Goal: Task Accomplishment & Management: Complete application form

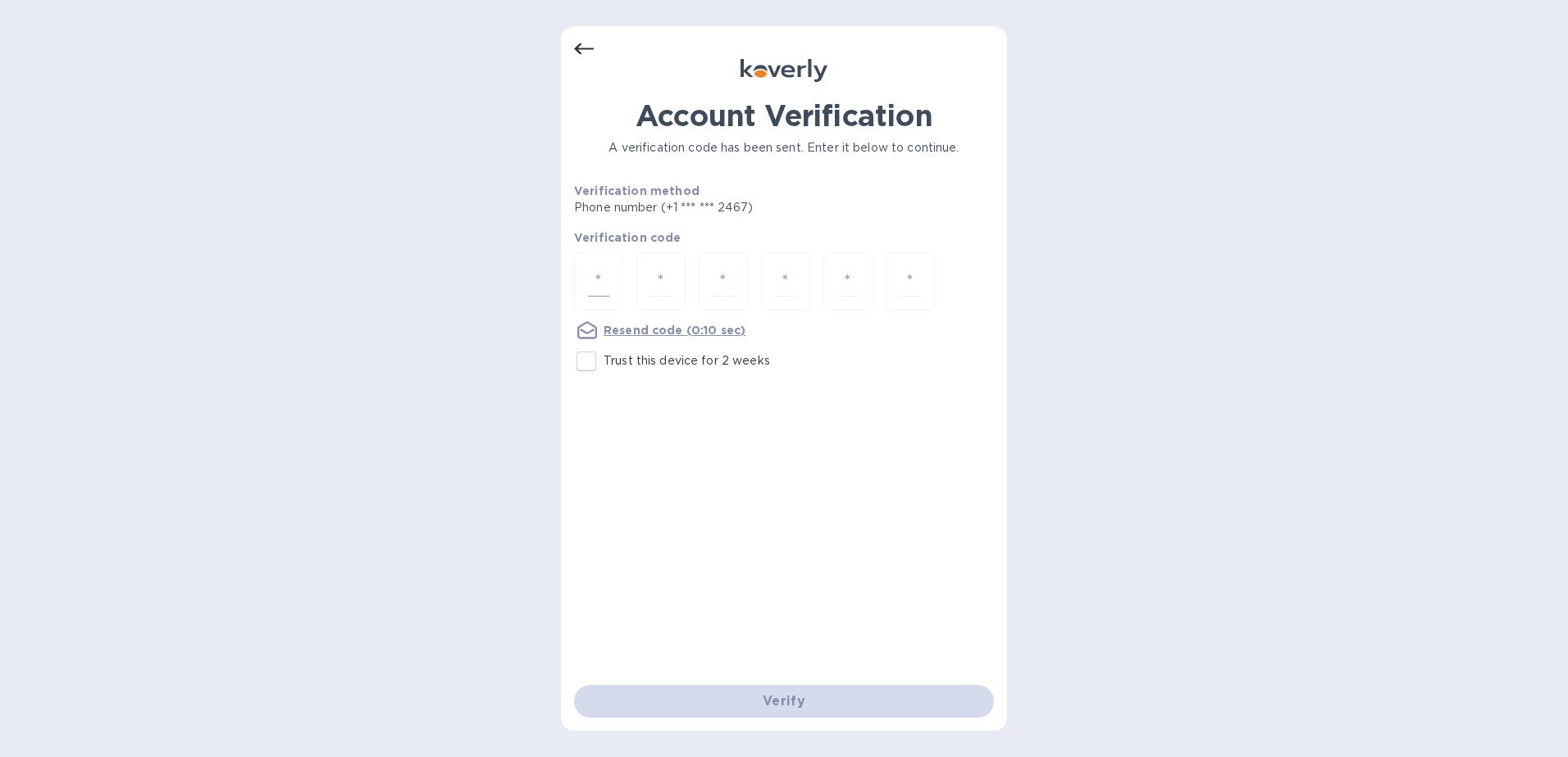
click at [605, 276] on input "number" at bounding box center [599, 281] width 22 height 31
type input "6"
type input "8"
type input "4"
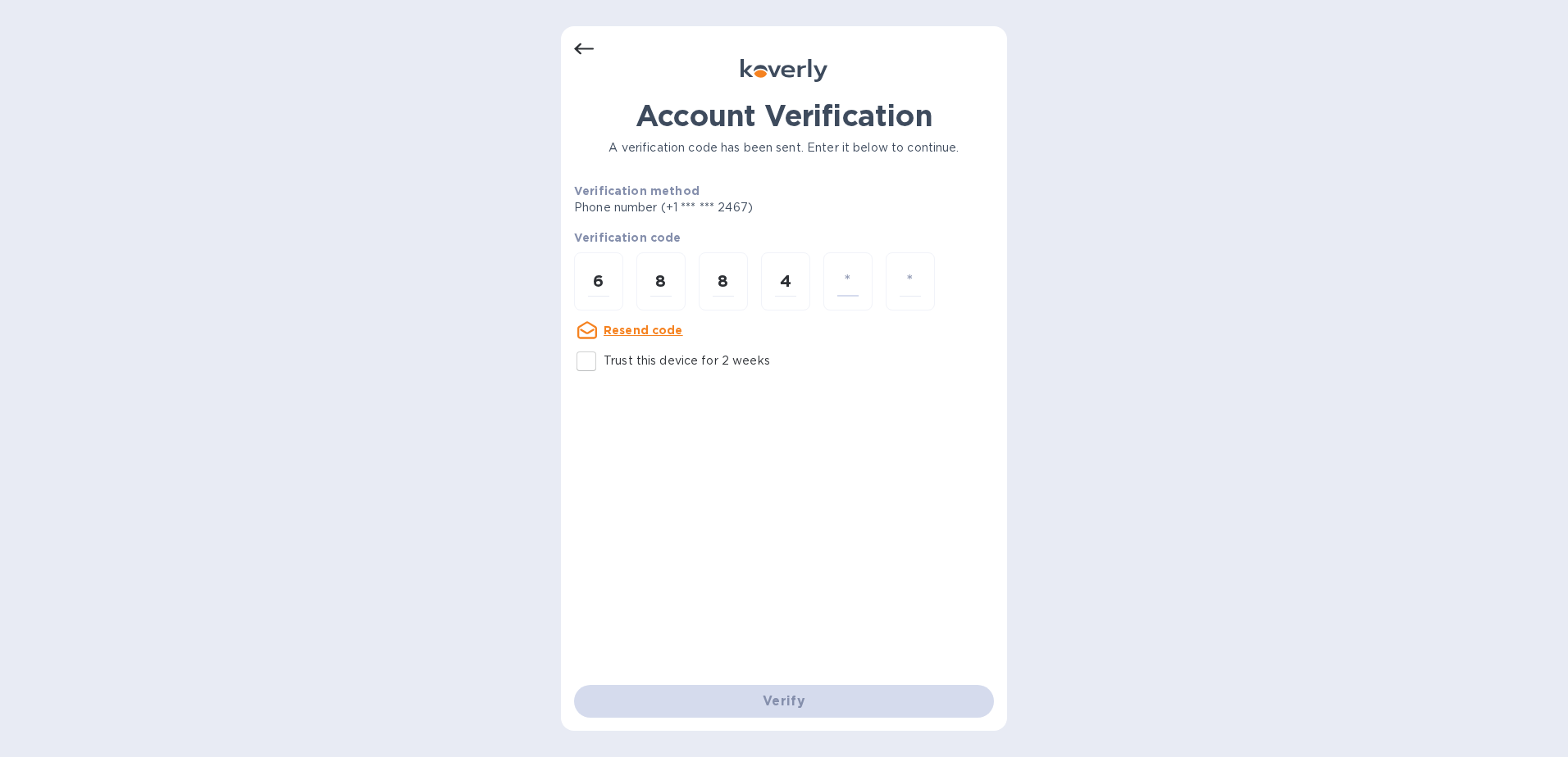
type input "6"
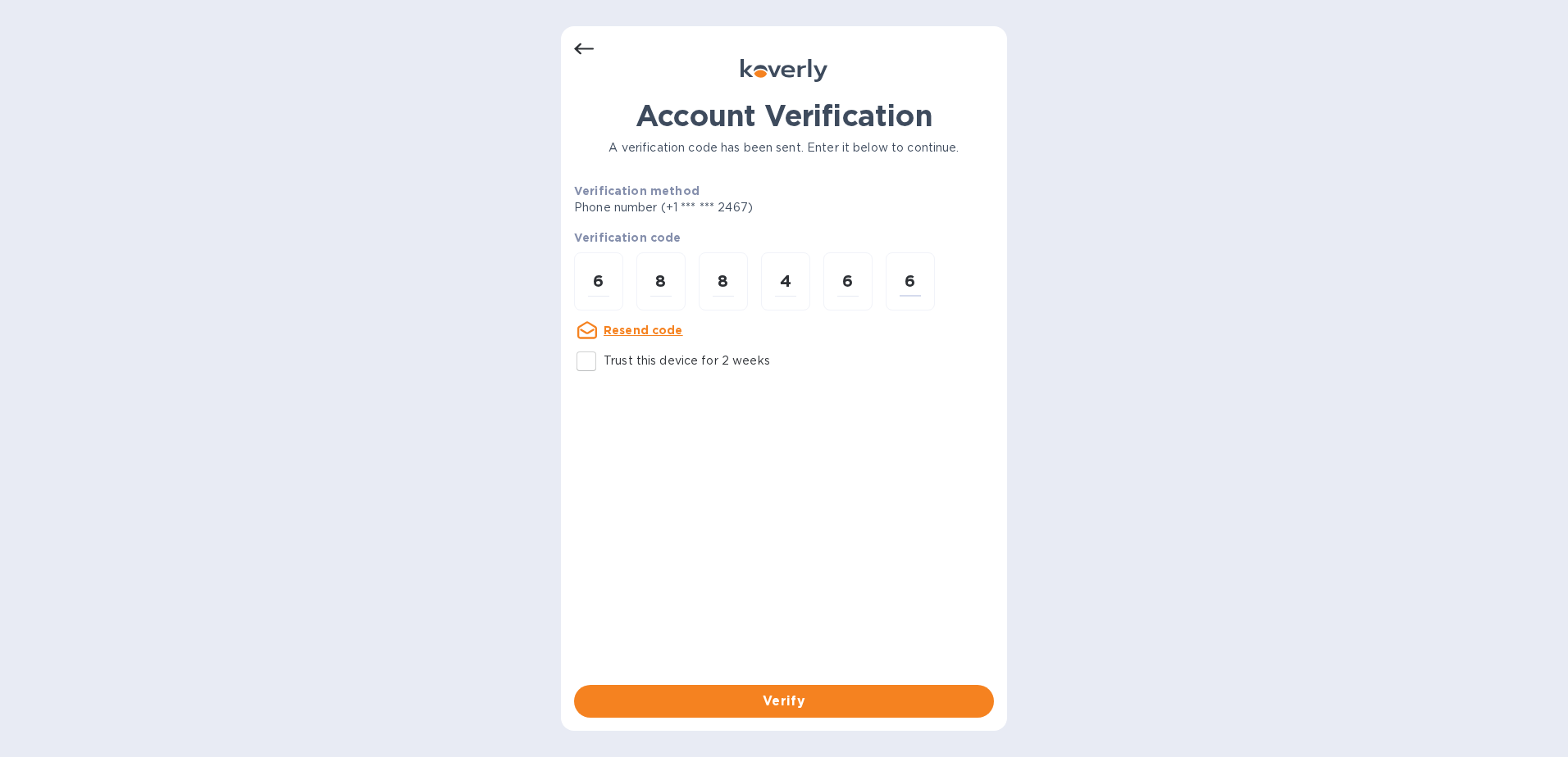
type input "6"
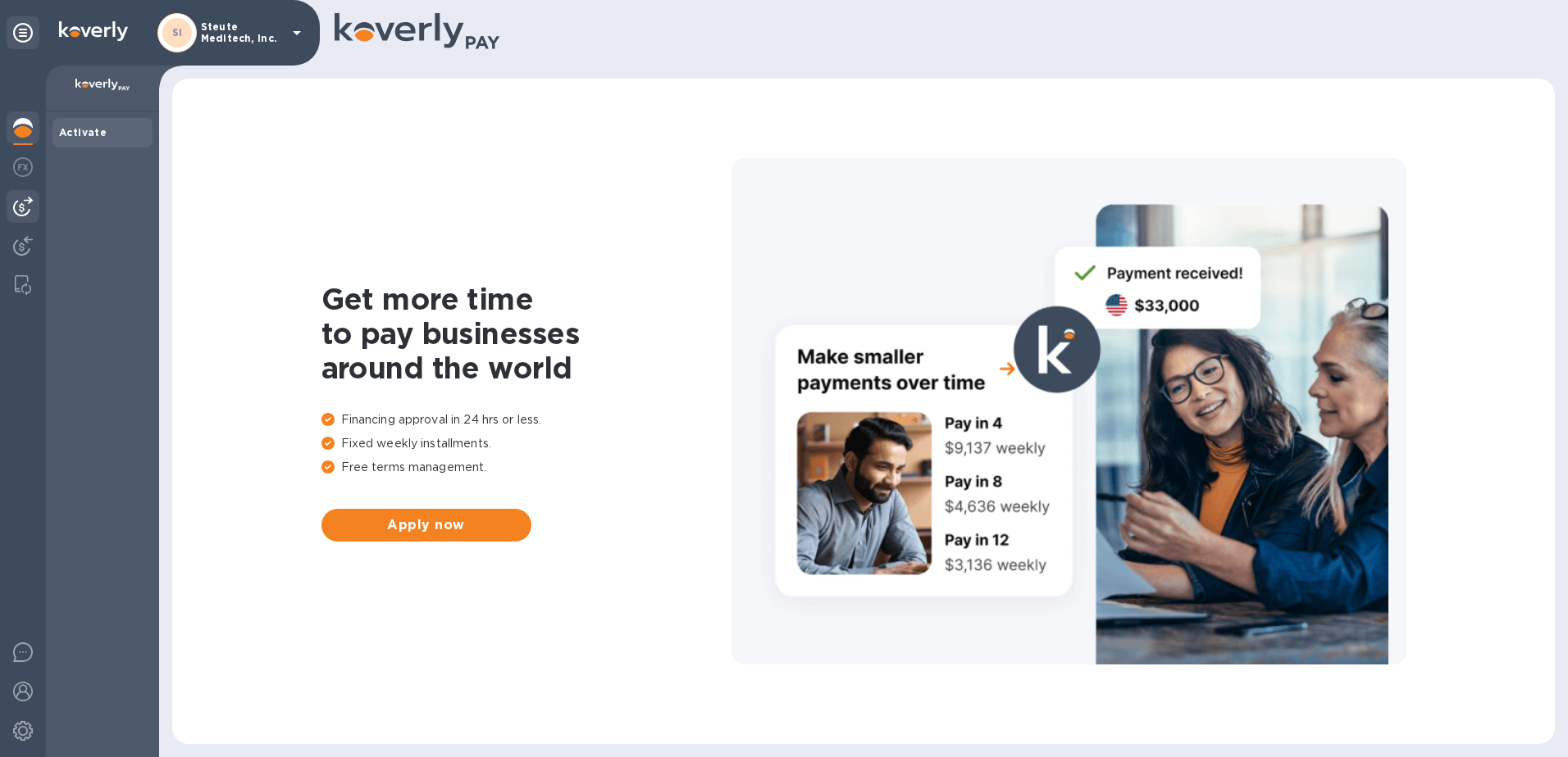
click at [25, 209] on img at bounding box center [23, 207] width 20 height 20
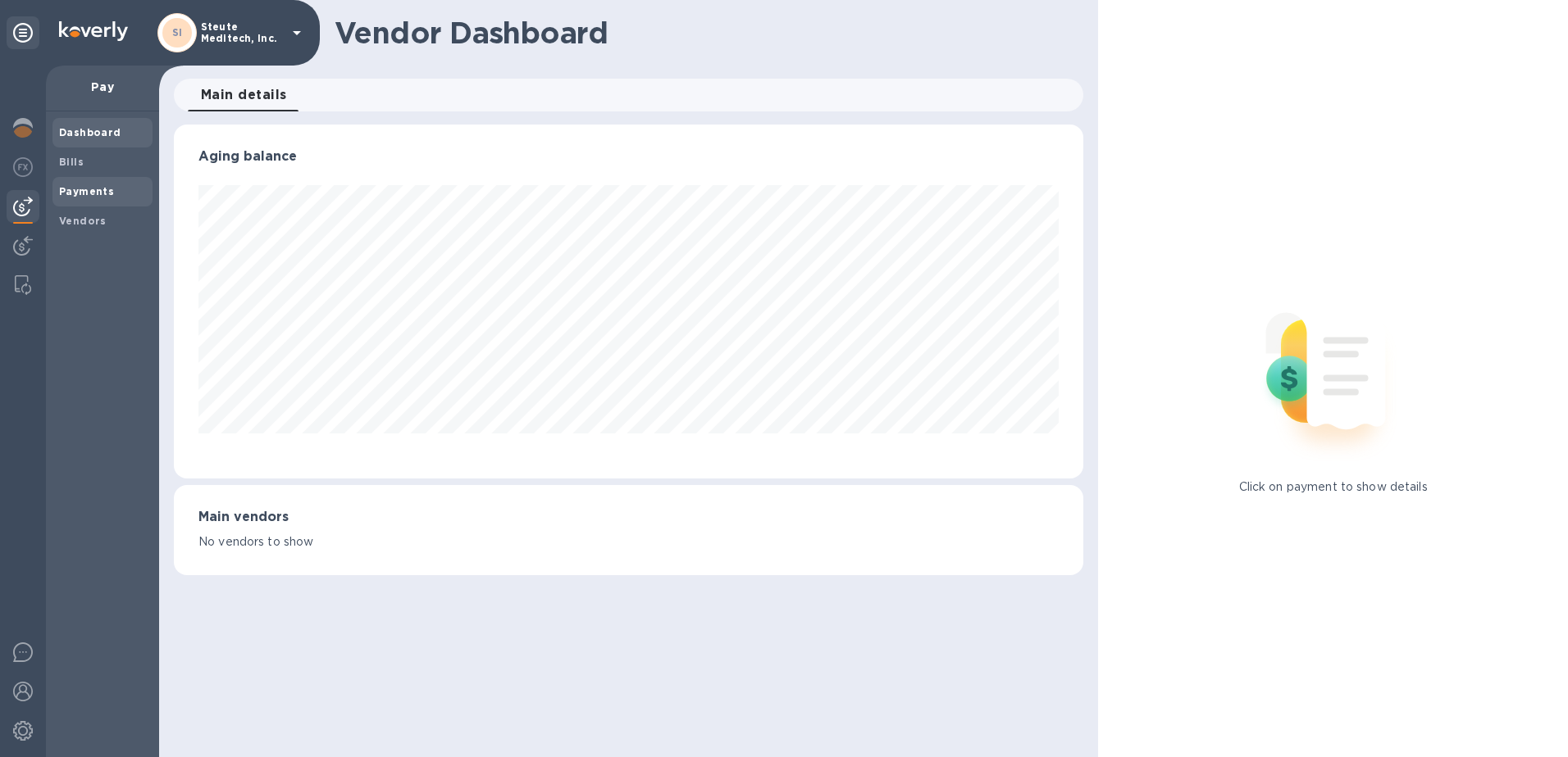
scroll to position [354, 910]
click at [102, 190] on b "Payments" at bounding box center [86, 191] width 55 height 13
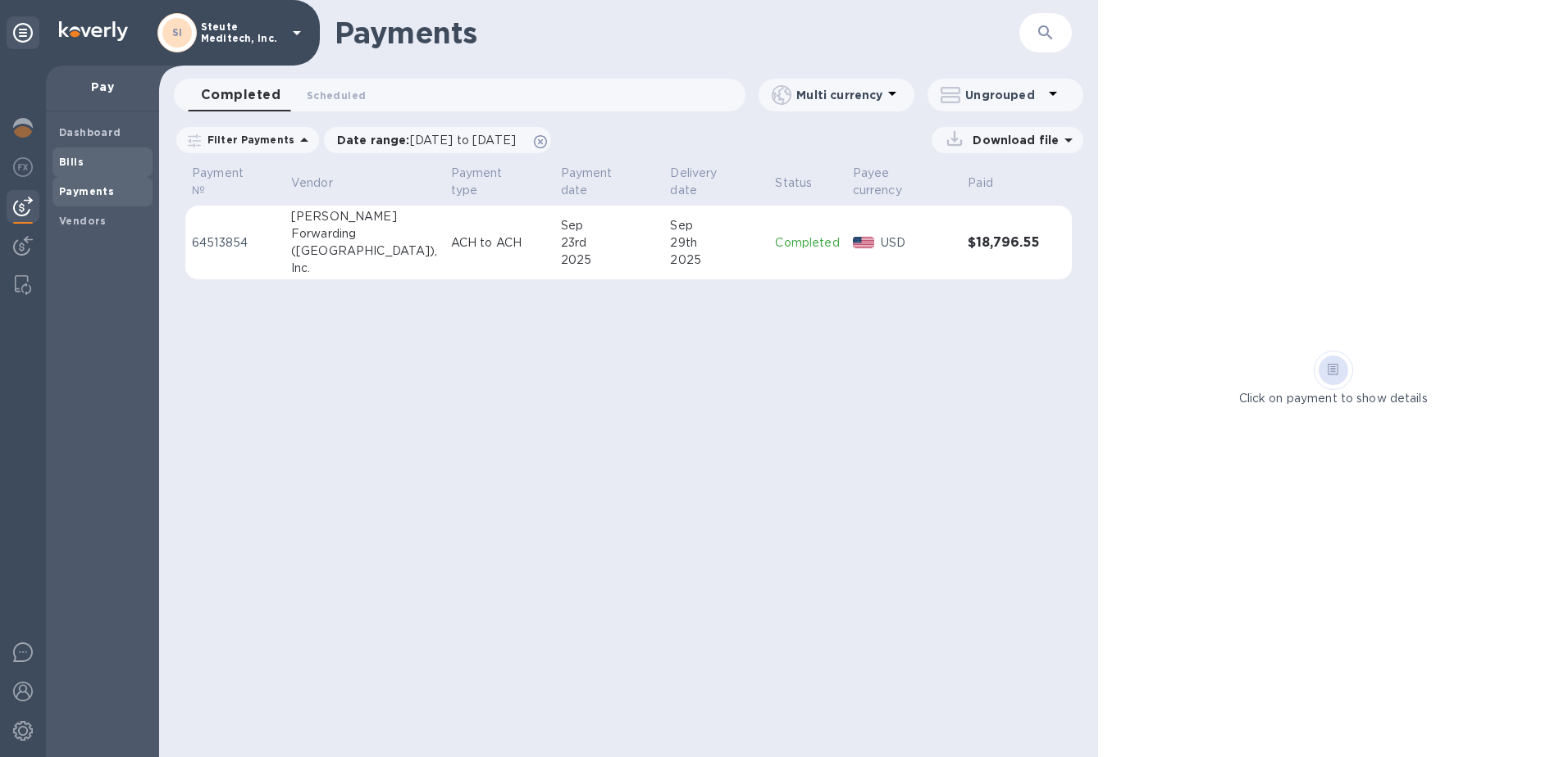
click at [88, 163] on span "Bills" at bounding box center [103, 162] width 87 height 16
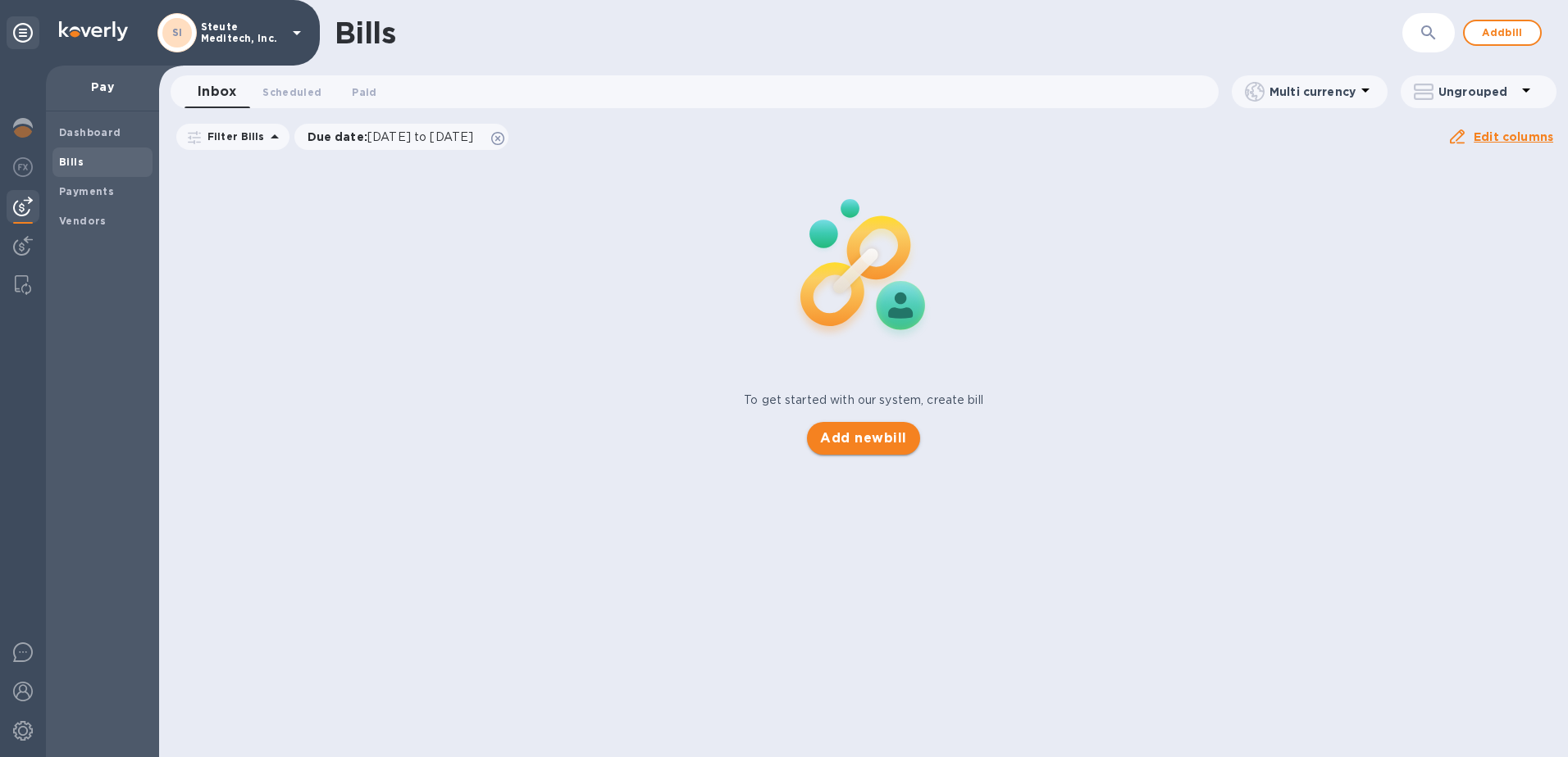
click at [873, 434] on span "Add new bill" at bounding box center [863, 439] width 86 height 20
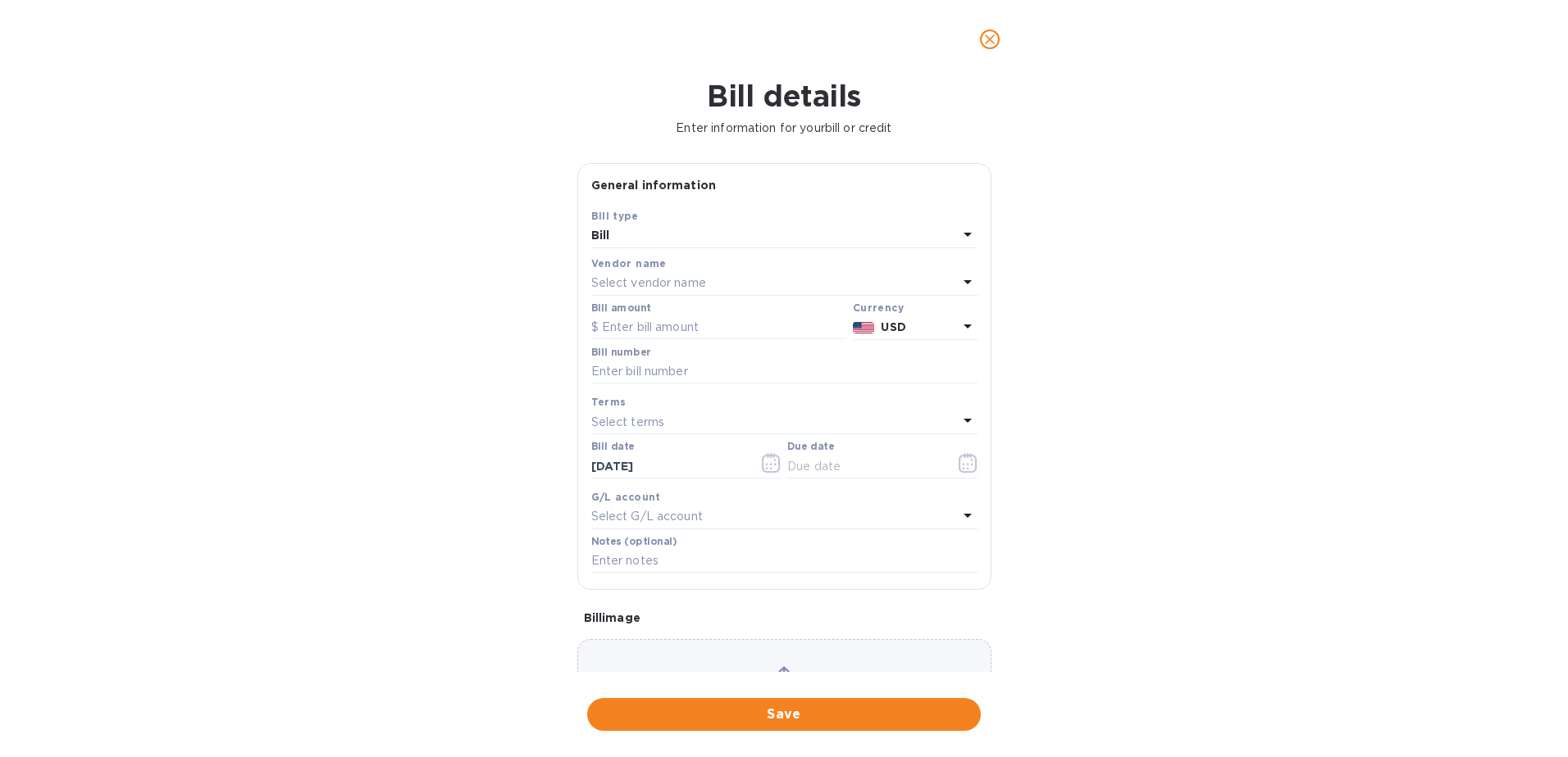
click at [677, 282] on p "Select vendor name" at bounding box center [649, 282] width 115 height 17
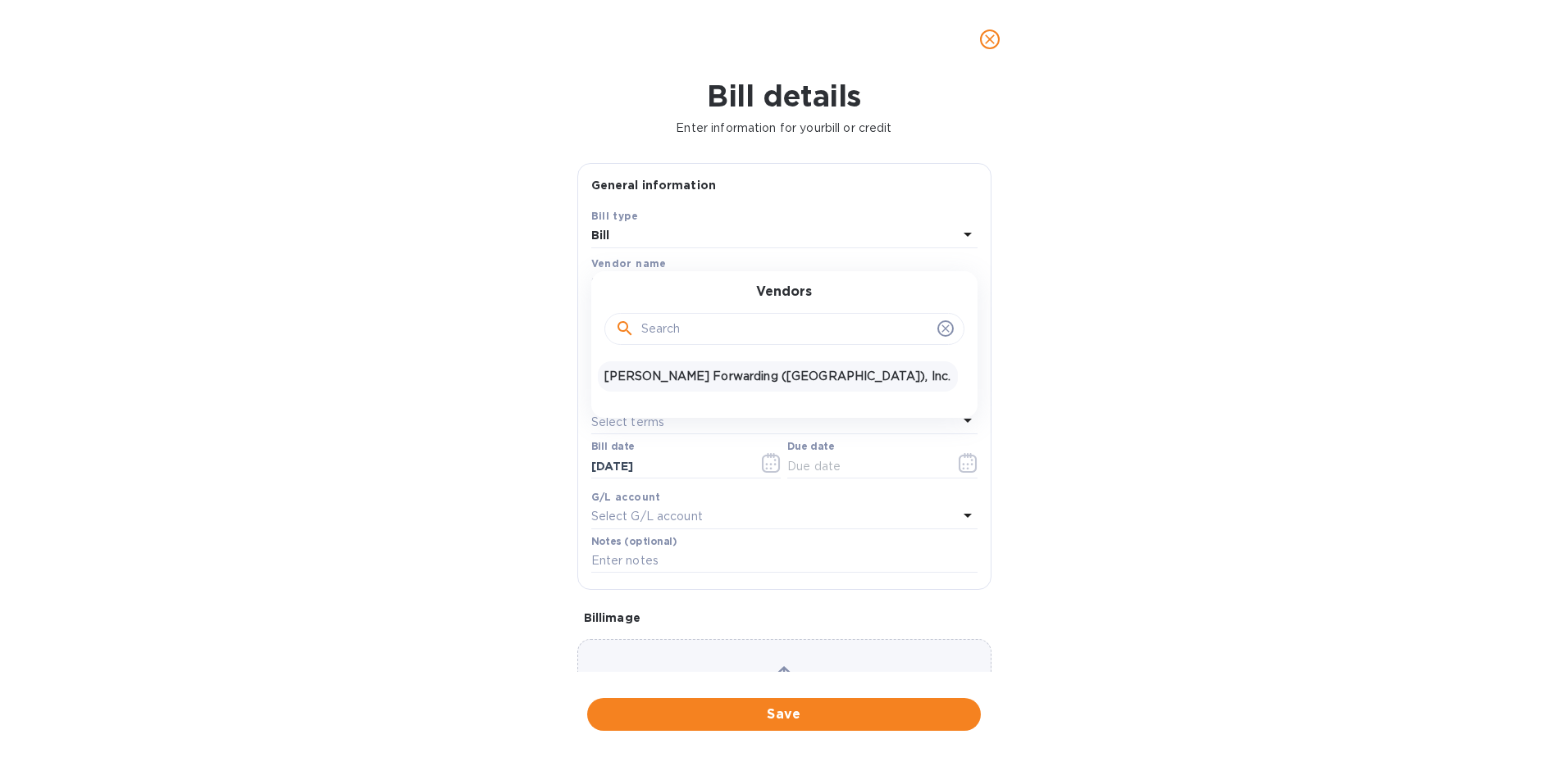
click at [681, 371] on p "[PERSON_NAME] Forwarding ([GEOGRAPHIC_DATA]), Inc." at bounding box center [778, 376] width 347 height 17
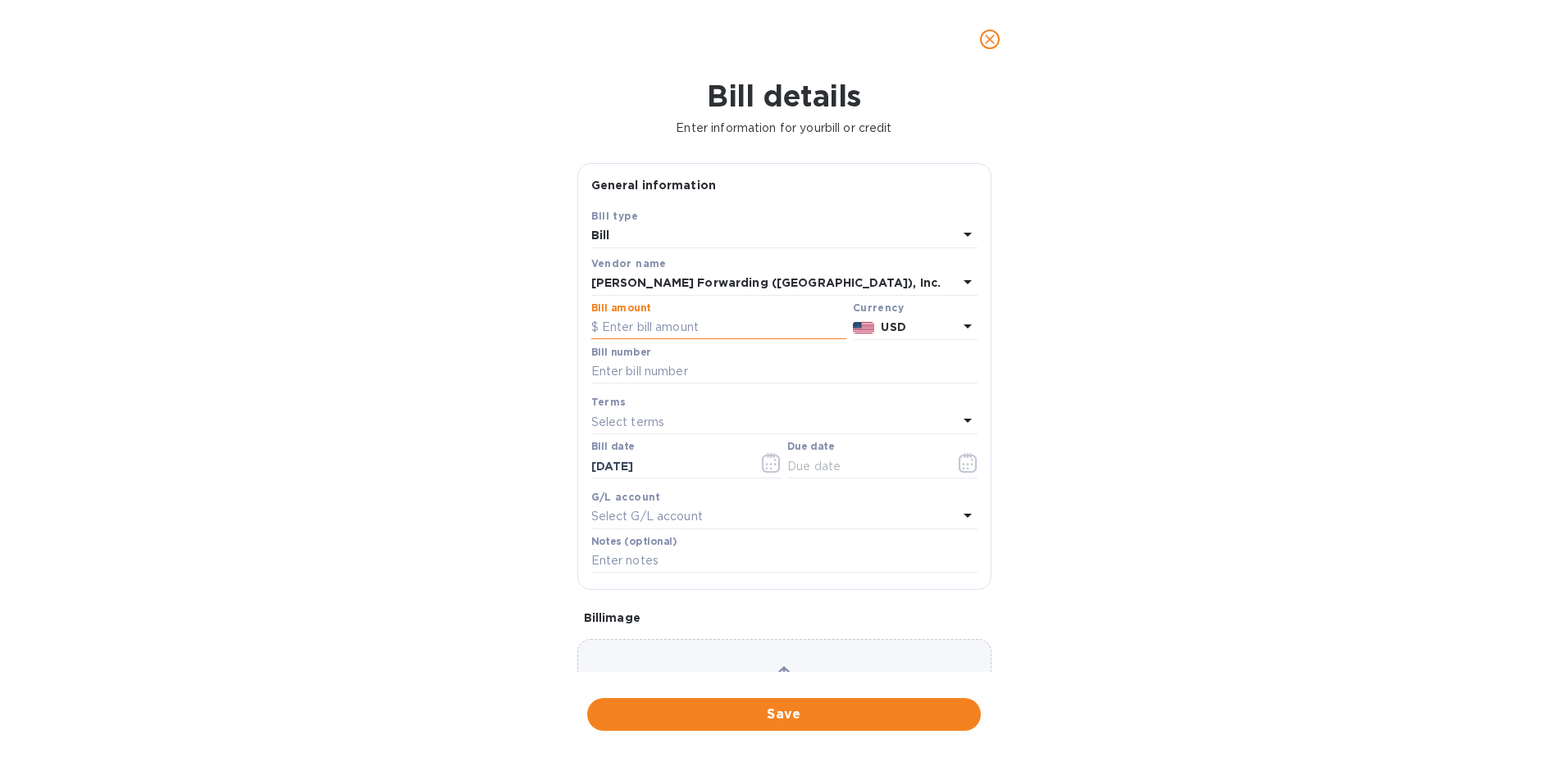
click at [659, 333] on input "text" at bounding box center [718, 327] width 255 height 24
type input "1,817.19"
click at [659, 371] on input "text" at bounding box center [784, 371] width 386 height 24
type input "NYC503374092"
type input "[DATE]"
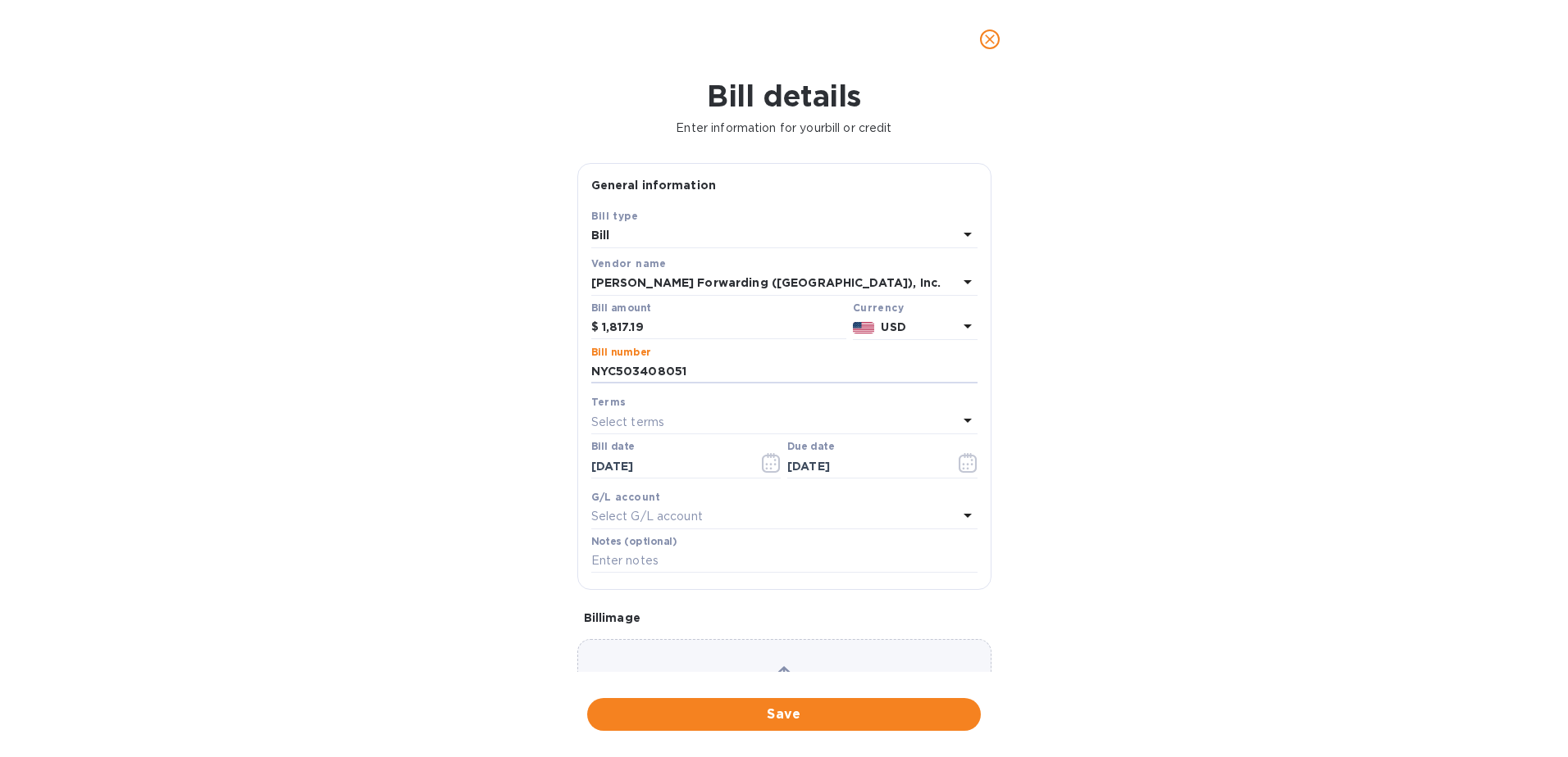
type input "NYC503408051"
click at [686, 422] on div "Select terms" at bounding box center [774, 423] width 366 height 23
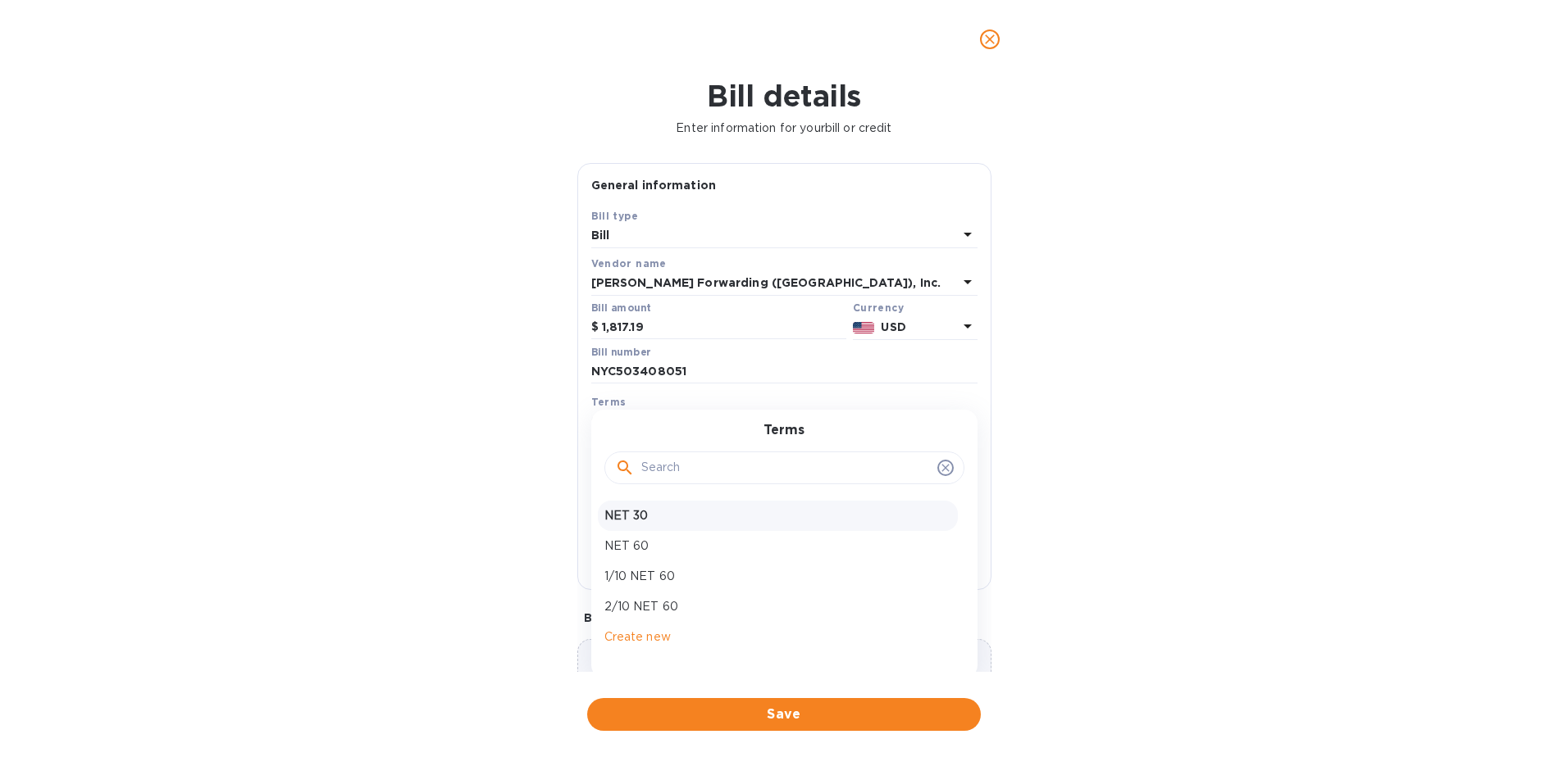
click at [682, 521] on p "NET 30" at bounding box center [778, 515] width 347 height 17
type input "[DATE]"
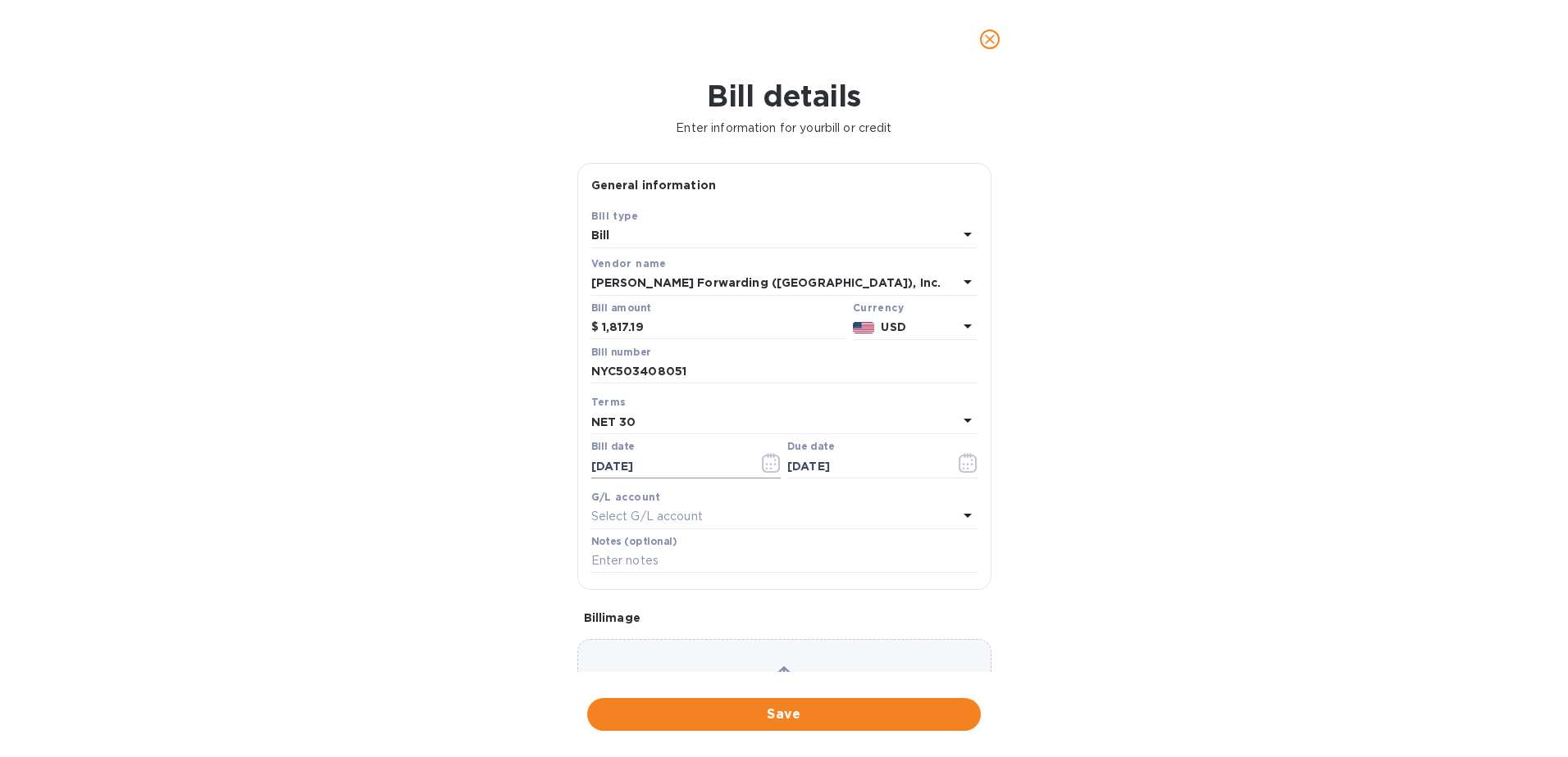
click at [770, 464] on icon "button" at bounding box center [771, 464] width 3 height 3
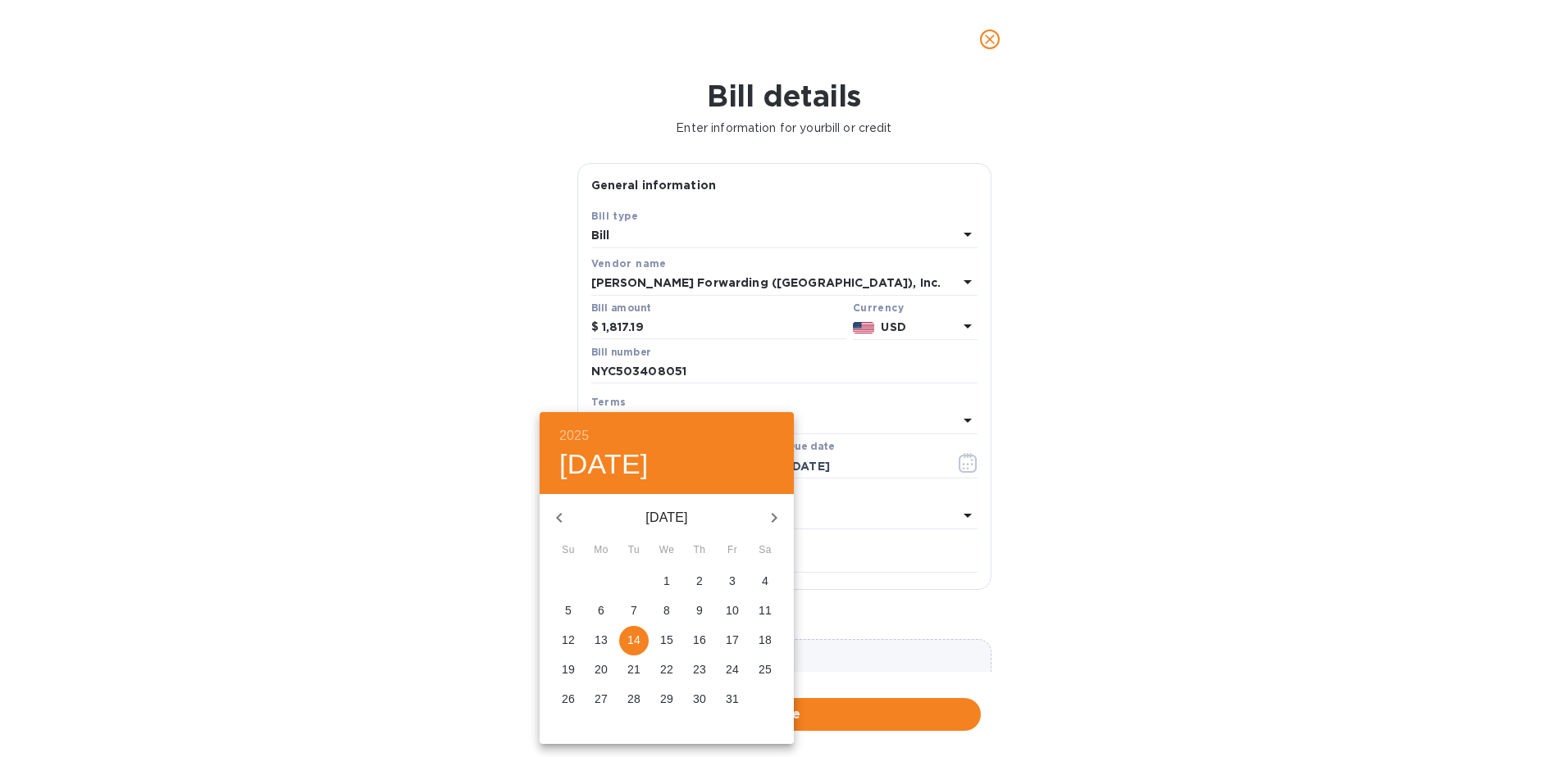
click at [562, 518] on icon "button" at bounding box center [560, 518] width 20 height 20
click at [634, 698] on p "30" at bounding box center [633, 699] width 13 height 16
type input "[DATE]"
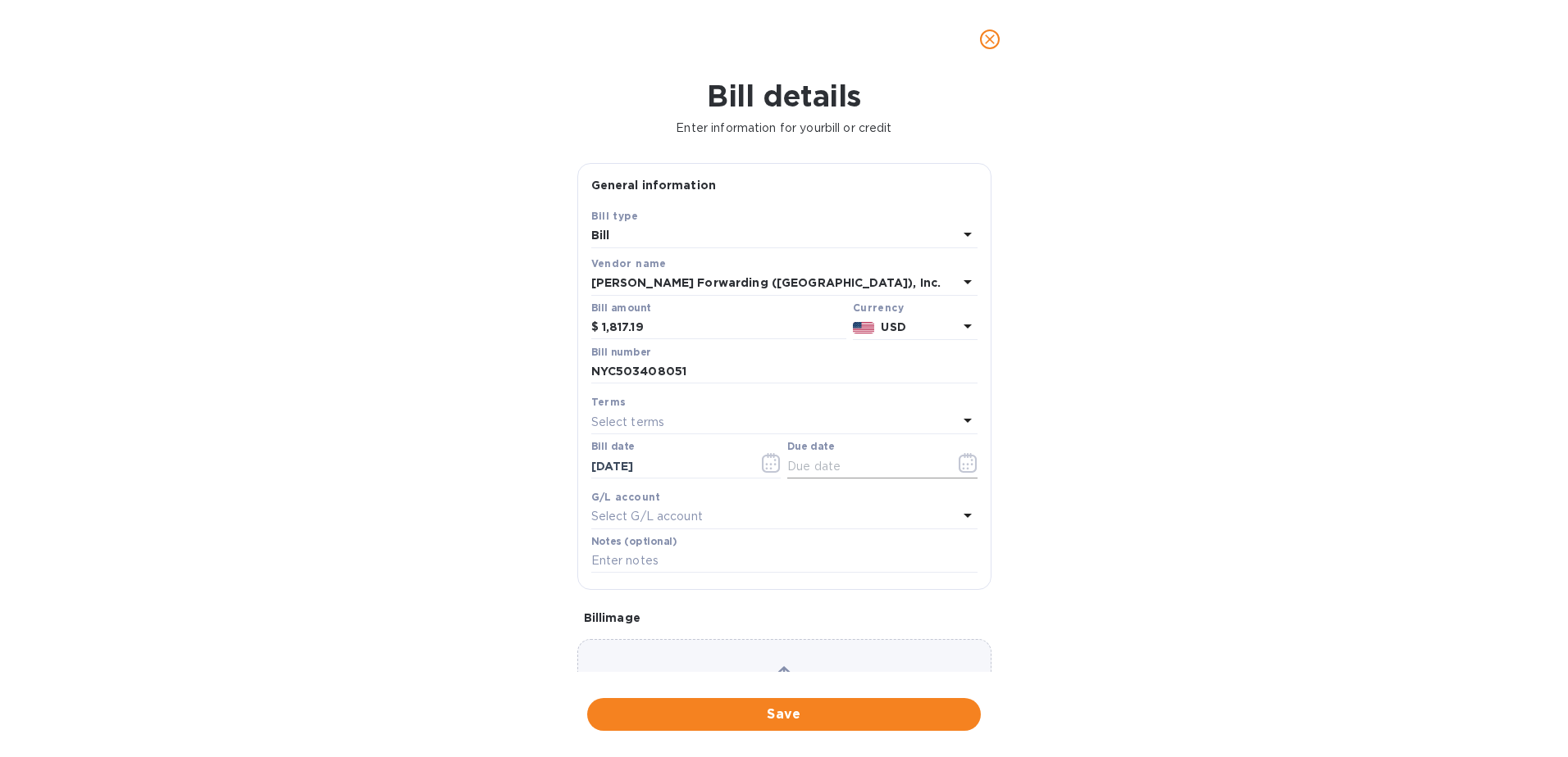
click at [966, 460] on icon "button" at bounding box center [967, 463] width 19 height 20
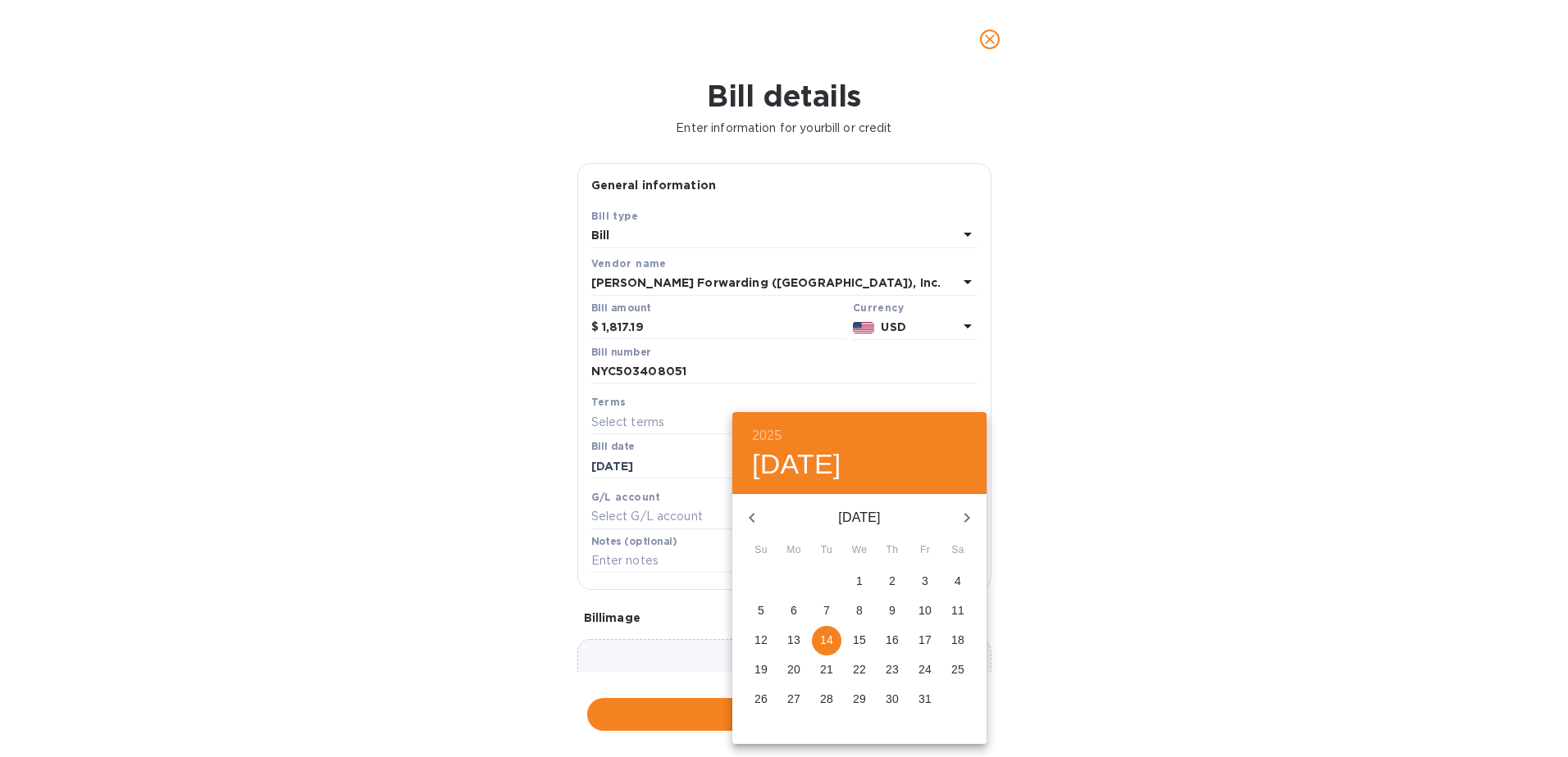
click at [892, 699] on p "30" at bounding box center [892, 699] width 13 height 16
type input "[DATE]"
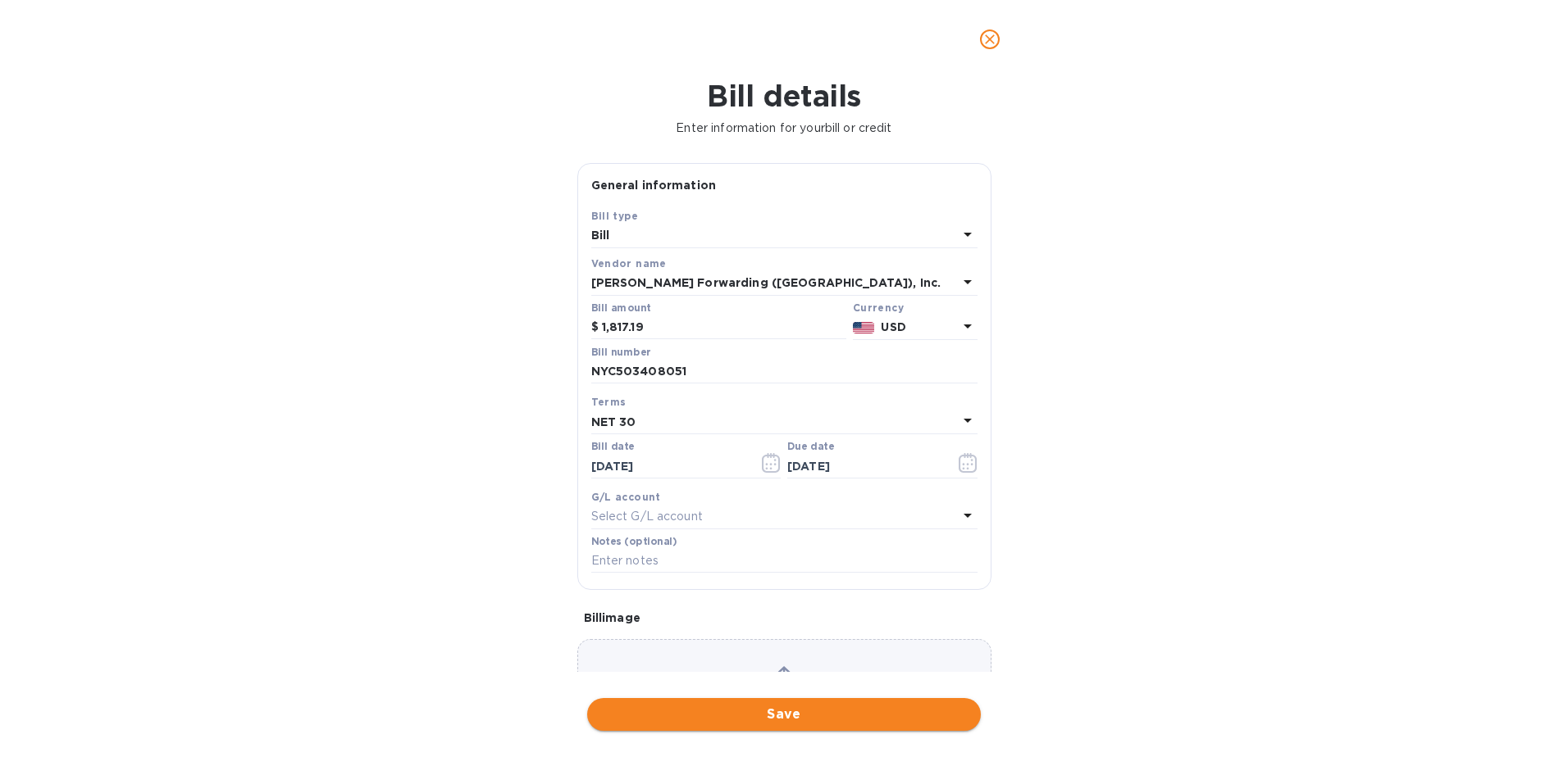
click at [750, 702] on button "Save" at bounding box center [784, 715] width 394 height 32
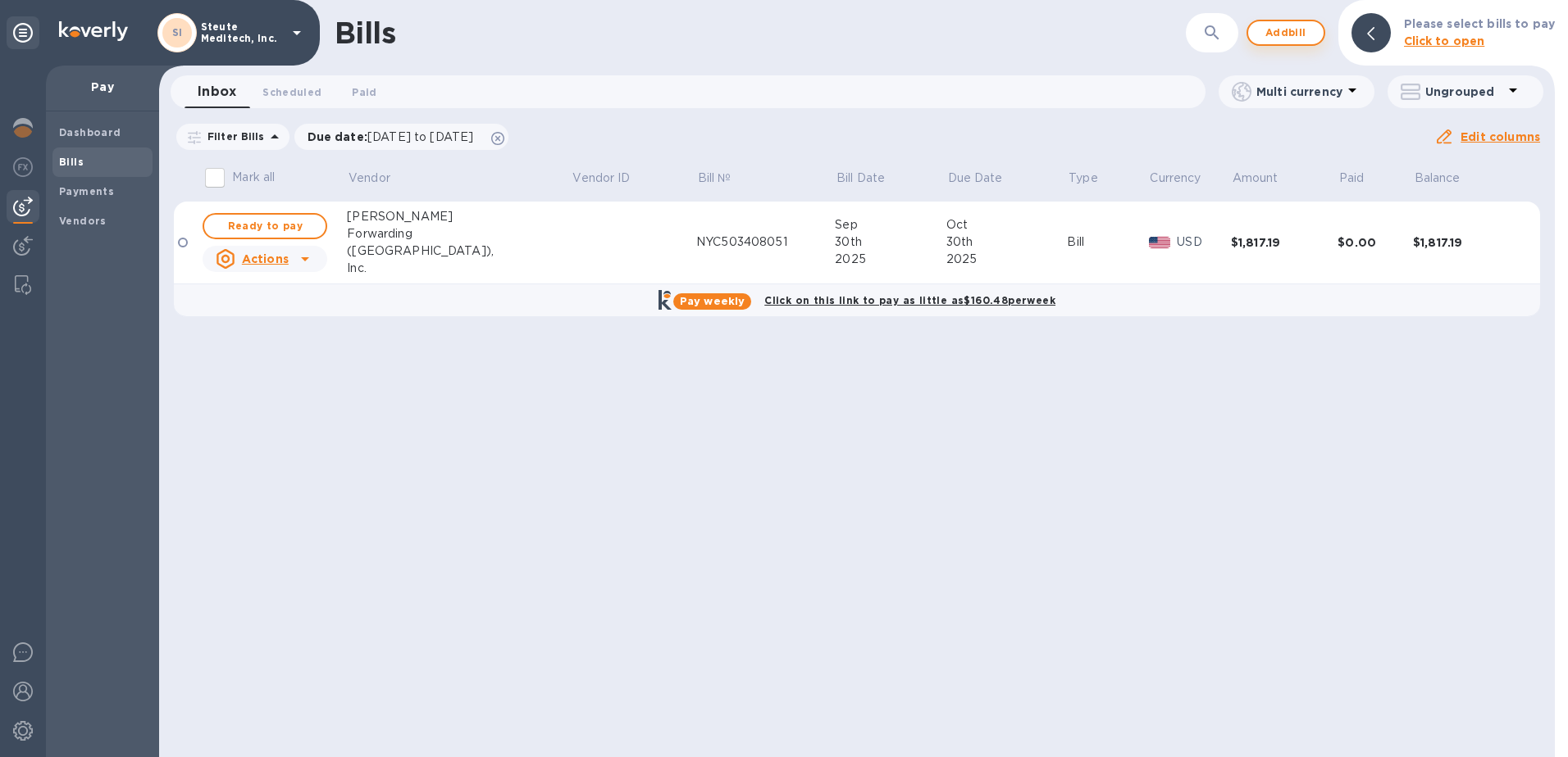
click at [1301, 33] on span "Add bill" at bounding box center [1286, 33] width 49 height 20
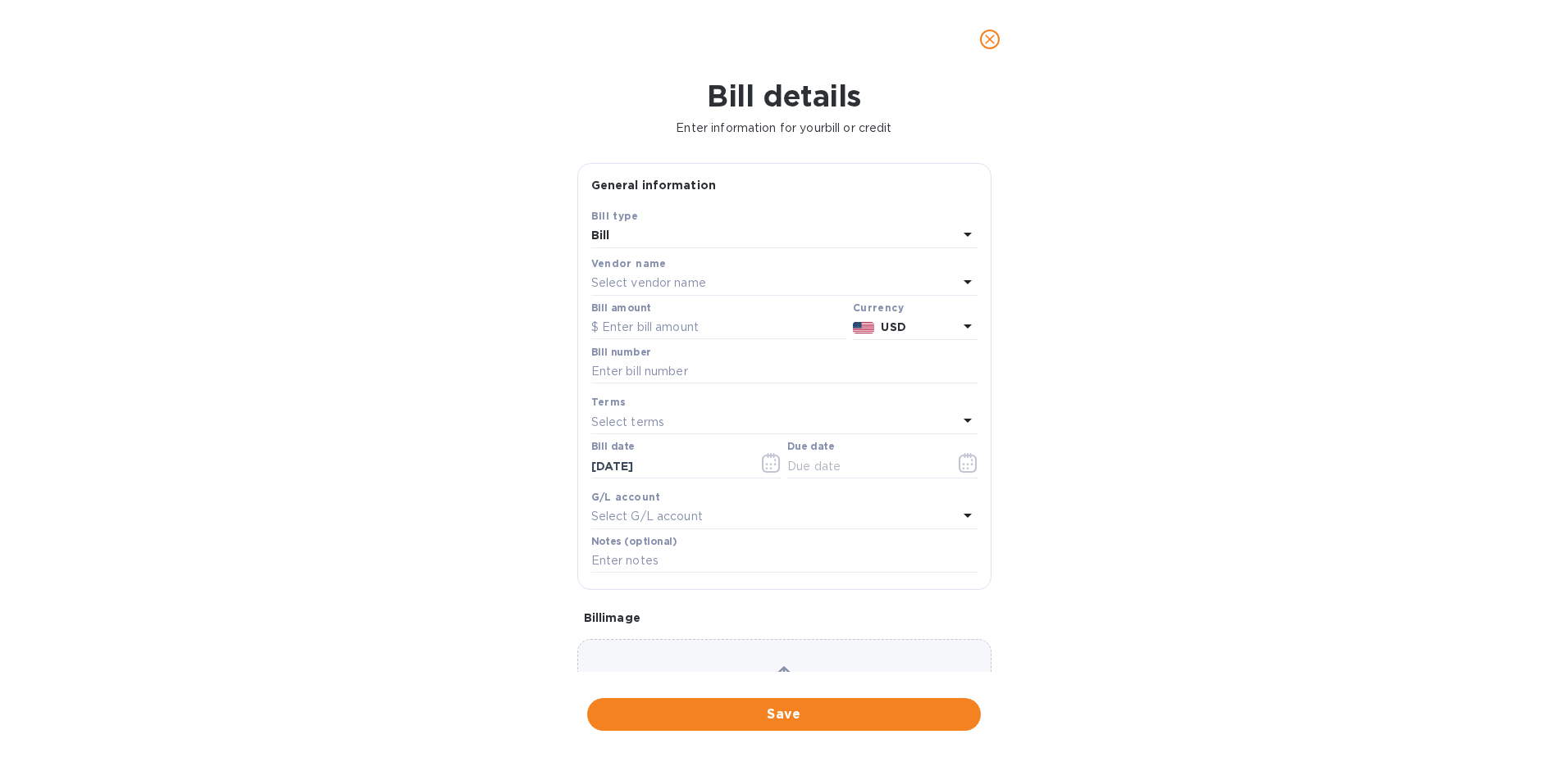
click at [644, 284] on p "Select vendor name" at bounding box center [649, 282] width 115 height 17
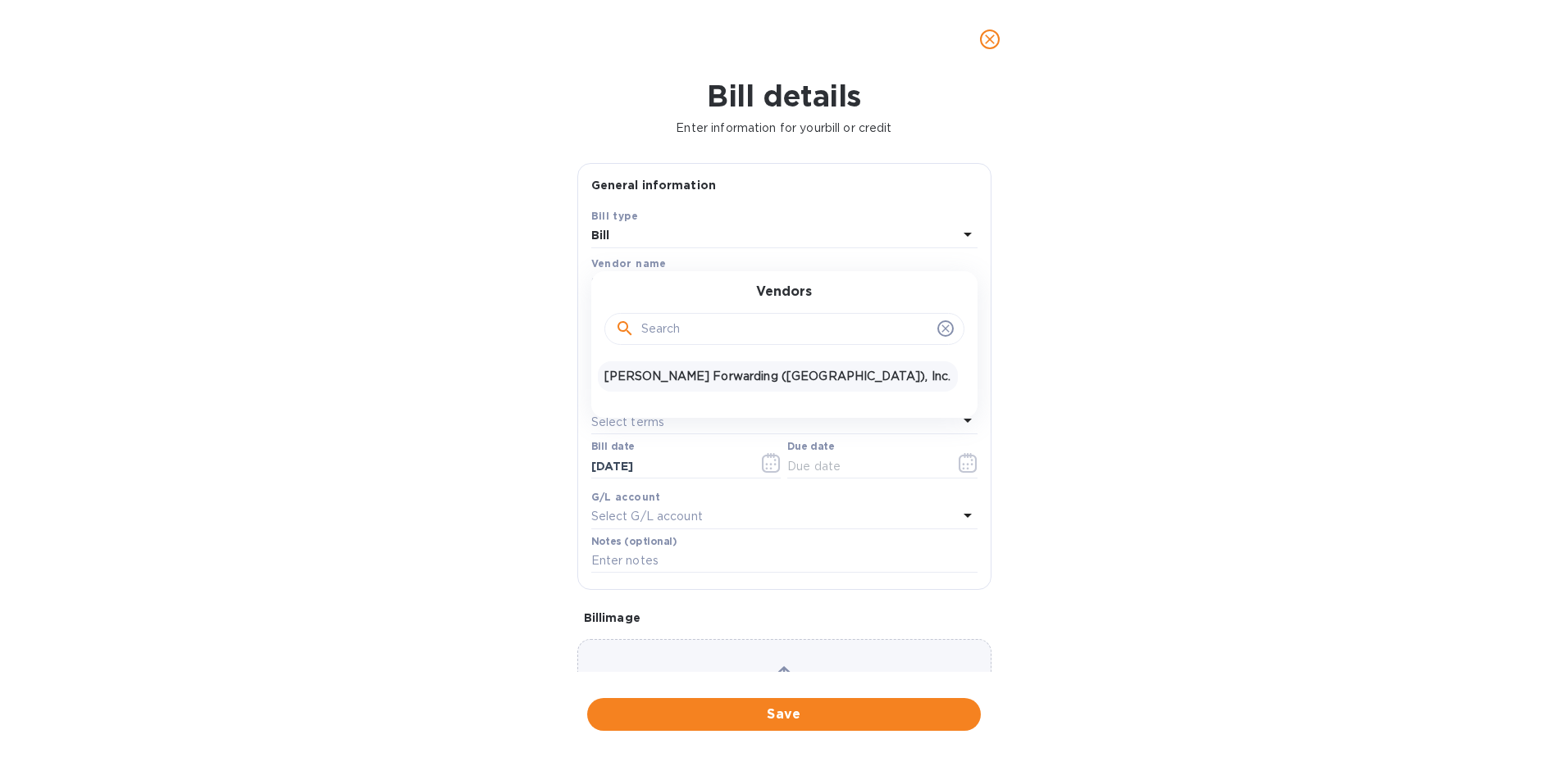
click at [711, 382] on p "[PERSON_NAME] Forwarding ([GEOGRAPHIC_DATA]), Inc." at bounding box center [778, 376] width 347 height 17
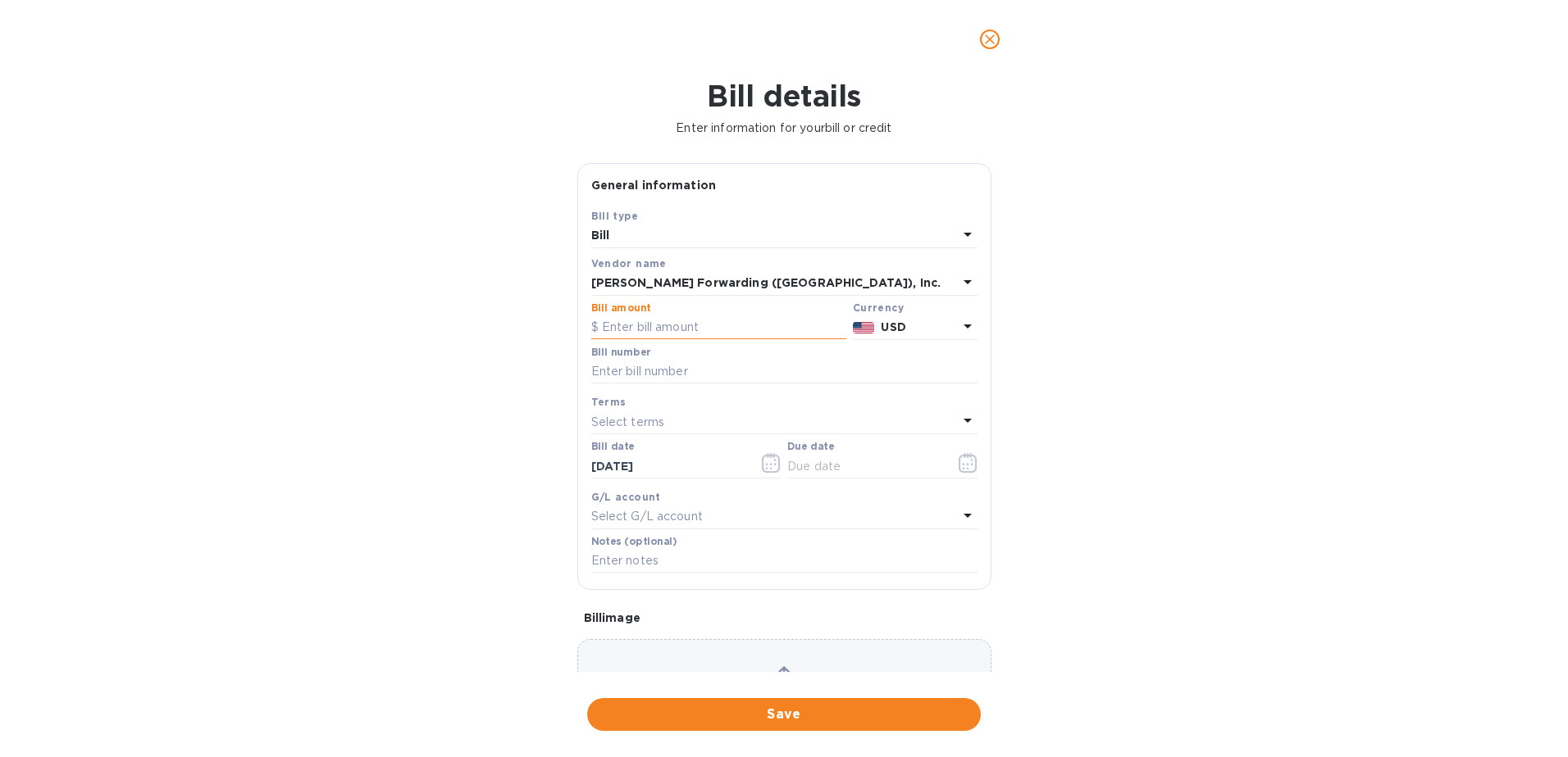
click at [649, 333] on input "text" at bounding box center [718, 327] width 255 height 24
type input "810.30"
click at [670, 375] on input "text" at bounding box center [784, 371] width 386 height 24
type input "NYC503408051"
type input "[DATE]"
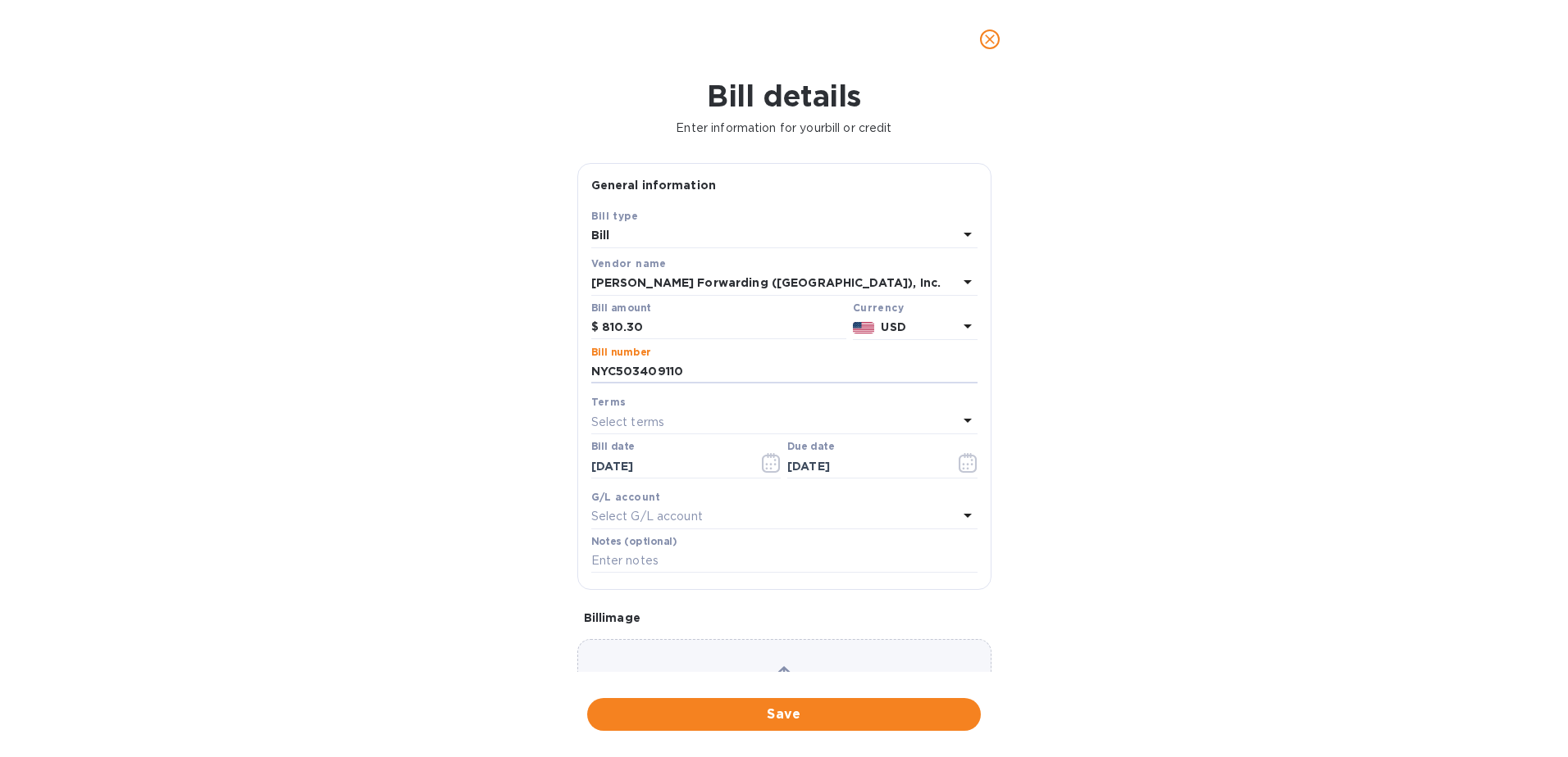
type input "NYC503409110"
click at [719, 416] on div "Select terms" at bounding box center [774, 423] width 366 height 23
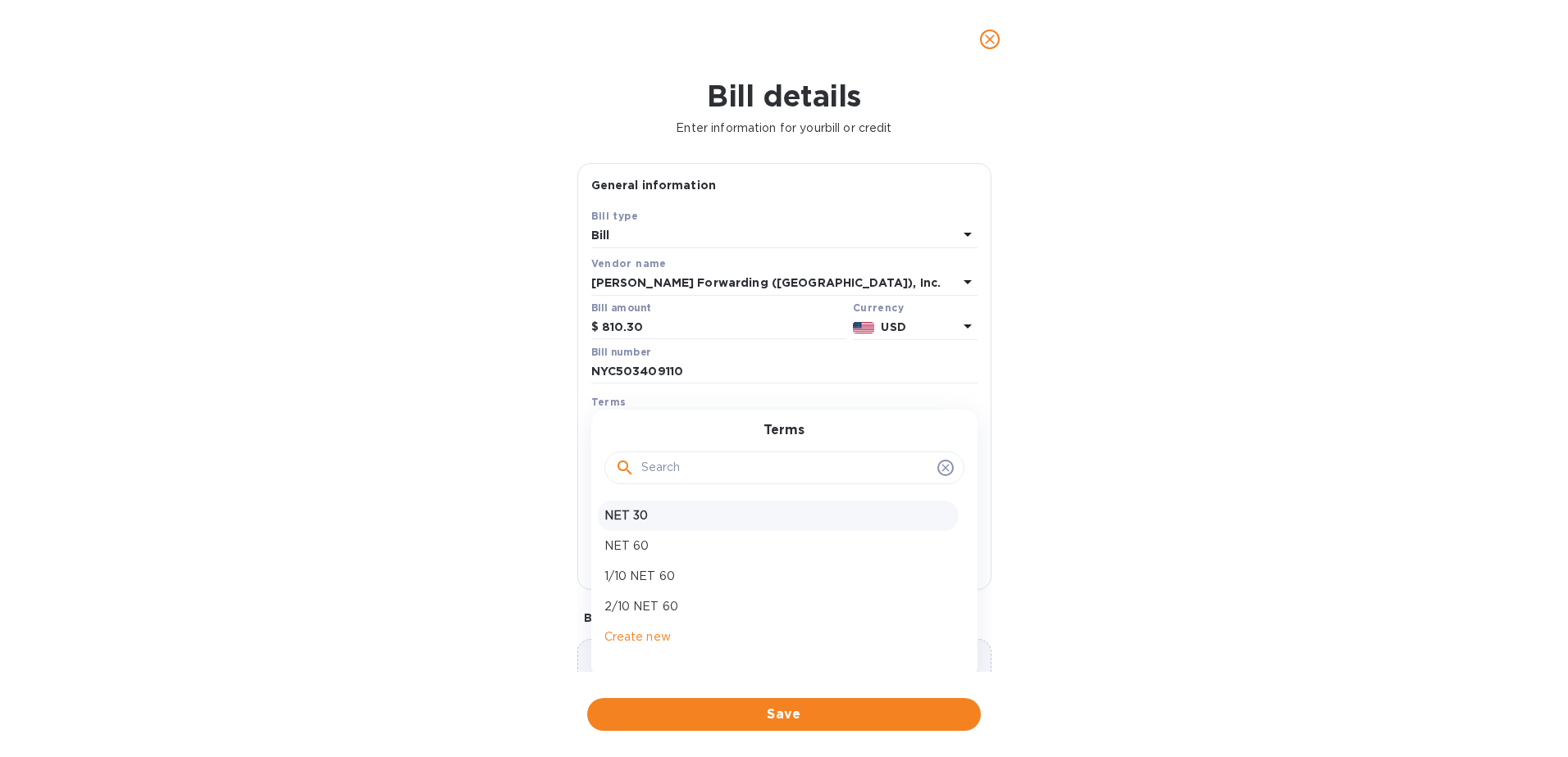
click at [629, 525] on div "NET 30" at bounding box center [777, 516] width 360 height 31
type input "[DATE]"
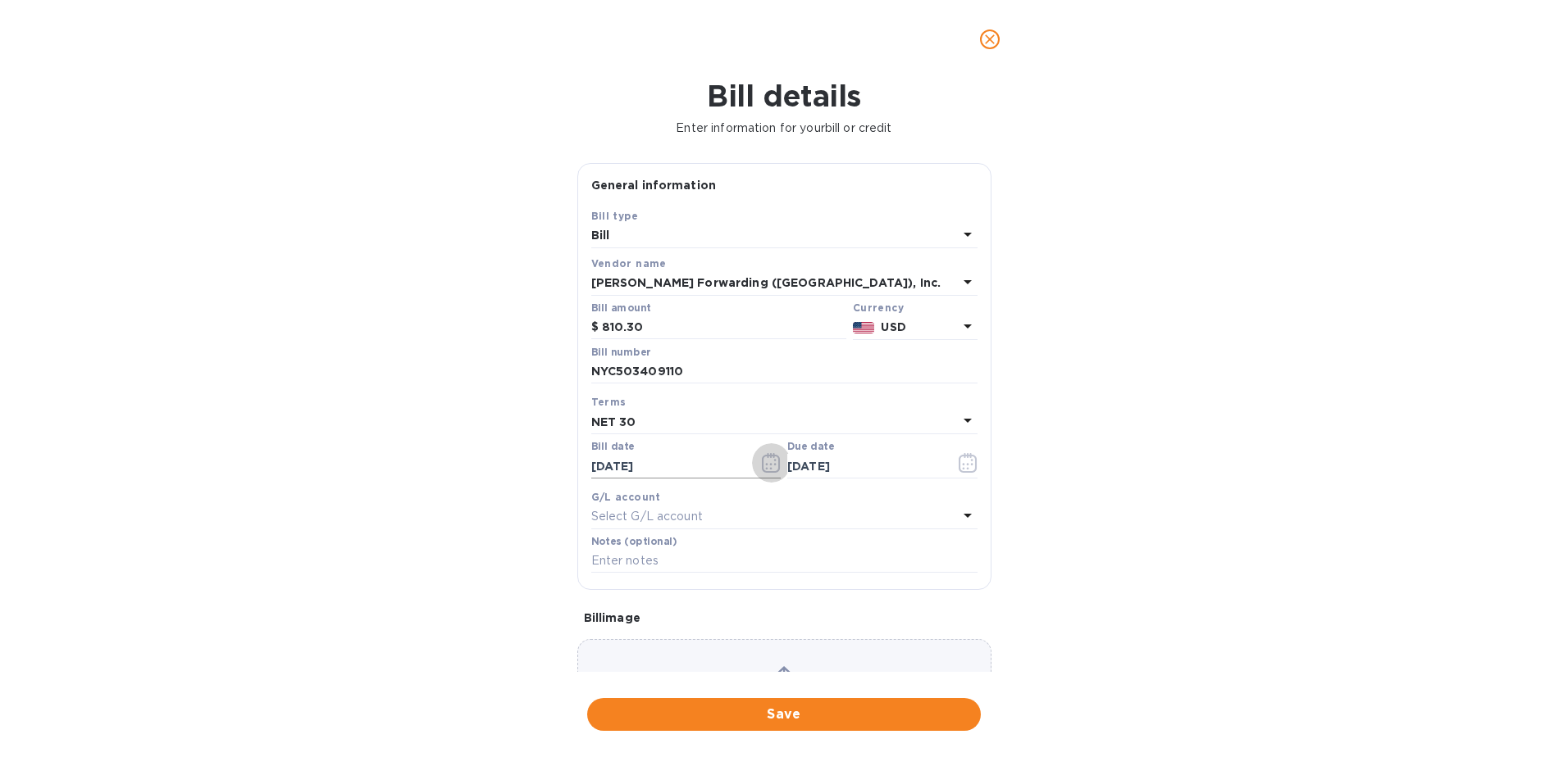
click at [762, 462] on icon "button" at bounding box center [771, 463] width 19 height 20
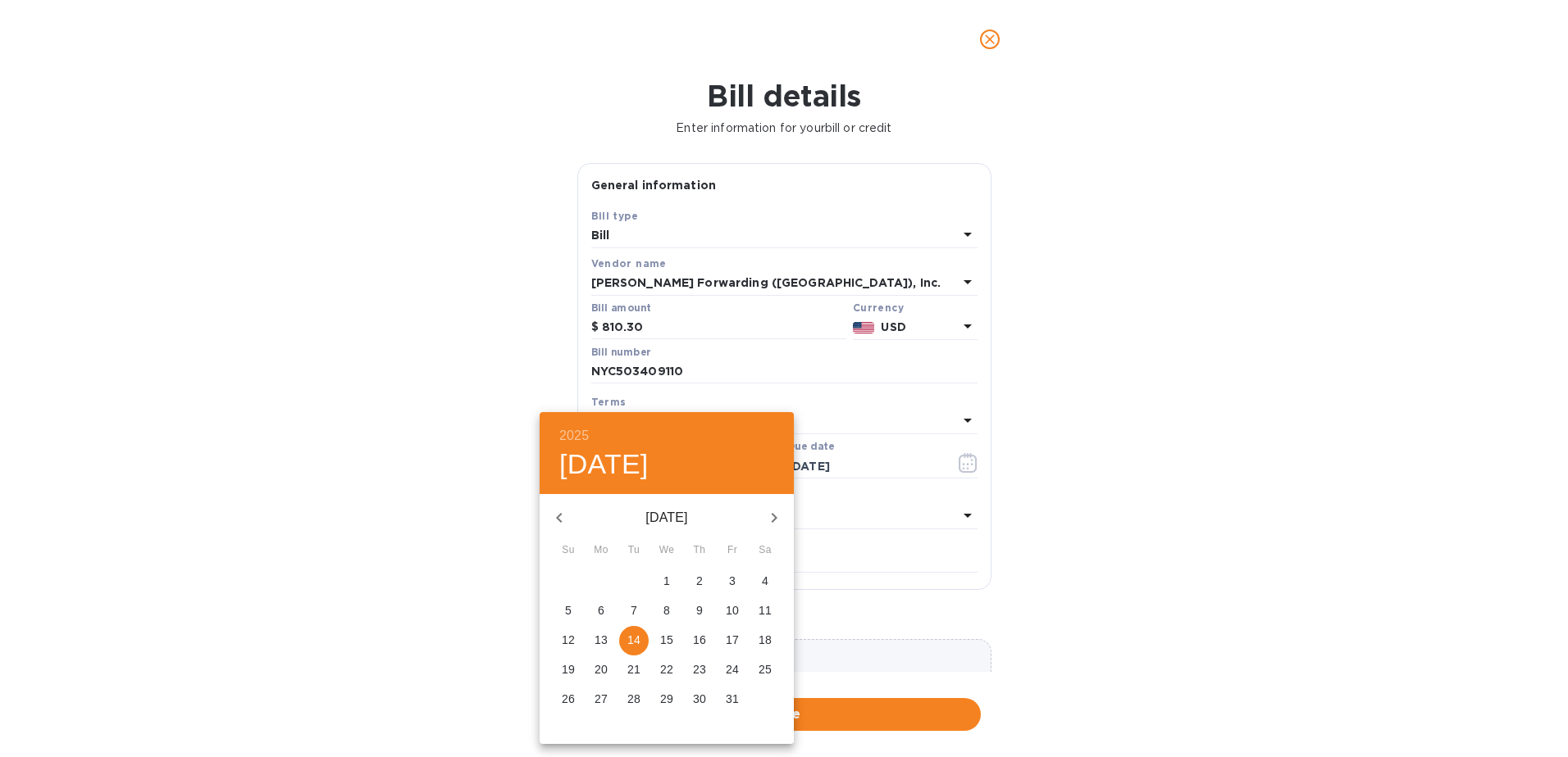
drag, startPoint x: 734, startPoint y: 583, endPoint x: 793, endPoint y: 526, distance: 82.0
click at [732, 582] on p "3" at bounding box center [731, 581] width 6 height 16
type input "[DATE]"
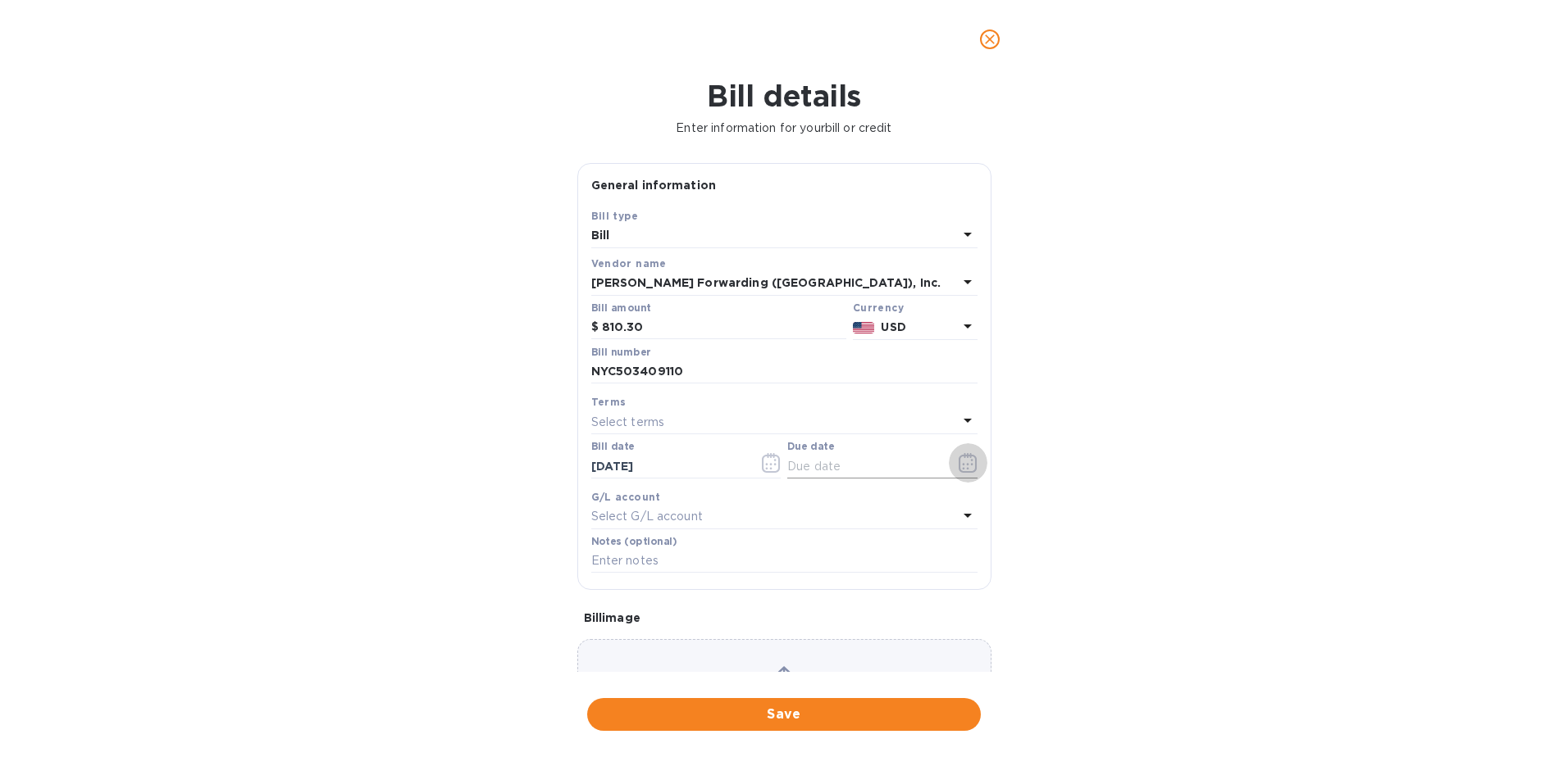
click at [959, 468] on icon "button" at bounding box center [967, 463] width 19 height 20
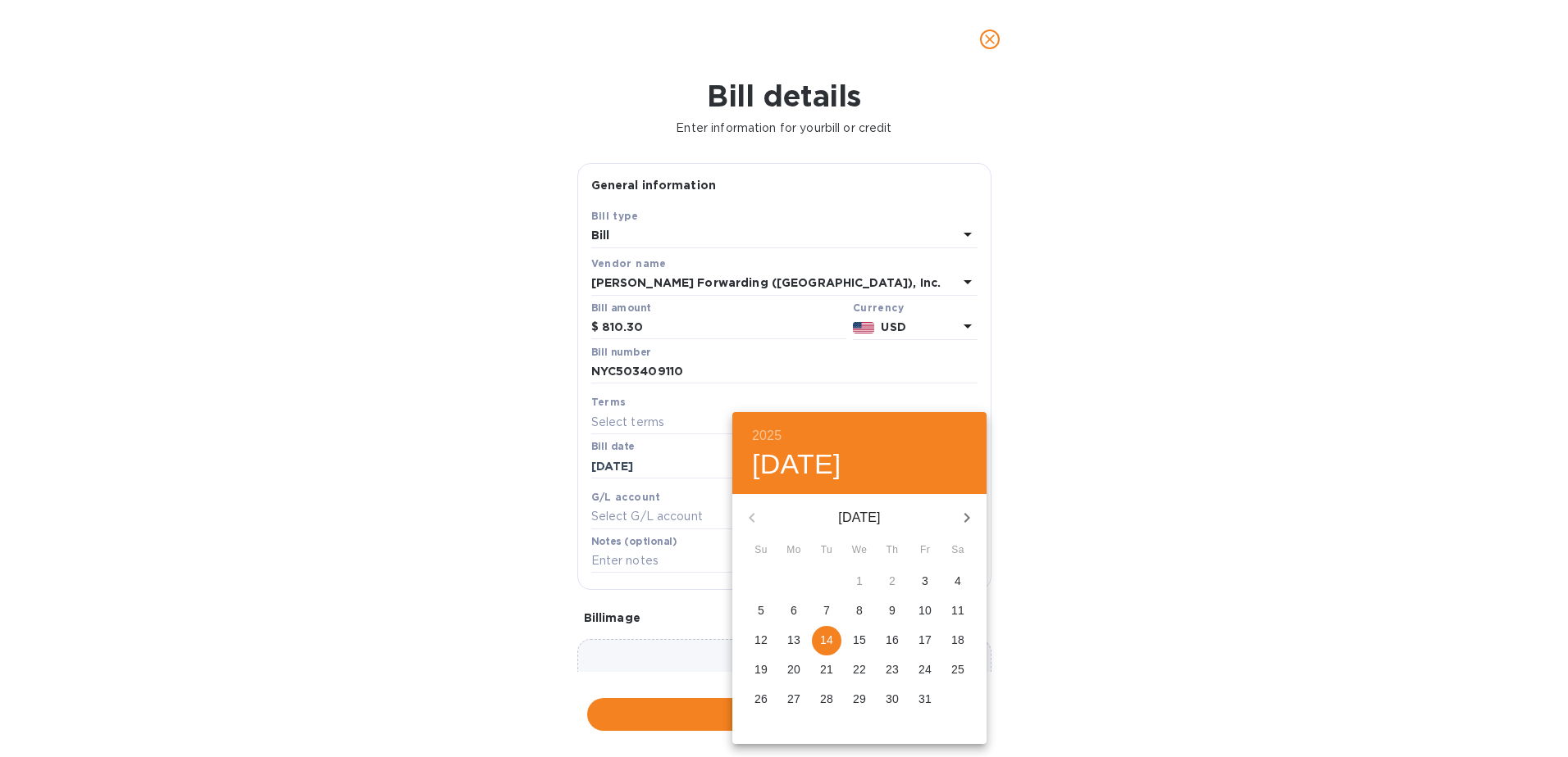
click at [965, 513] on icon "button" at bounding box center [967, 518] width 5 height 10
click at [763, 606] on p "2" at bounding box center [760, 610] width 6 height 16
type input "[DATE]"
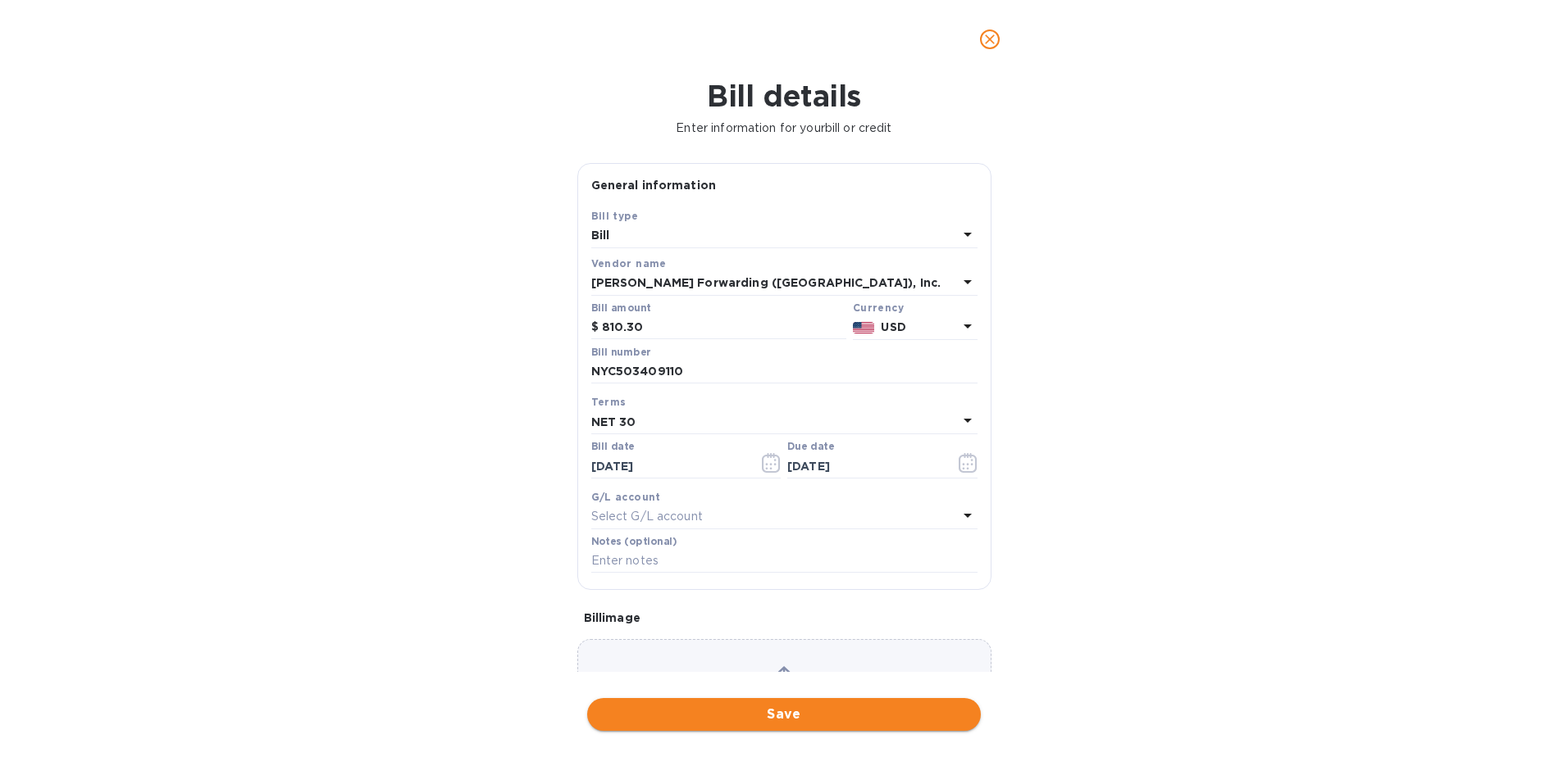
click at [866, 723] on span "Save" at bounding box center [784, 715] width 367 height 20
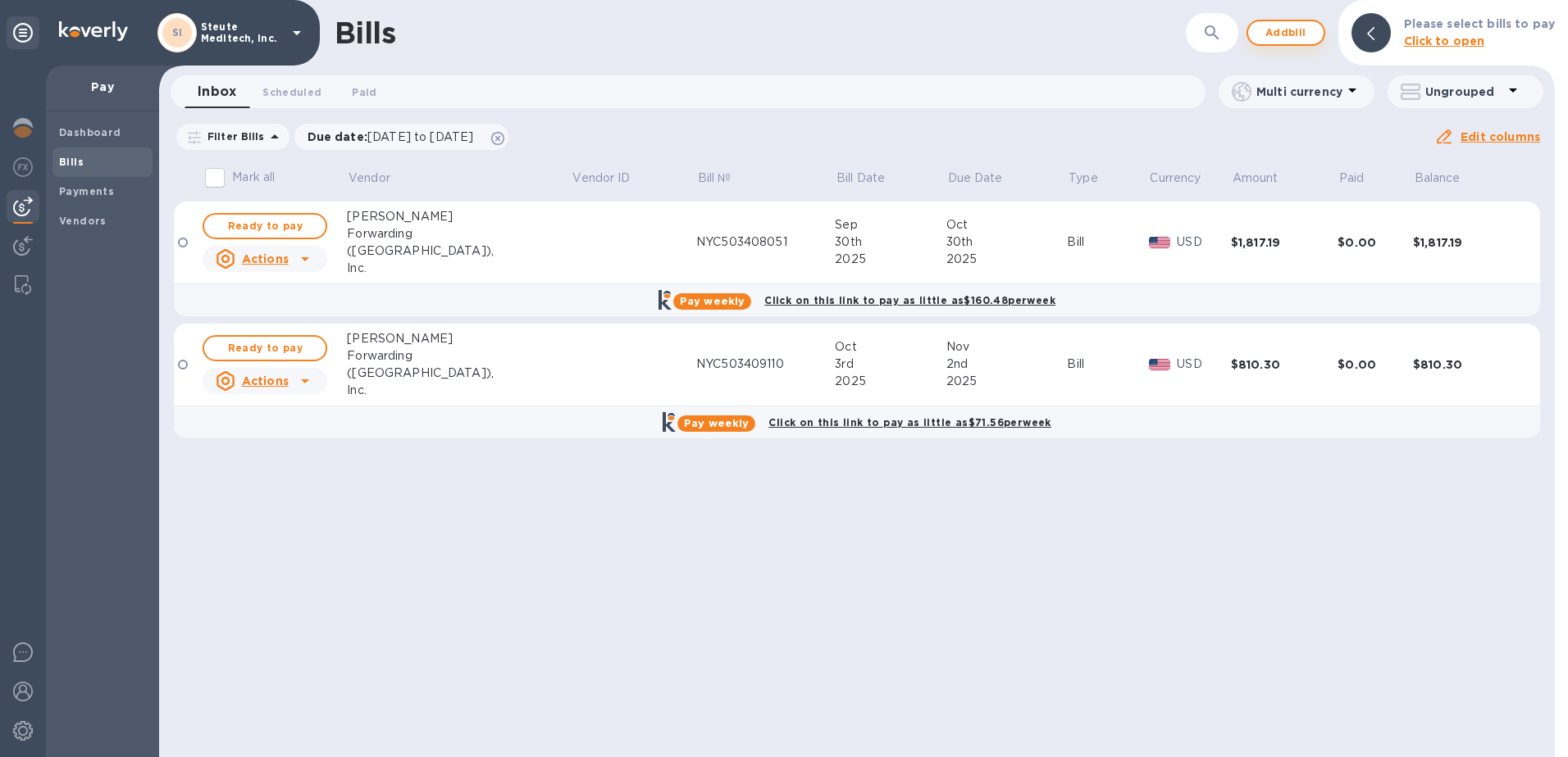
click at [1273, 28] on span "Add bill" at bounding box center [1286, 33] width 49 height 20
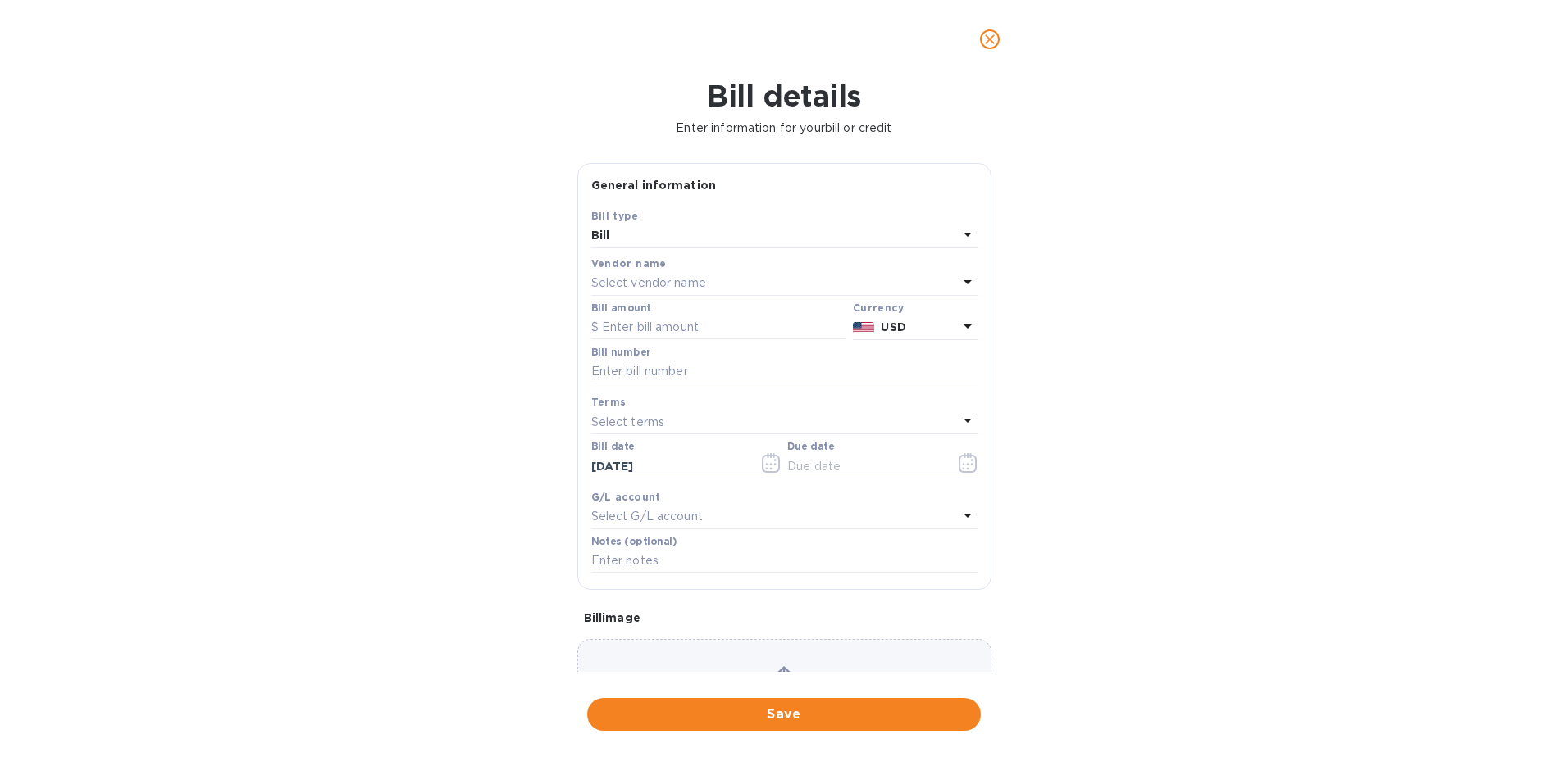
click at [625, 281] on p "Select vendor name" at bounding box center [649, 282] width 115 height 17
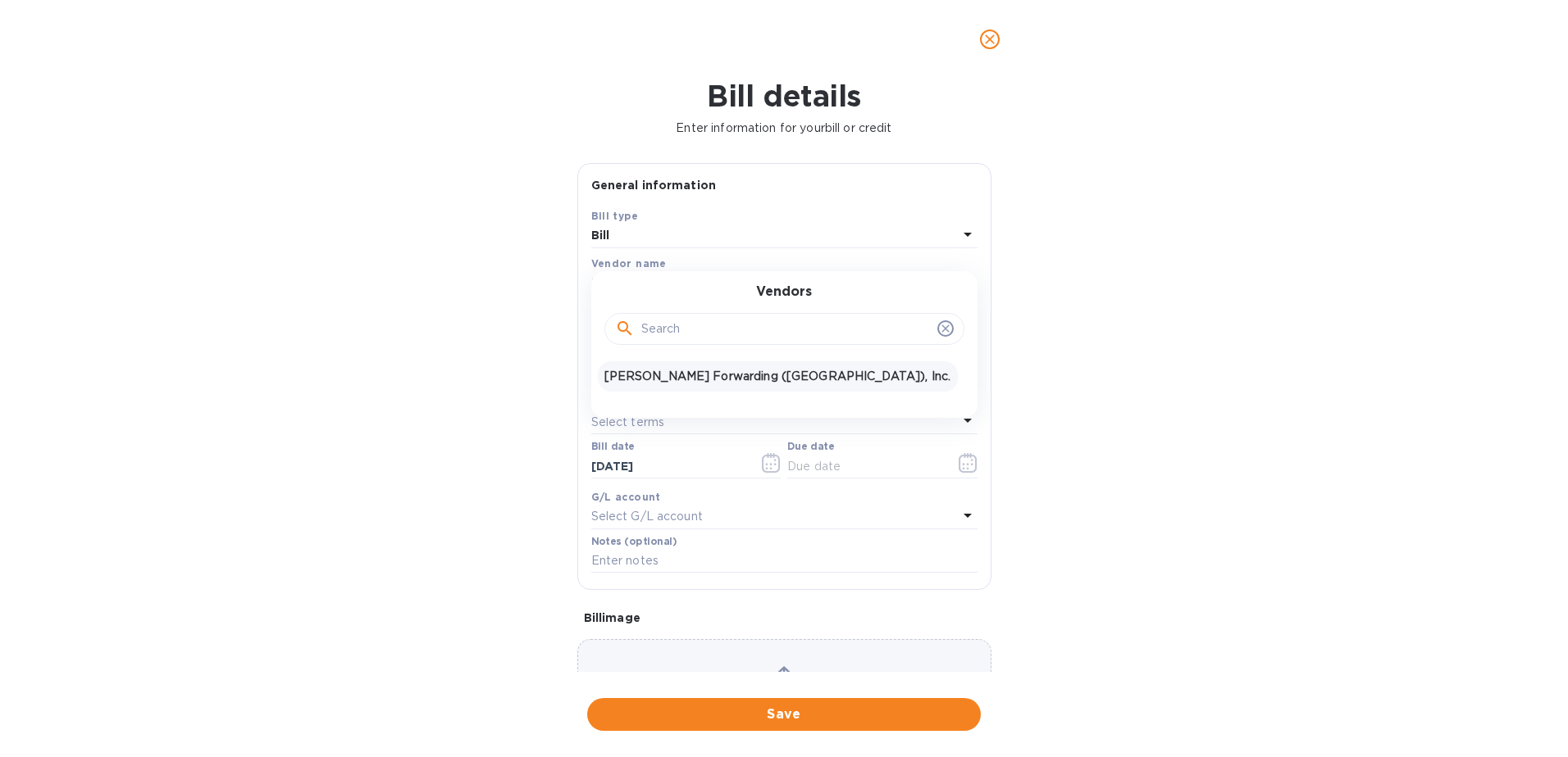
click at [641, 371] on p "[PERSON_NAME] Forwarding ([GEOGRAPHIC_DATA]), Inc." at bounding box center [778, 376] width 347 height 17
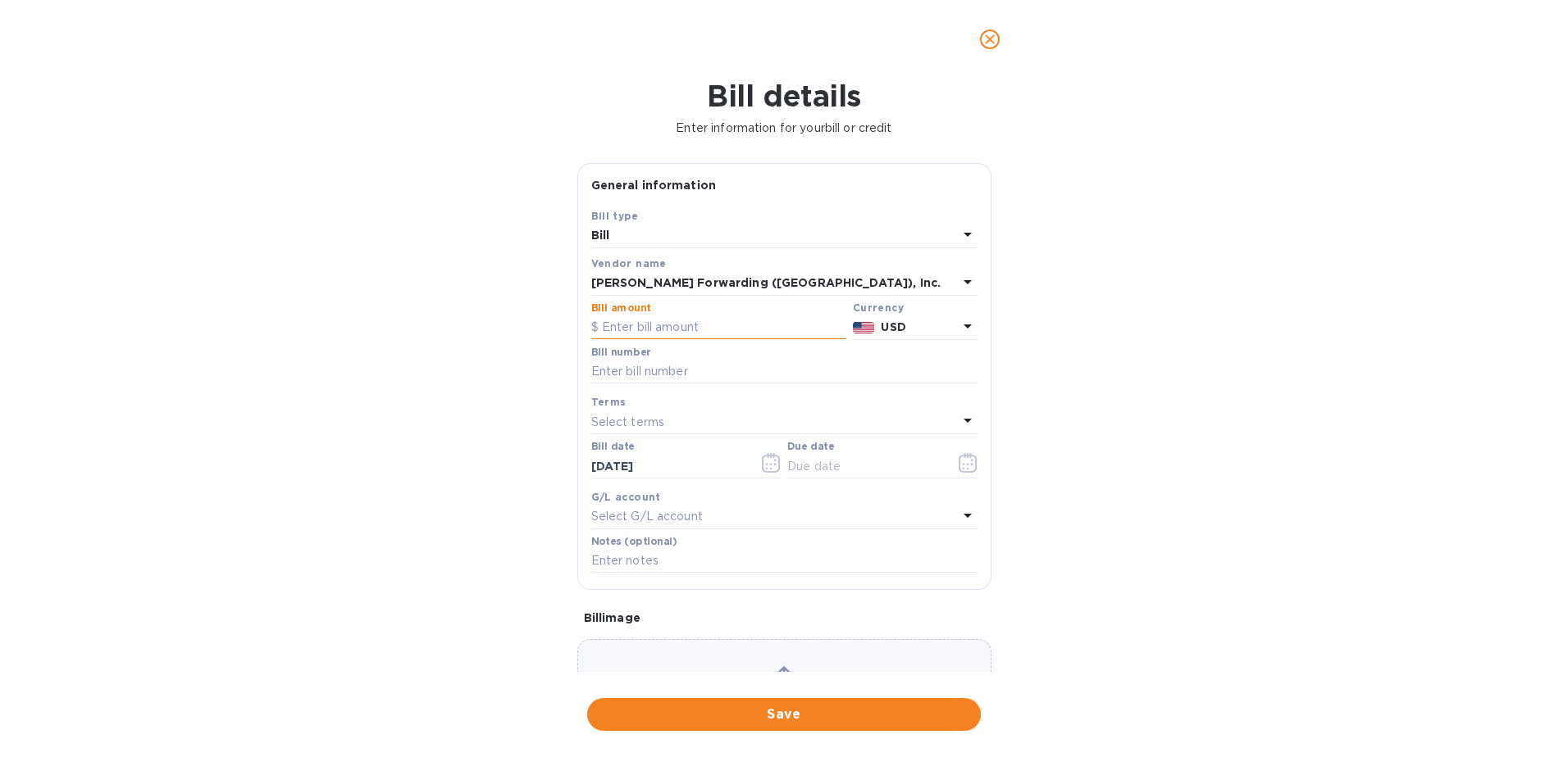
click at [653, 329] on input "text" at bounding box center [718, 327] width 255 height 24
type input "2,309.33"
click at [637, 378] on input "text" at bounding box center [784, 371] width 386 height 24
type input "NYC503409110"
type input "[DATE]"
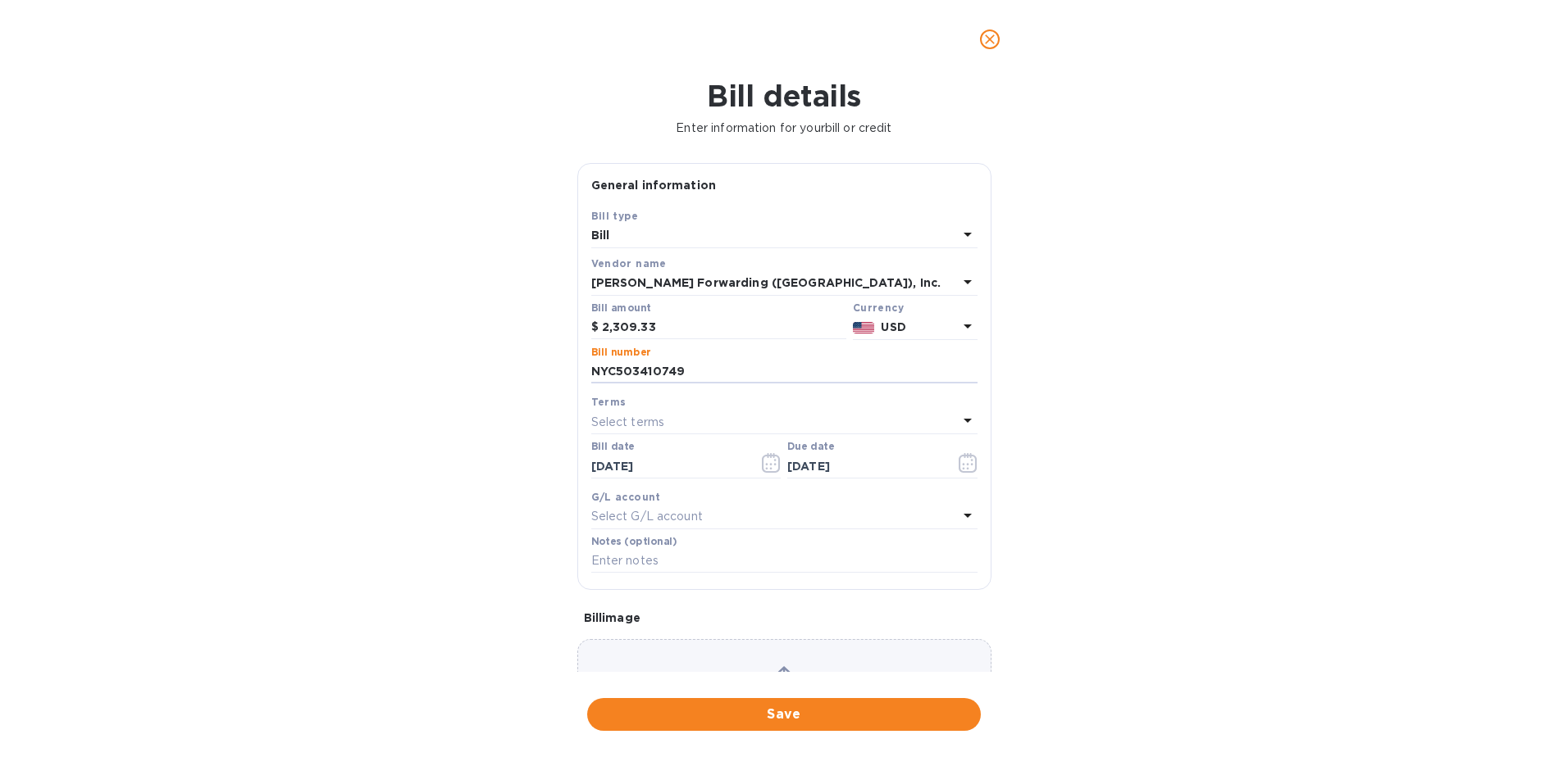
type input "NYC503410749"
click at [672, 423] on div "Select terms" at bounding box center [774, 423] width 366 height 23
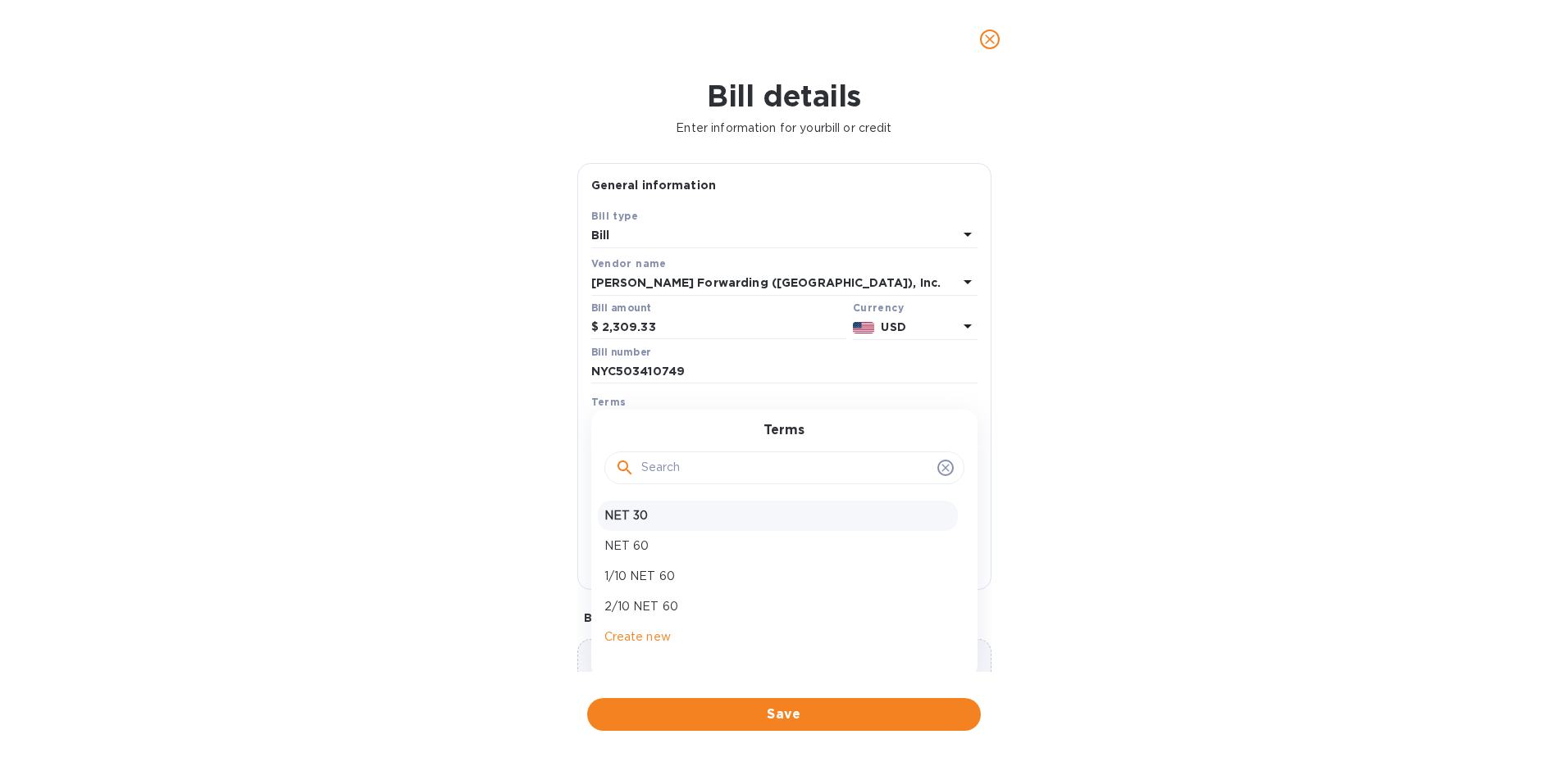
click at [693, 515] on p "NET 30" at bounding box center [778, 515] width 347 height 17
type input "[DATE]"
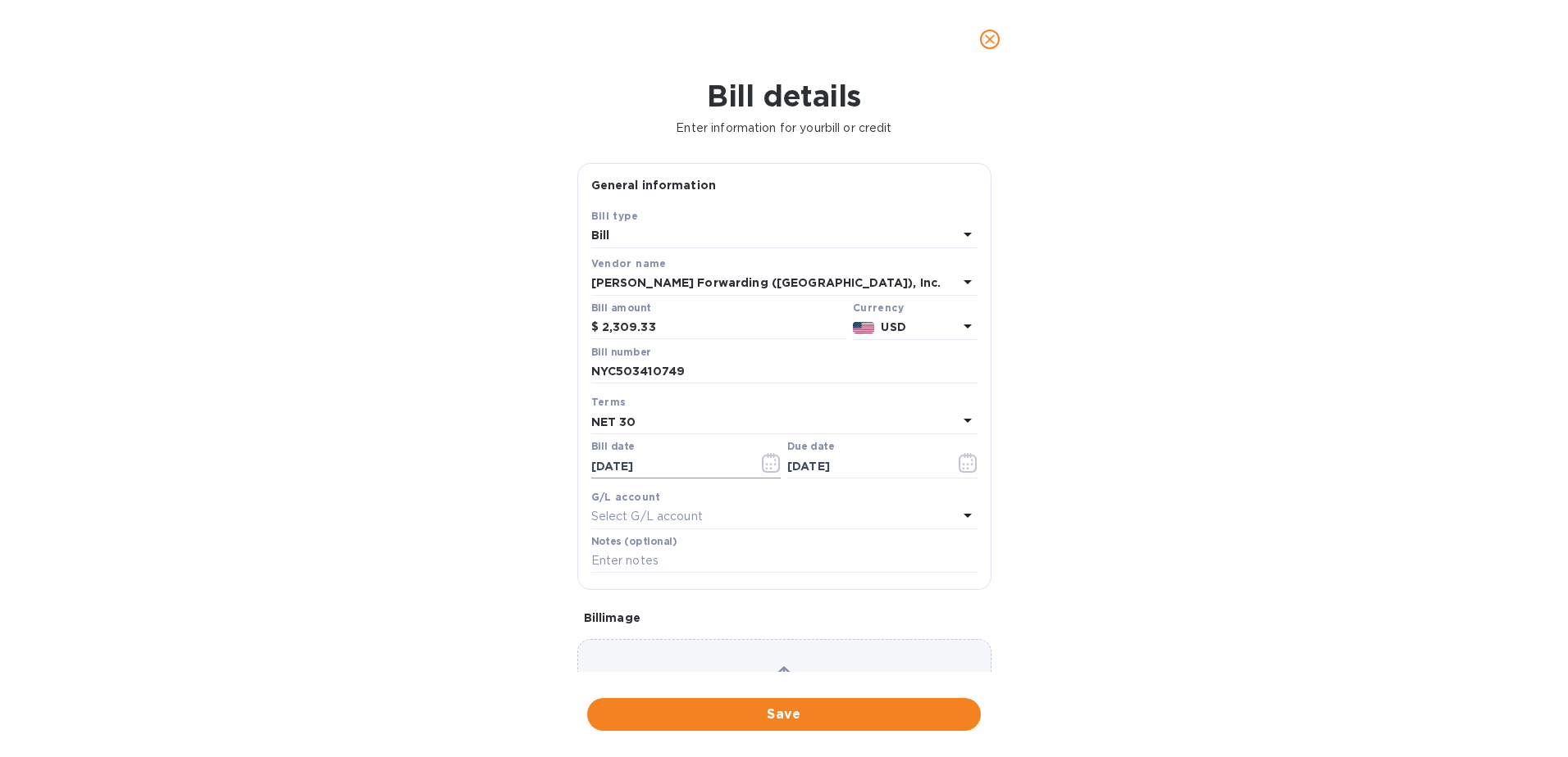
click at [766, 465] on icon "button" at bounding box center [771, 463] width 19 height 20
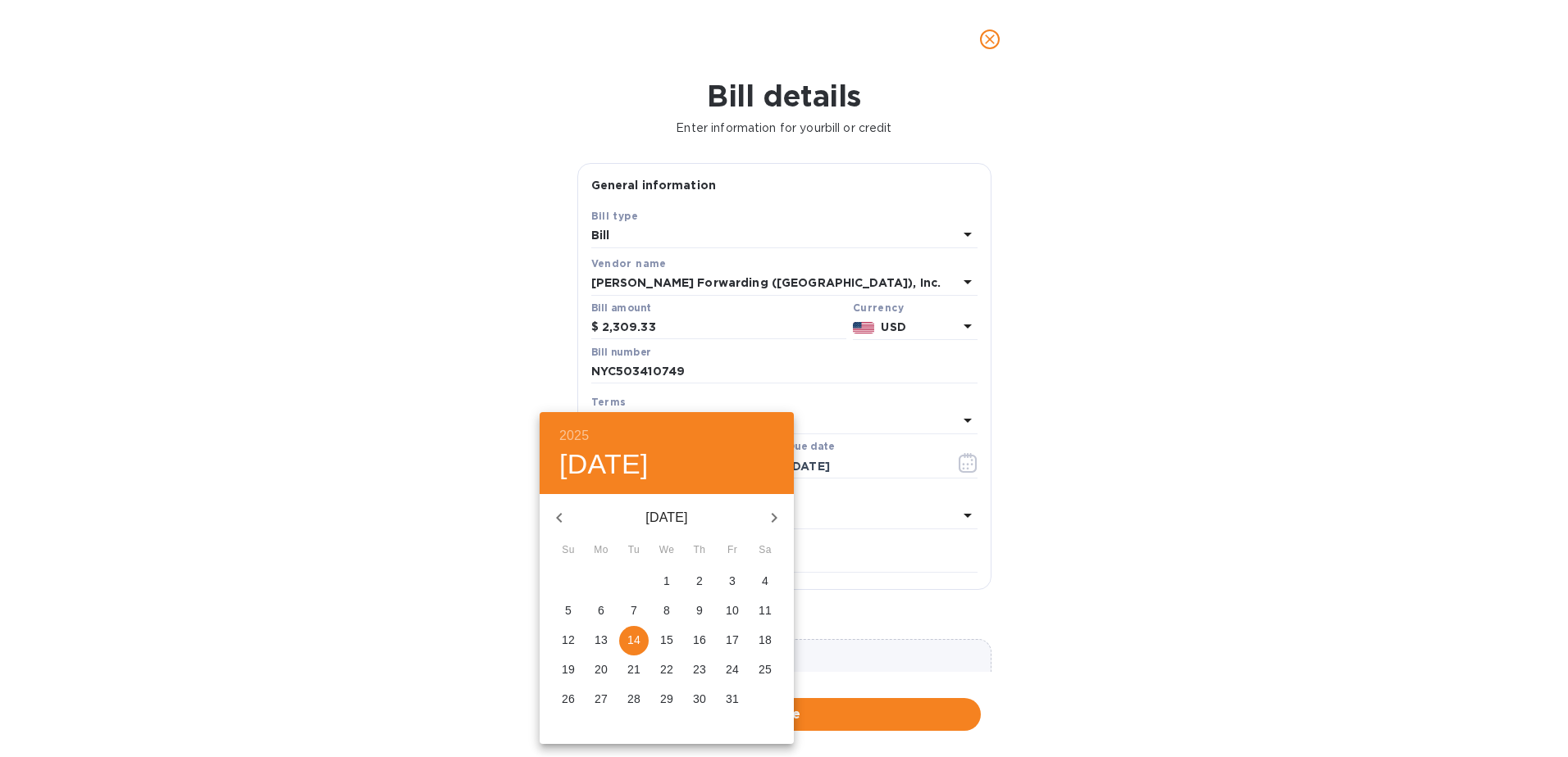
click at [605, 607] on span "6" at bounding box center [601, 610] width 30 height 16
type input "[DATE]"
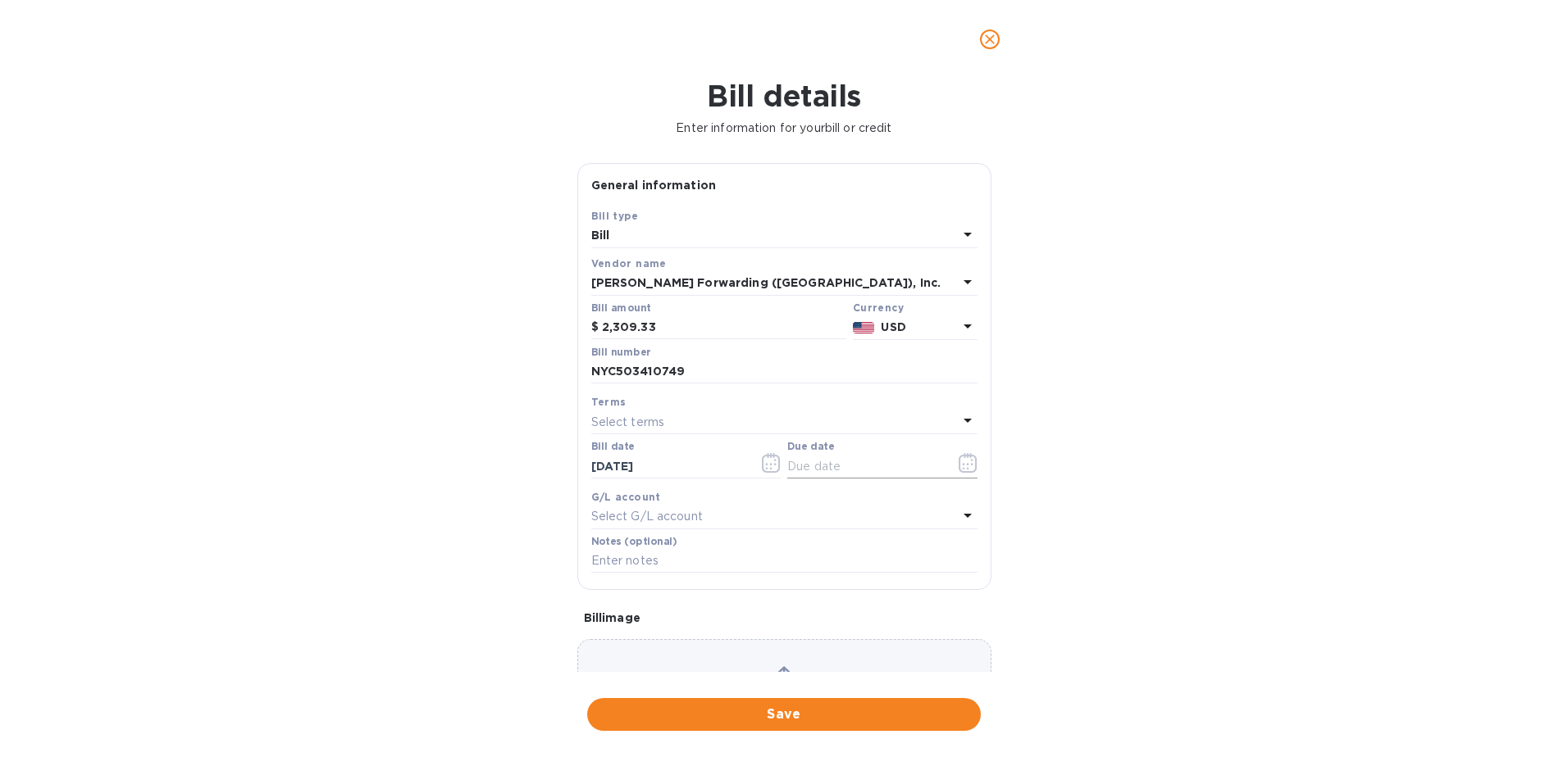
click at [958, 462] on icon "button" at bounding box center [967, 463] width 19 height 20
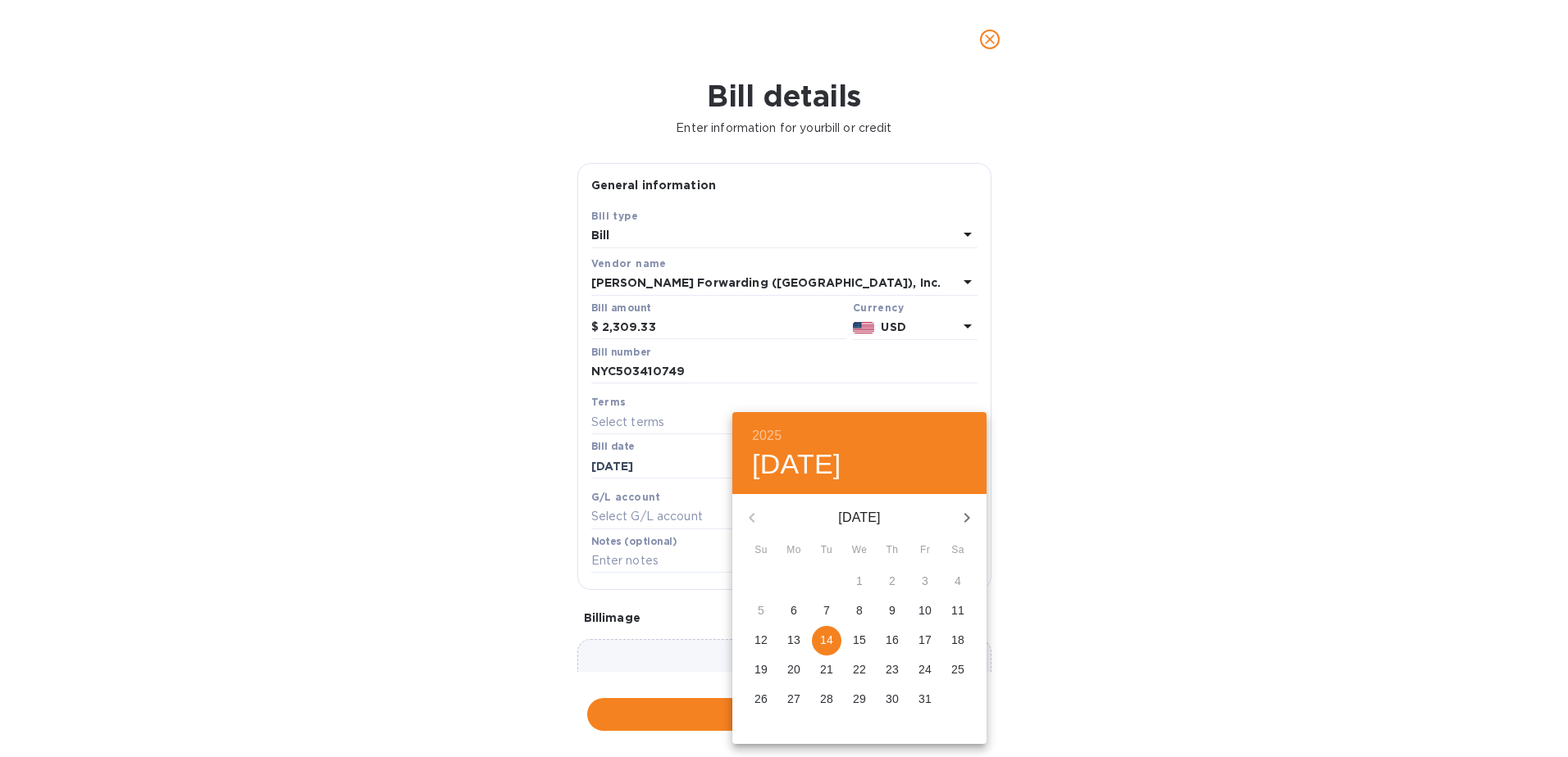
click at [963, 520] on icon "button" at bounding box center [967, 518] width 20 height 20
click at [890, 602] on p "6" at bounding box center [892, 610] width 6 height 16
type input "[DATE]"
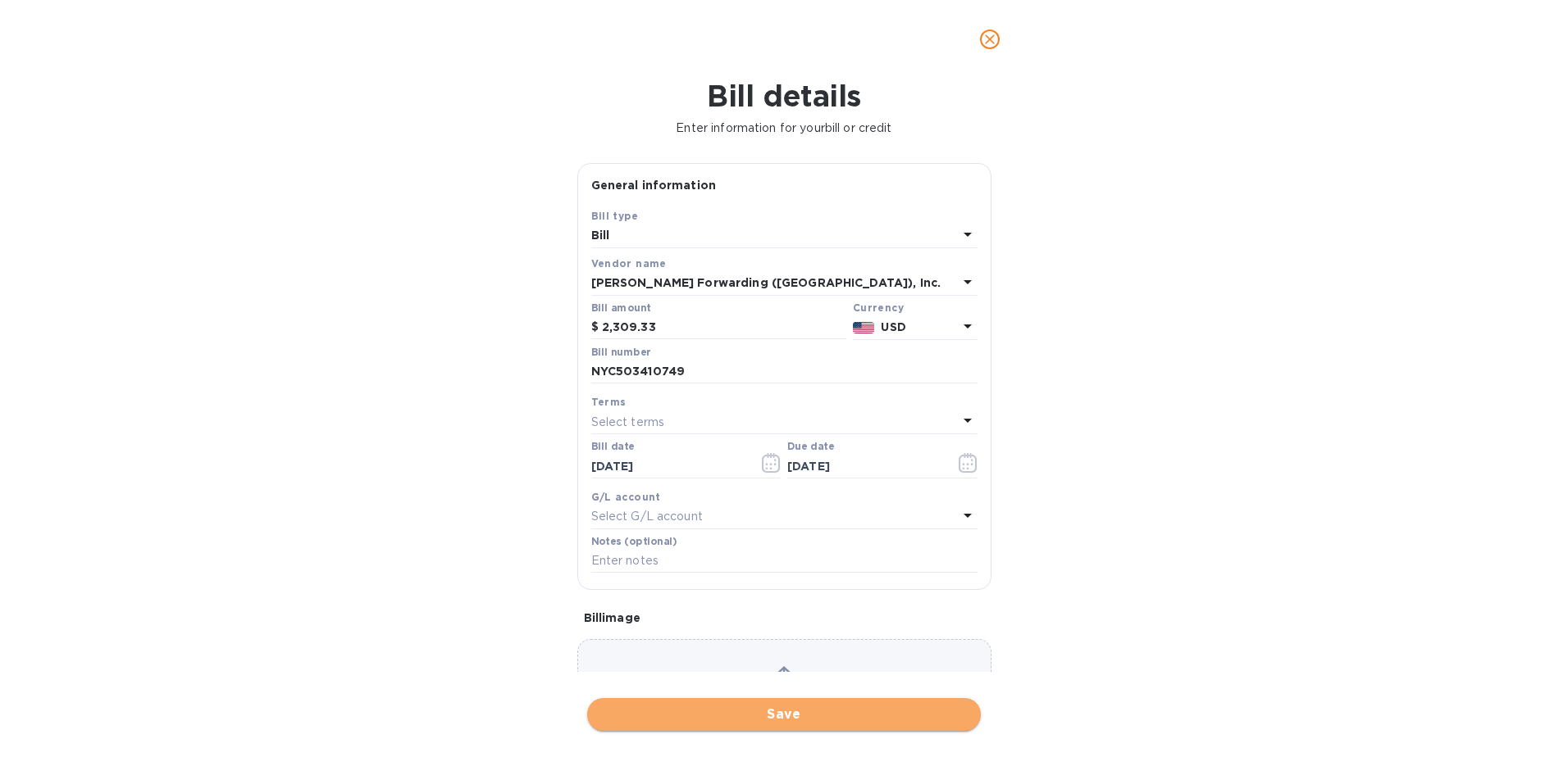
click at [769, 701] on button "Save" at bounding box center [784, 715] width 394 height 32
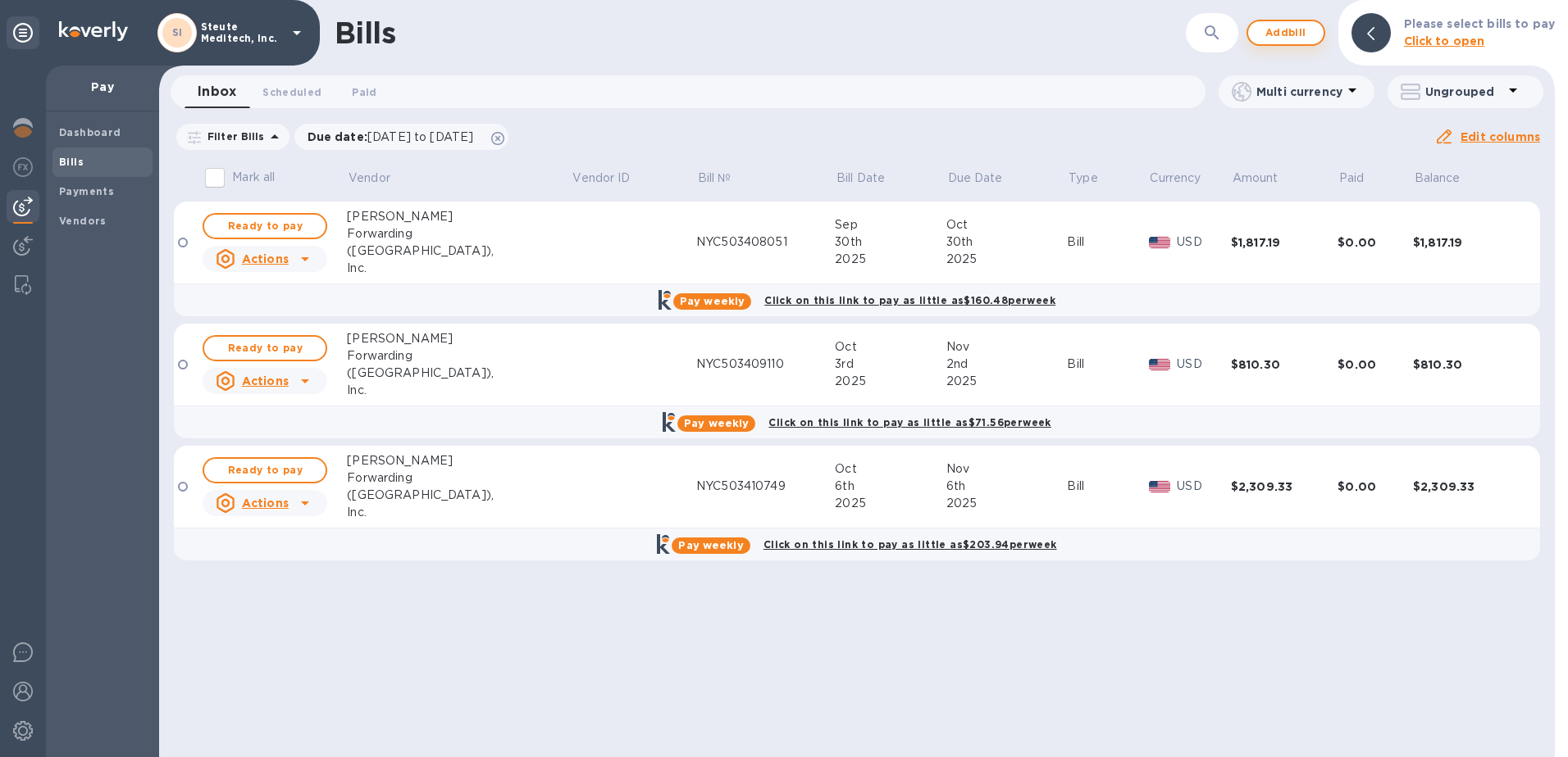
click at [1286, 33] on span "Add bill" at bounding box center [1286, 33] width 49 height 20
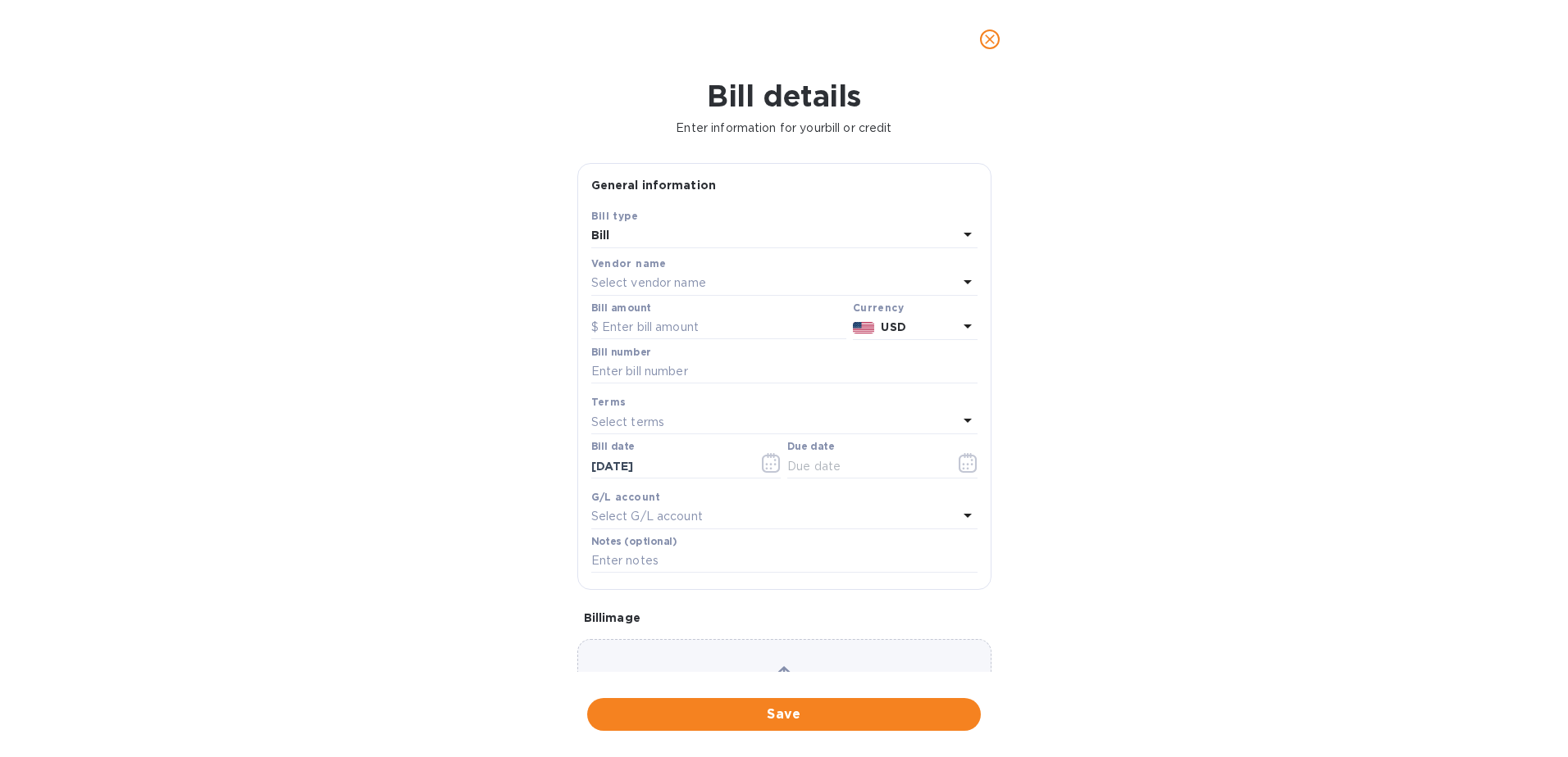
click at [676, 281] on p "Select vendor name" at bounding box center [649, 282] width 115 height 17
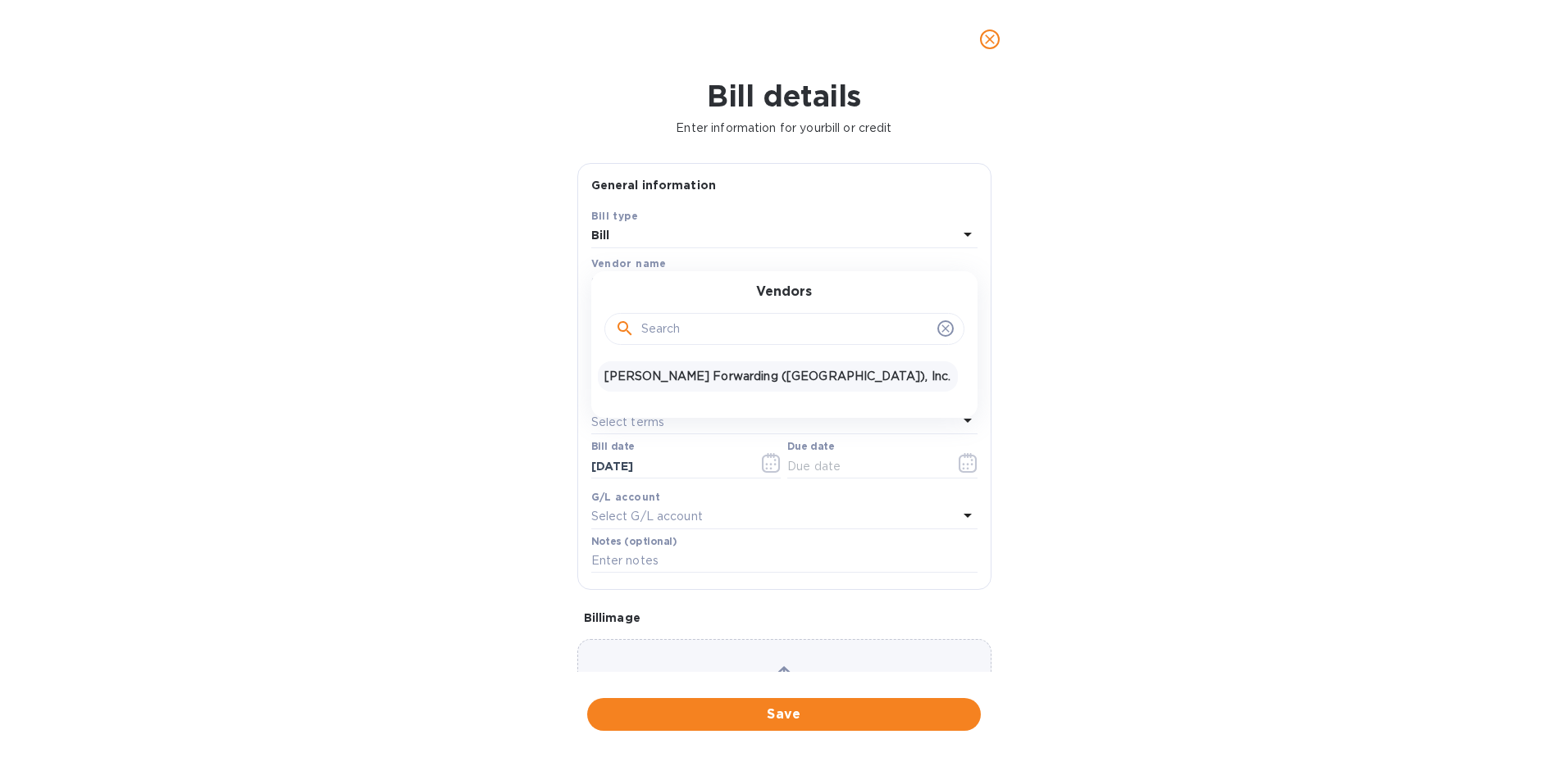
click at [665, 380] on p "[PERSON_NAME] Forwarding ([GEOGRAPHIC_DATA]), Inc." at bounding box center [778, 376] width 347 height 17
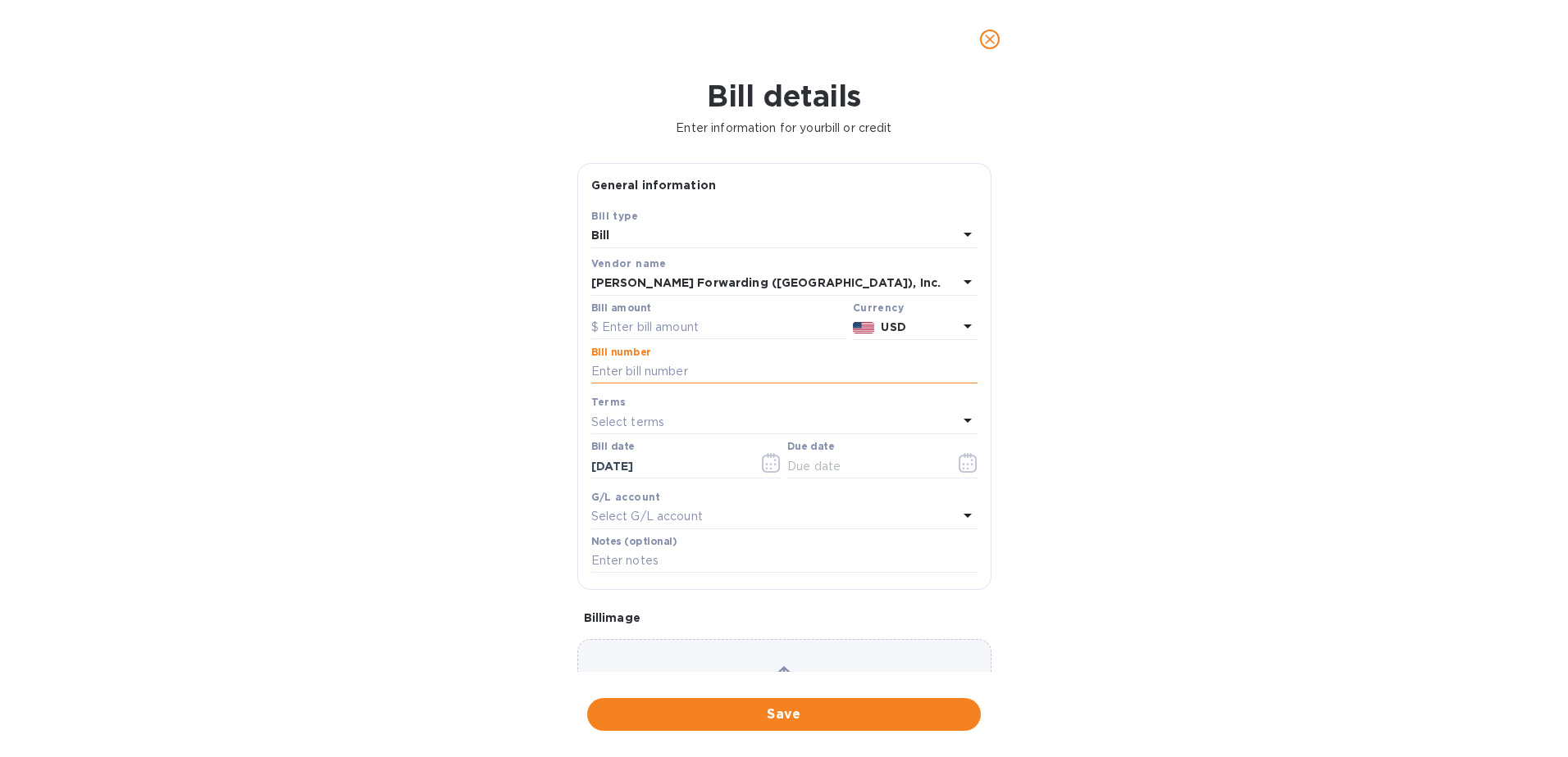
click at [645, 370] on input "text" at bounding box center [784, 371] width 386 height 24
click at [646, 331] on input "text" at bounding box center [718, 327] width 255 height 24
type input "3,029.28"
click at [676, 369] on input "text" at bounding box center [784, 371] width 386 height 24
type input "NYC503410749"
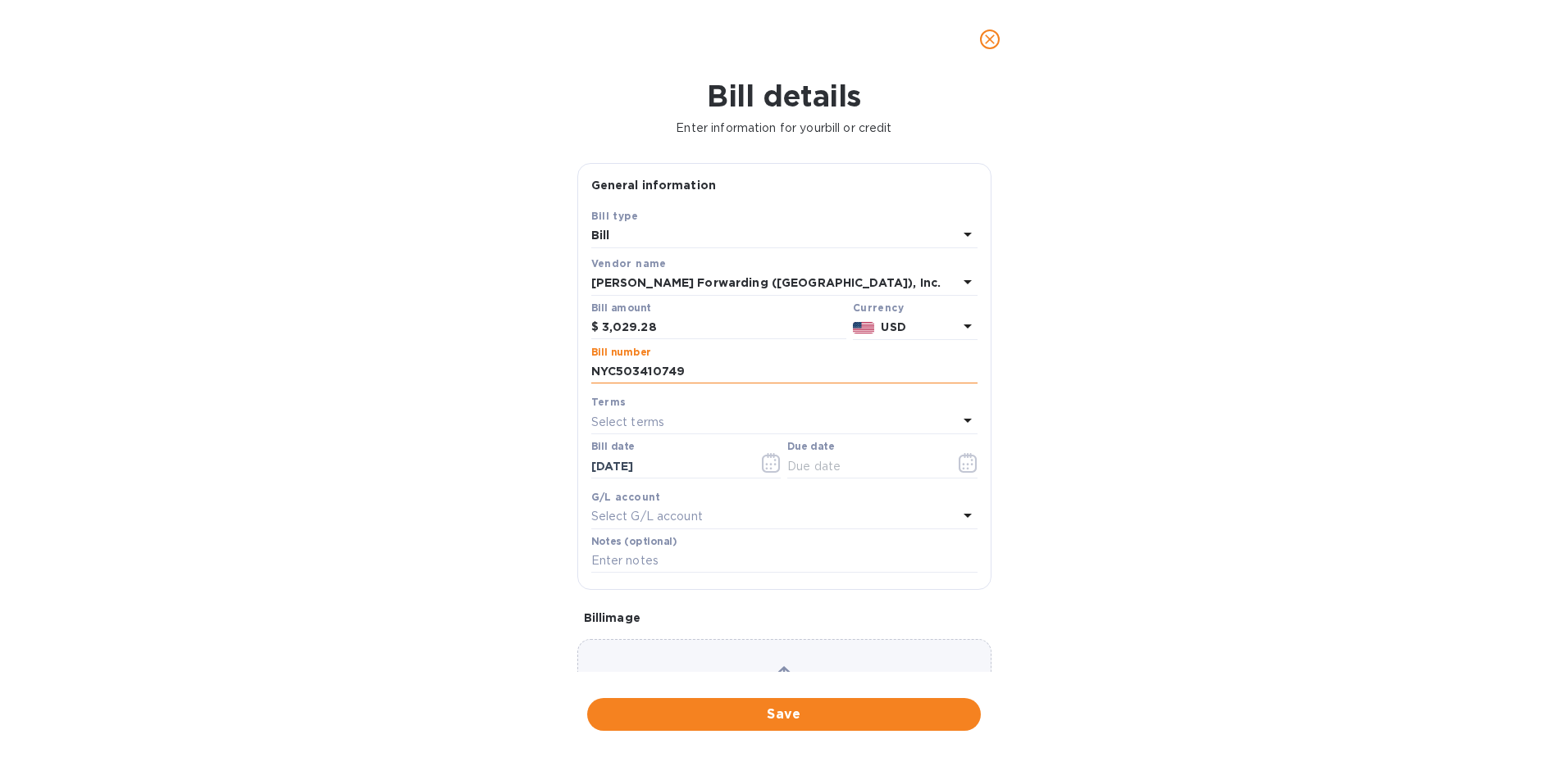
type input "[DATE]"
type input "NYC503417913"
click at [688, 427] on div "Select terms" at bounding box center [774, 423] width 366 height 23
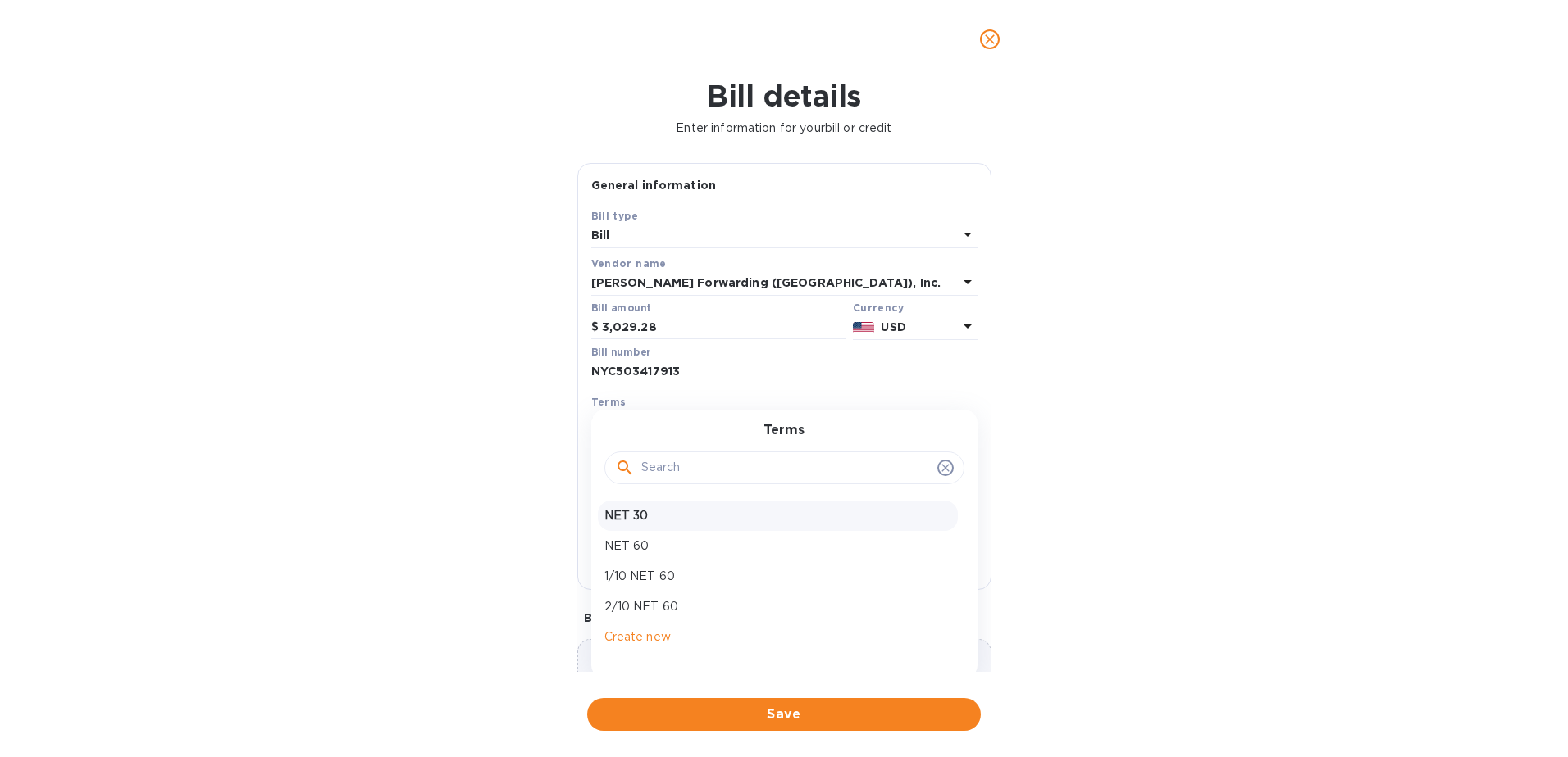
click at [666, 527] on div "NET 30 NET 60 1/10 NET 60 2/10 NET 60 Create new" at bounding box center [777, 576] width 360 height 152
drag, startPoint x: 666, startPoint y: 527, endPoint x: 635, endPoint y: 518, distance: 32.3
click at [635, 518] on p "NET 30" at bounding box center [778, 515] width 347 height 17
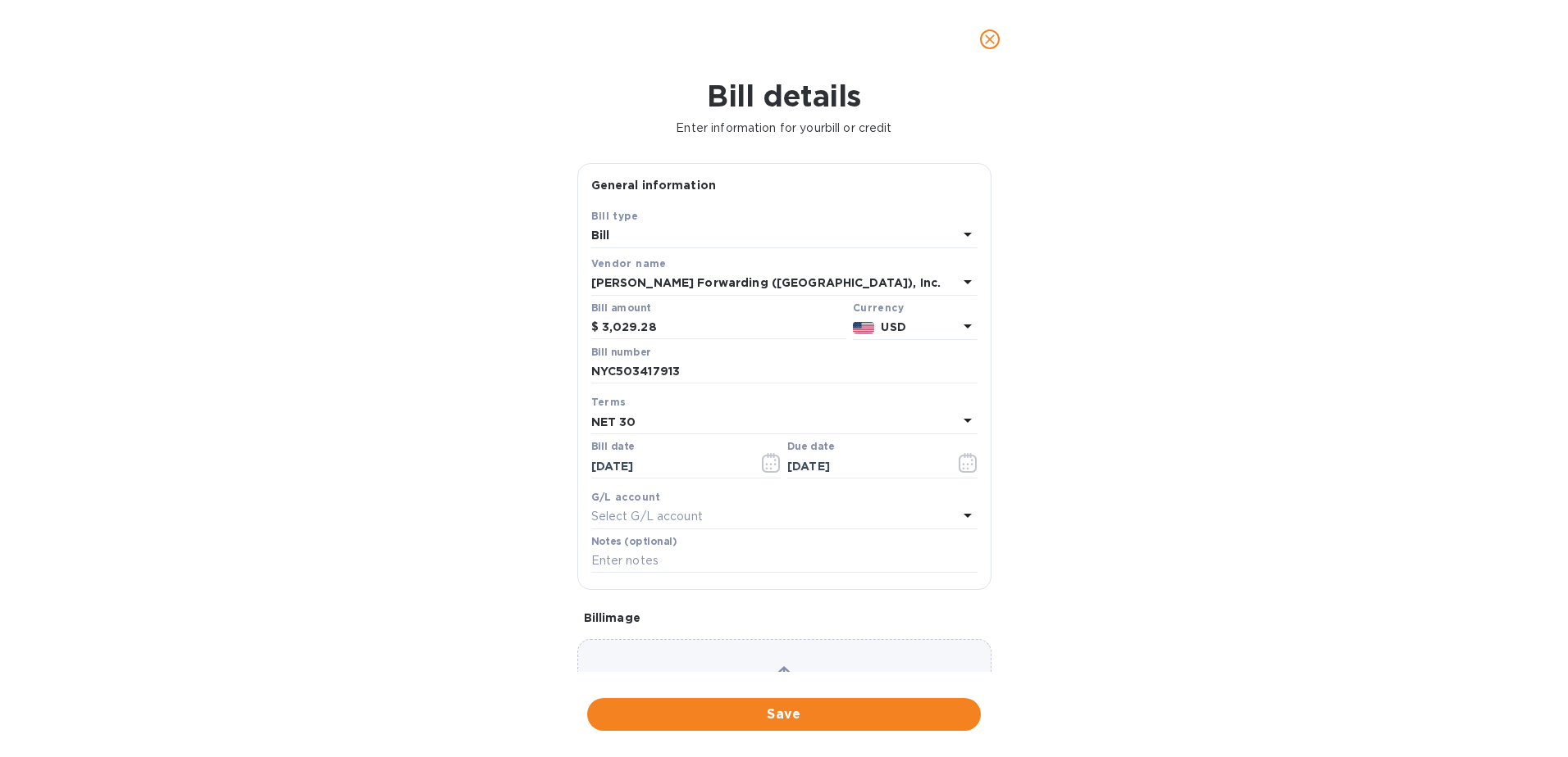
type input "[DATE]"
click at [670, 464] on input "[DATE]" at bounding box center [668, 466] width 155 height 24
click at [762, 459] on icon "button" at bounding box center [771, 463] width 19 height 20
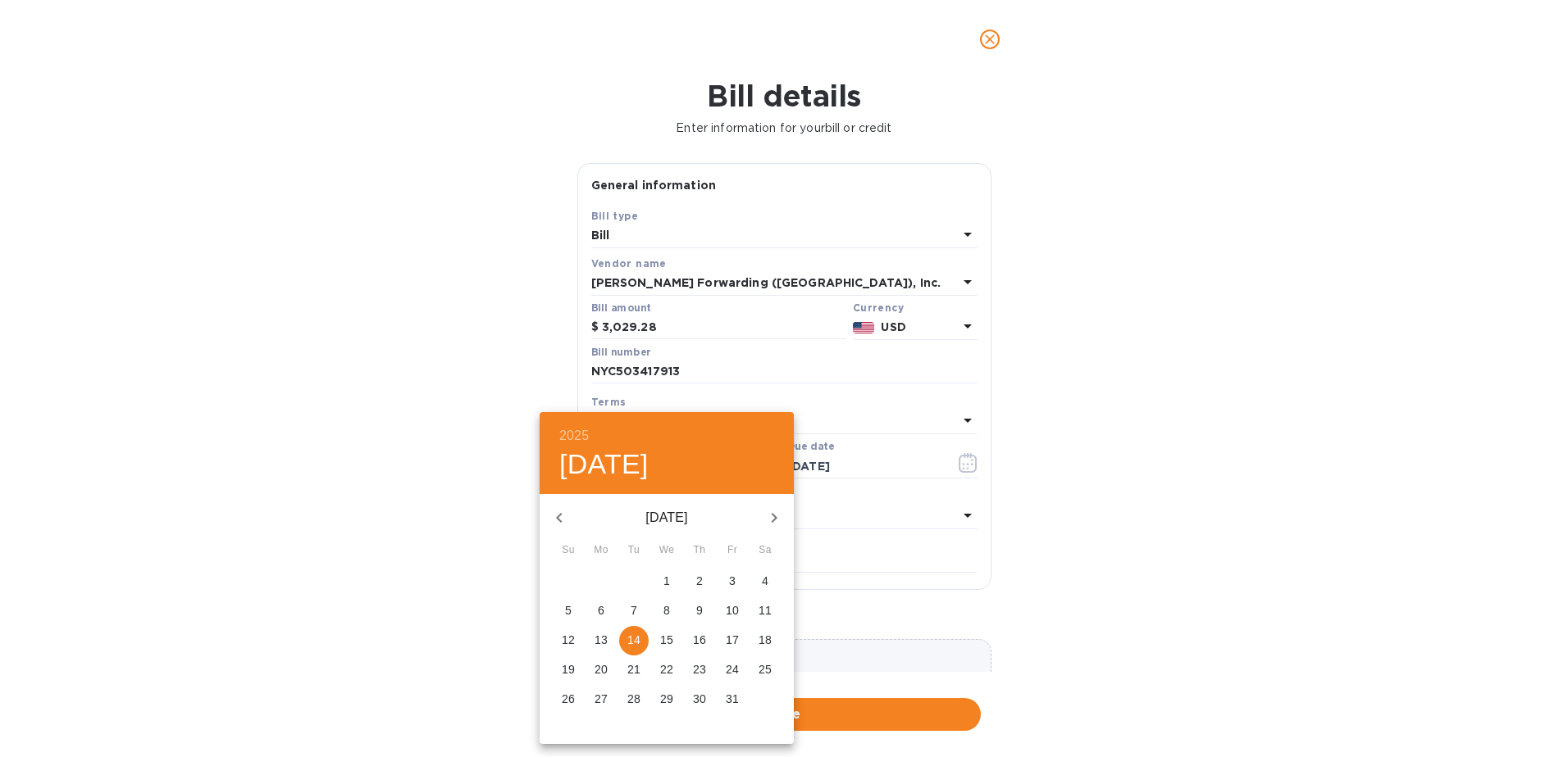
click at [628, 636] on p "14" at bounding box center [633, 640] width 13 height 16
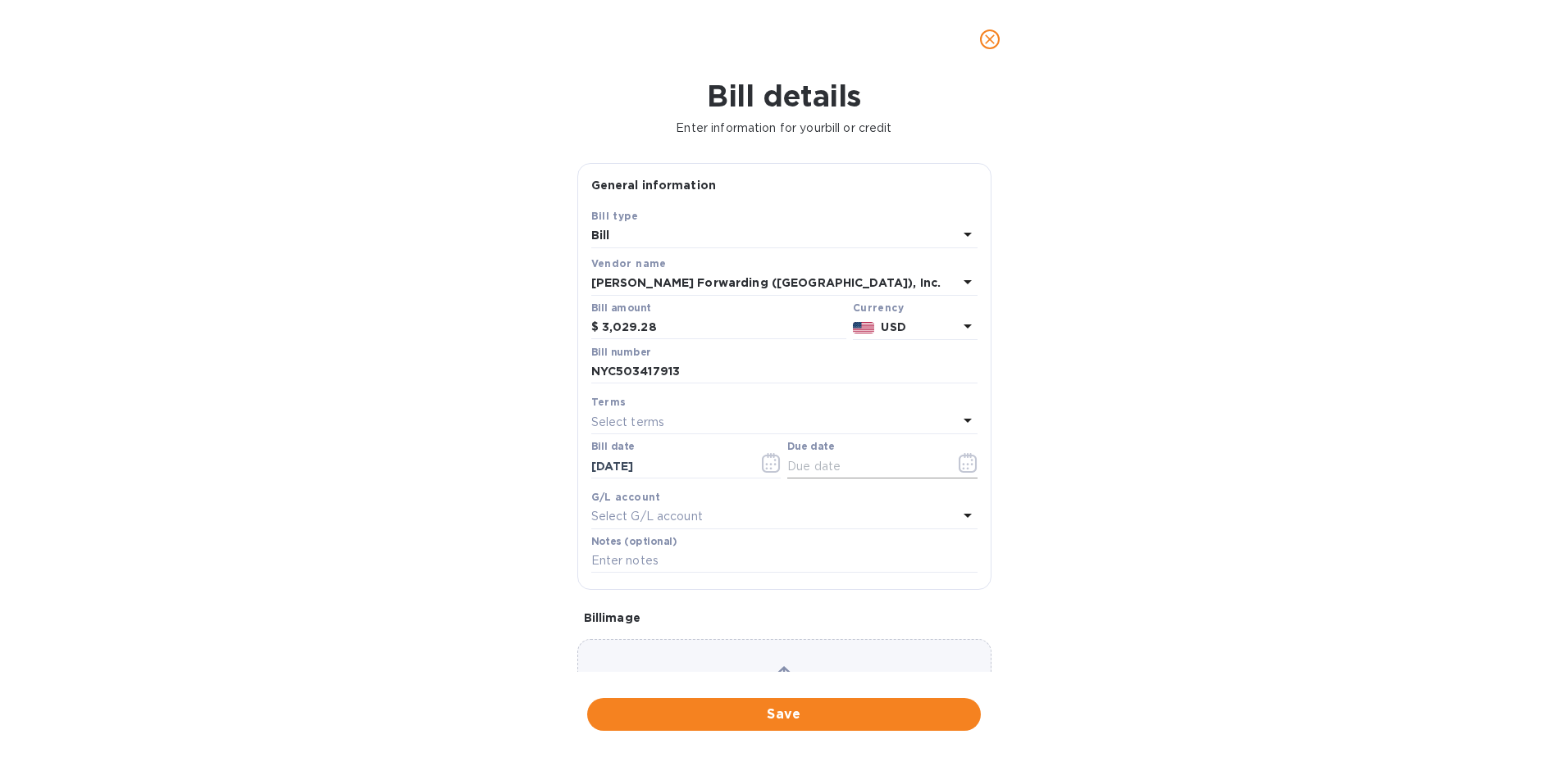
click at [961, 459] on icon "button" at bounding box center [967, 463] width 19 height 20
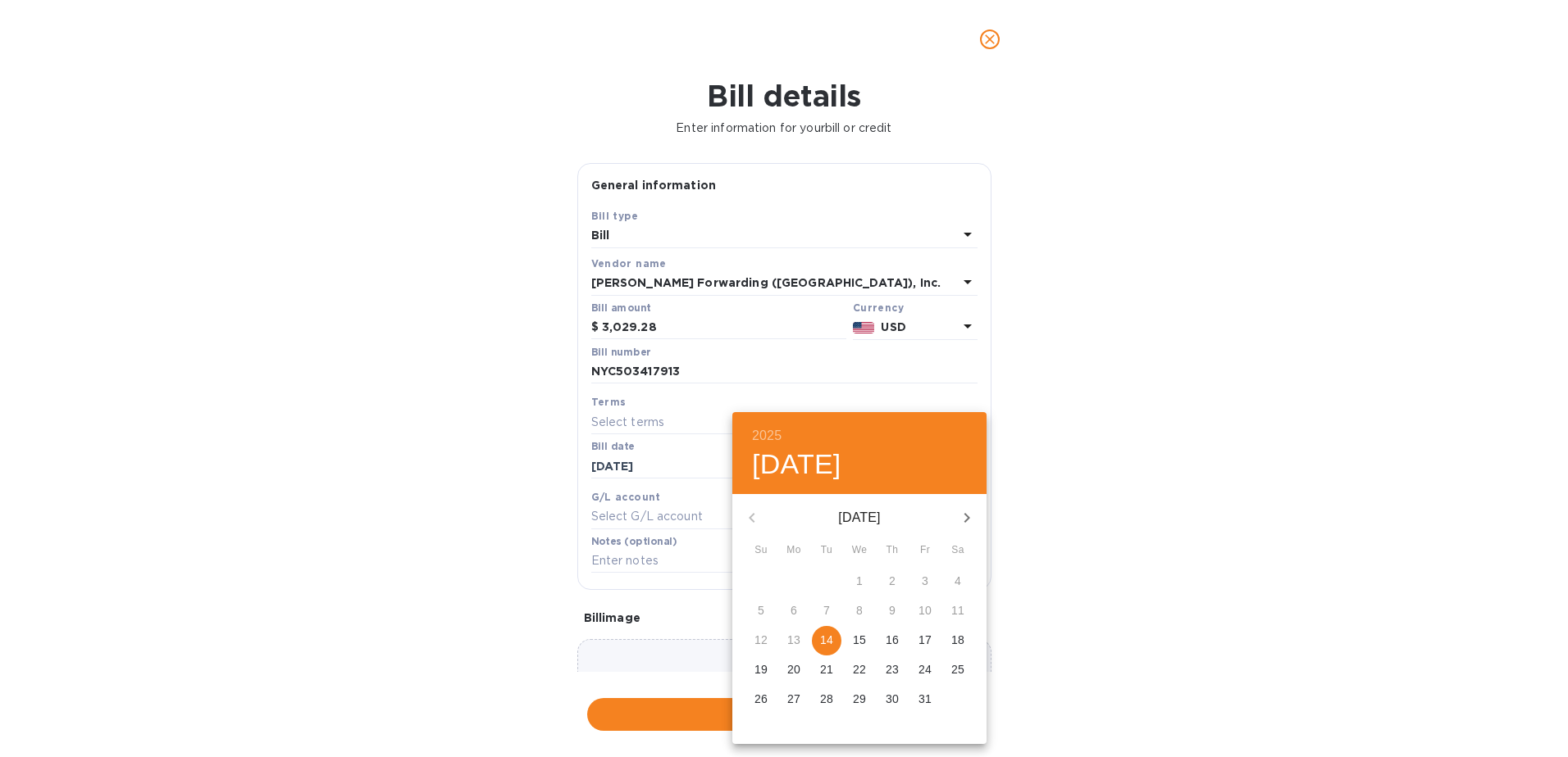
click at [969, 523] on icon "button" at bounding box center [967, 518] width 20 height 20
click at [892, 643] on p "13" at bounding box center [892, 640] width 13 height 16
type input "[DATE]"
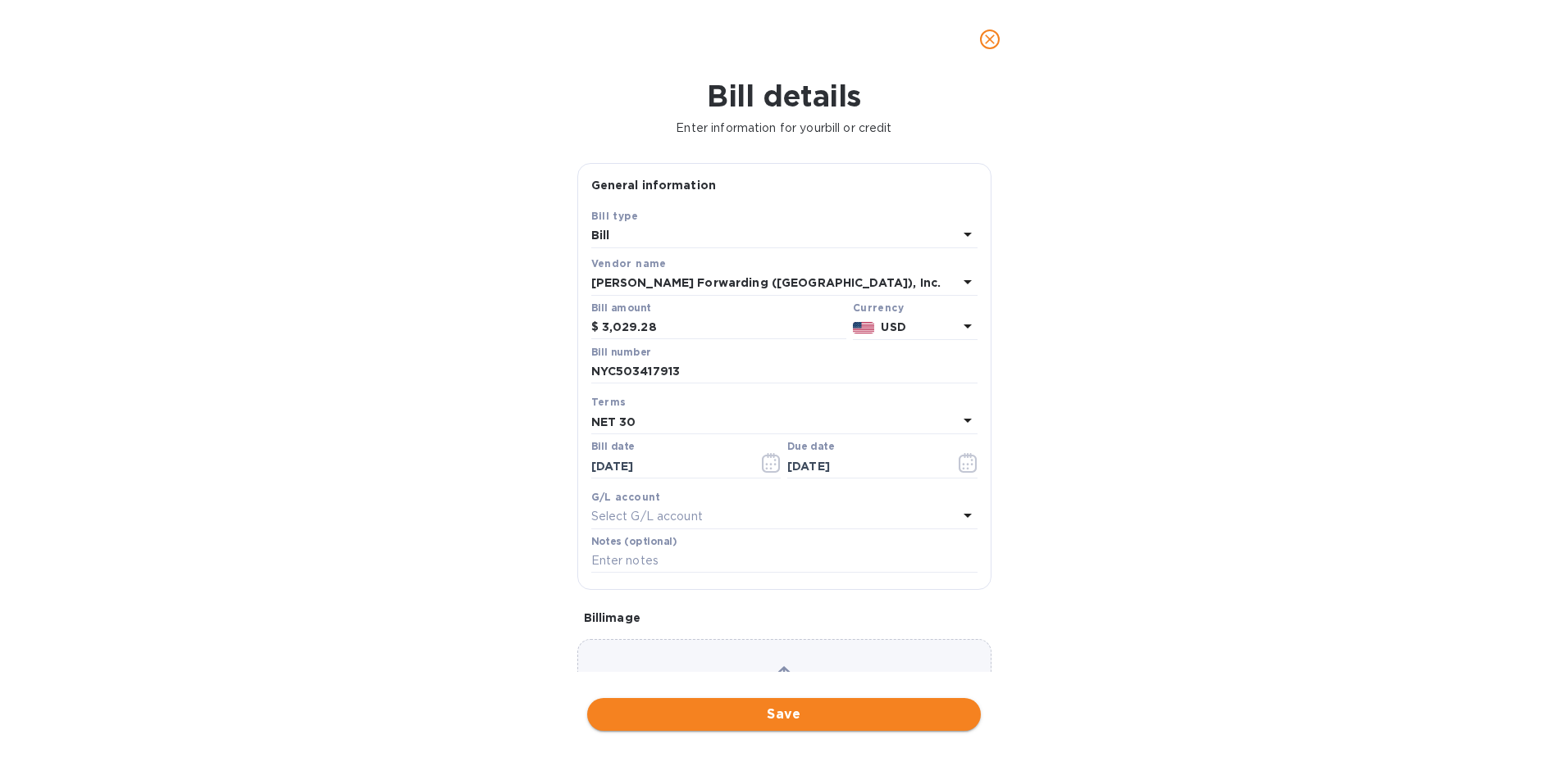
click at [849, 721] on span "Save" at bounding box center [784, 715] width 367 height 20
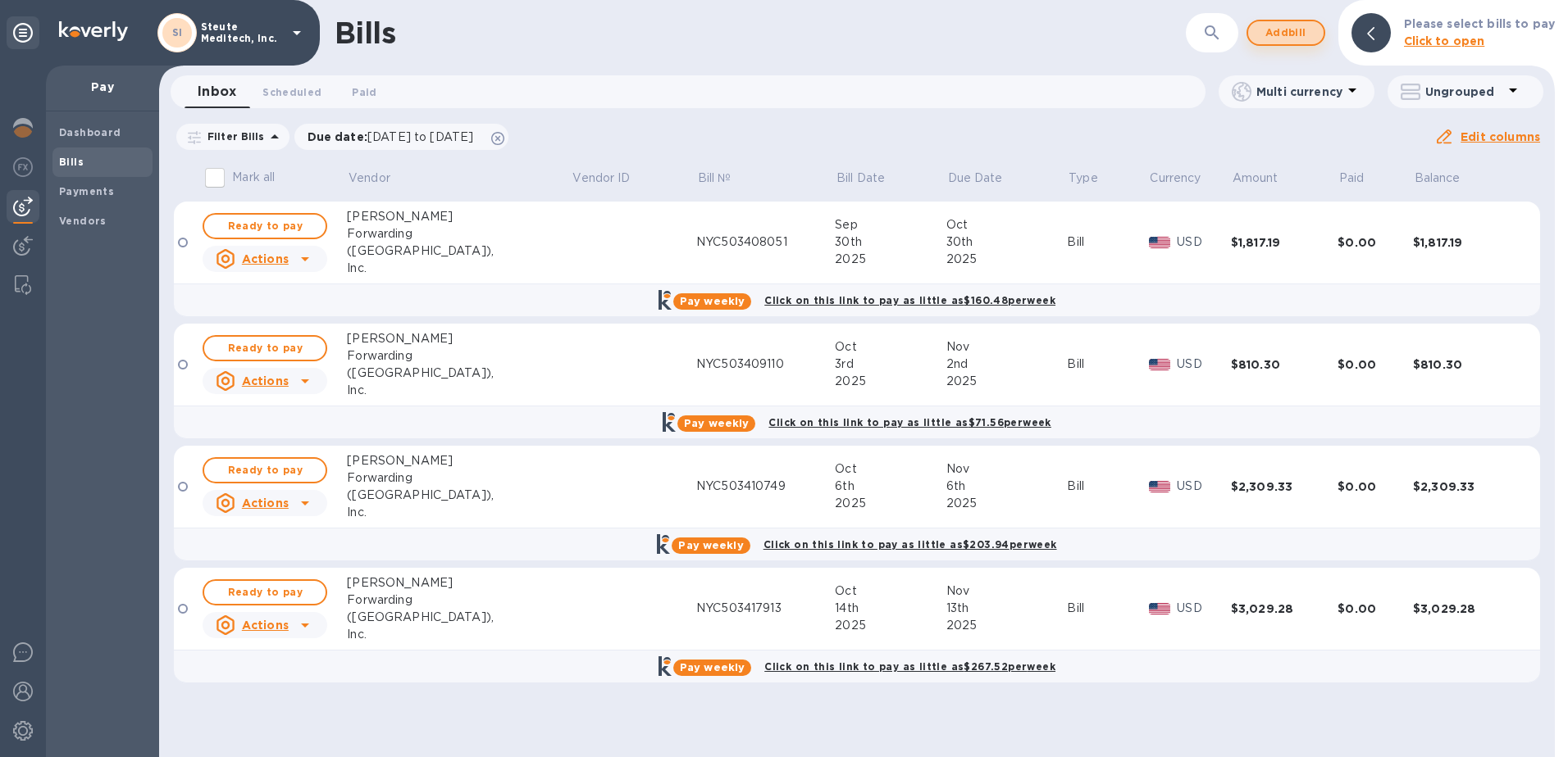
click at [1283, 32] on span "Add bill" at bounding box center [1286, 33] width 49 height 20
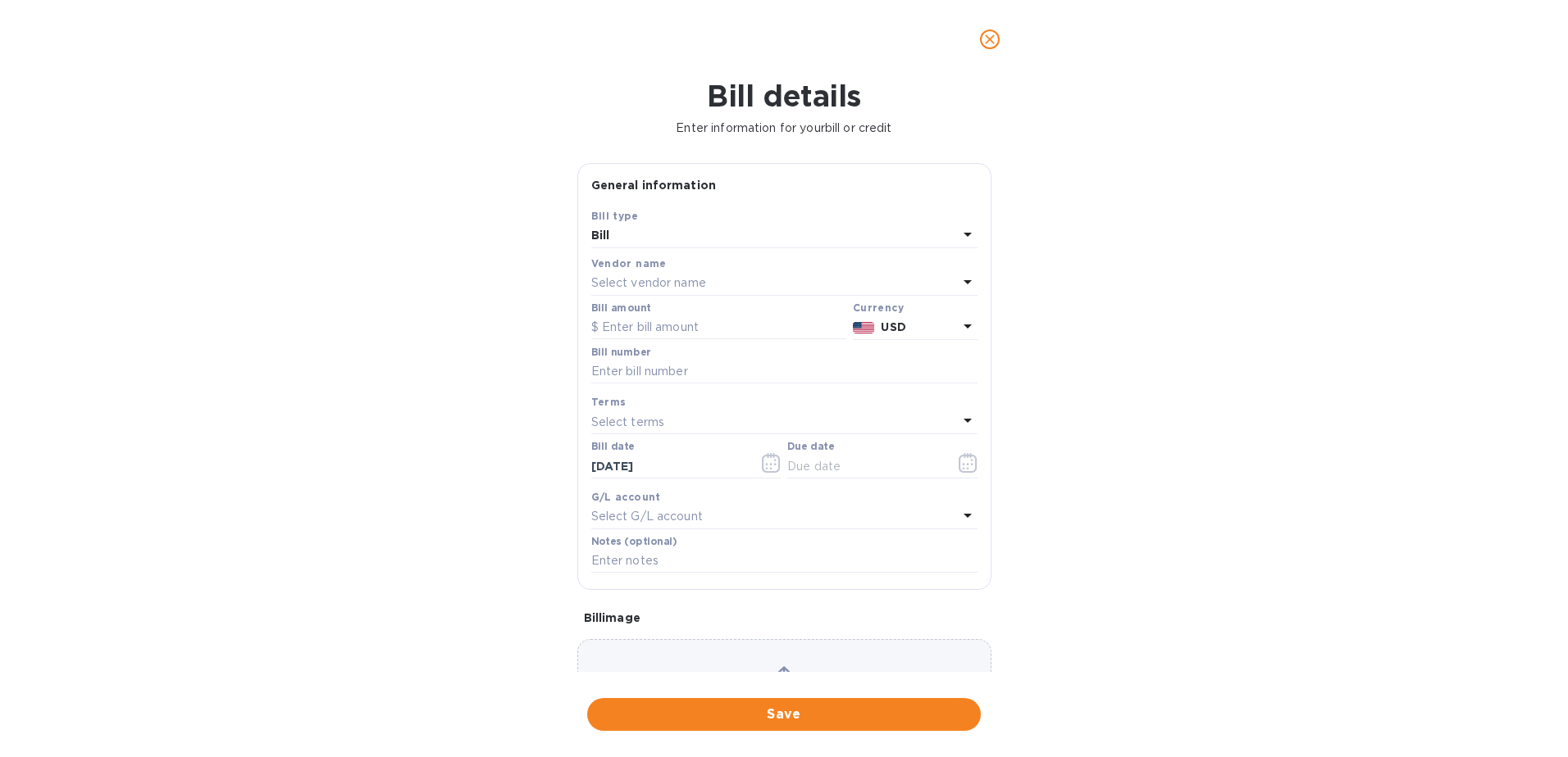
click at [630, 288] on p "Select vendor name" at bounding box center [649, 282] width 115 height 17
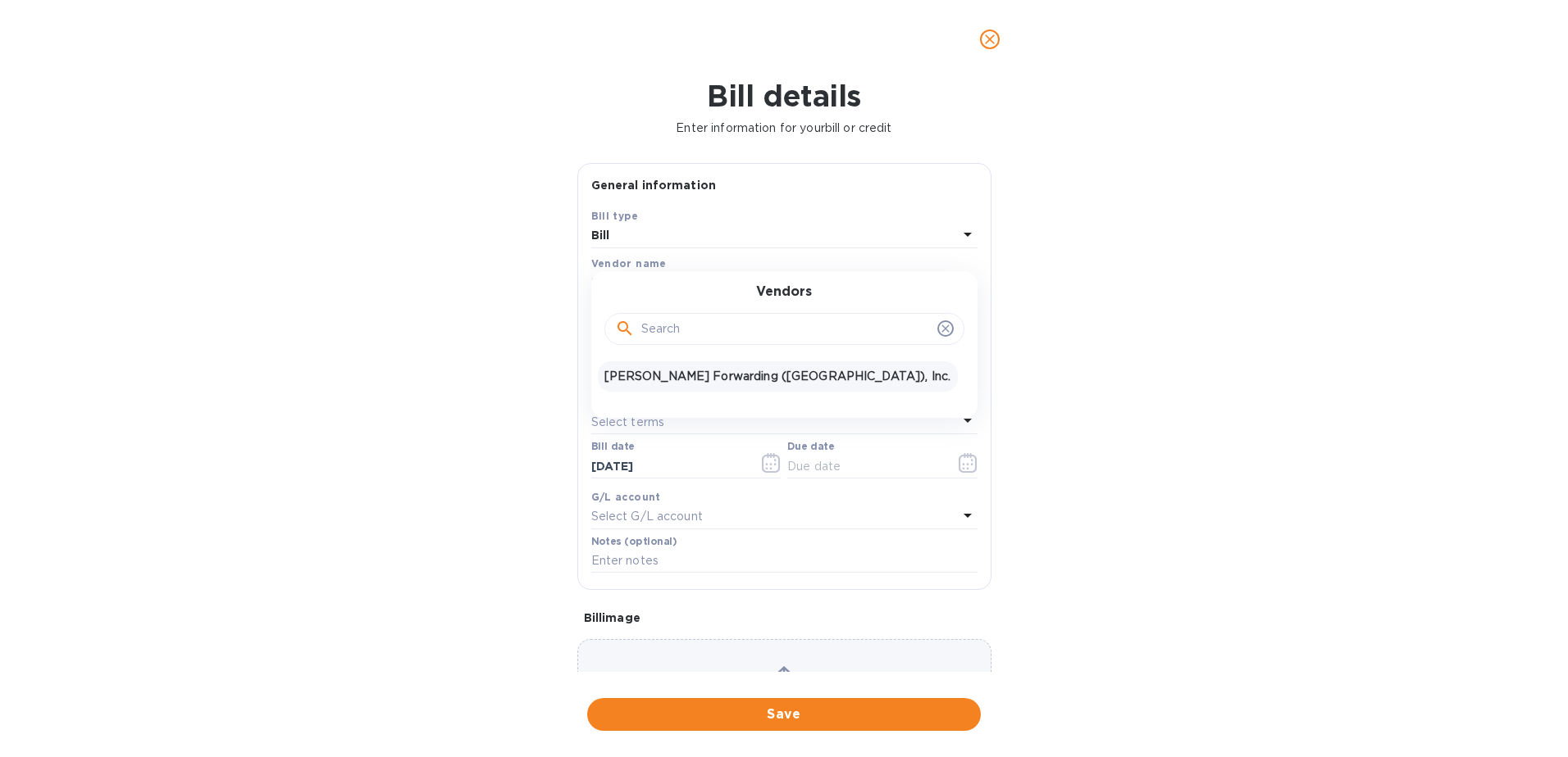
click at [646, 378] on p "[PERSON_NAME] Forwarding ([GEOGRAPHIC_DATA]), Inc." at bounding box center [778, 376] width 347 height 17
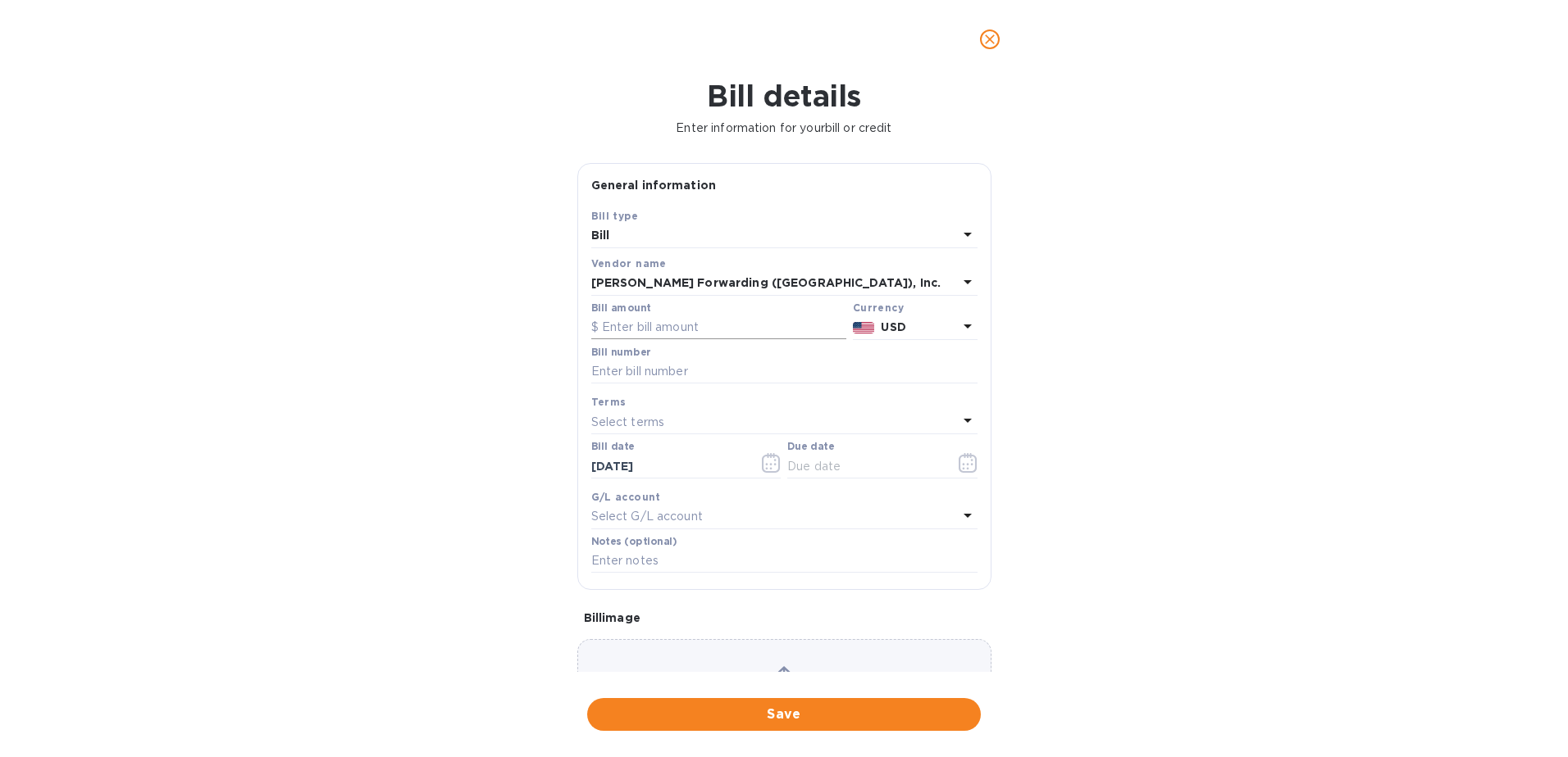
click at [637, 334] on input "text" at bounding box center [718, 327] width 255 height 24
type input "2,885.87"
click at [641, 376] on input "text" at bounding box center [784, 371] width 386 height 24
type input "NYC503417918"
click at [679, 414] on div "Select terms" at bounding box center [774, 423] width 366 height 23
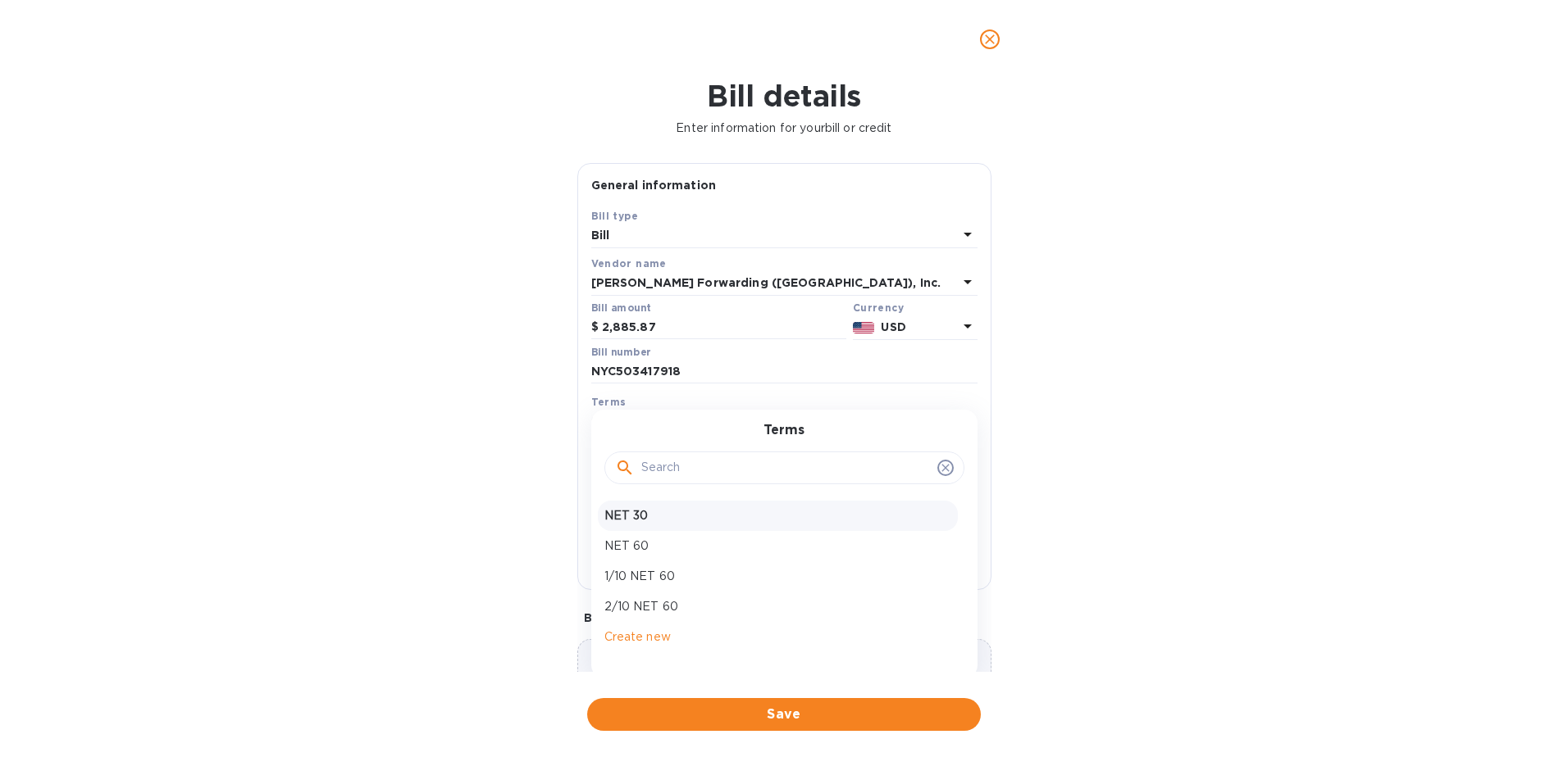
click at [662, 514] on p "NET 30" at bounding box center [778, 515] width 347 height 17
type input "[DATE]"
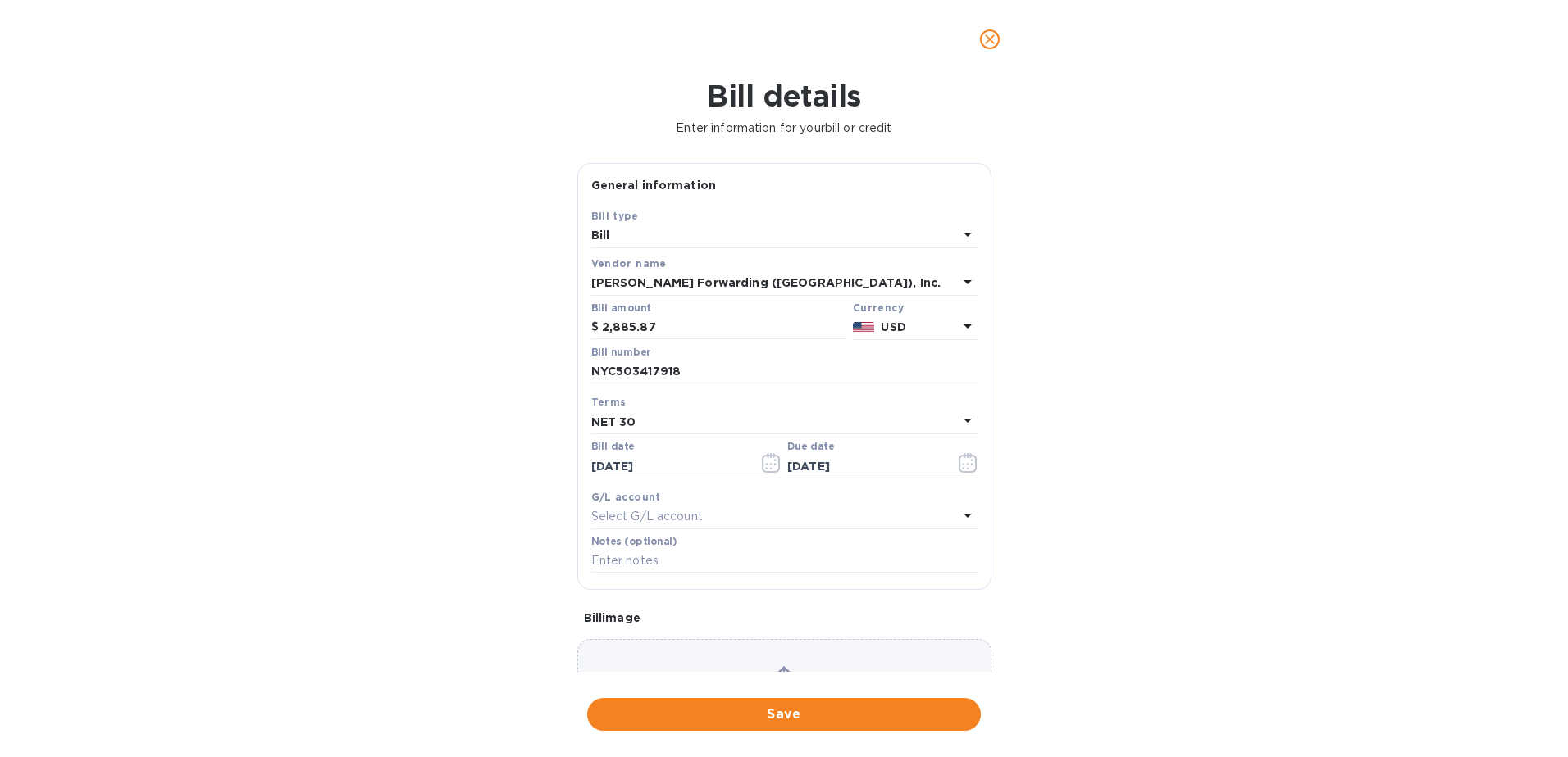
click at [958, 459] on icon "button" at bounding box center [967, 463] width 19 height 20
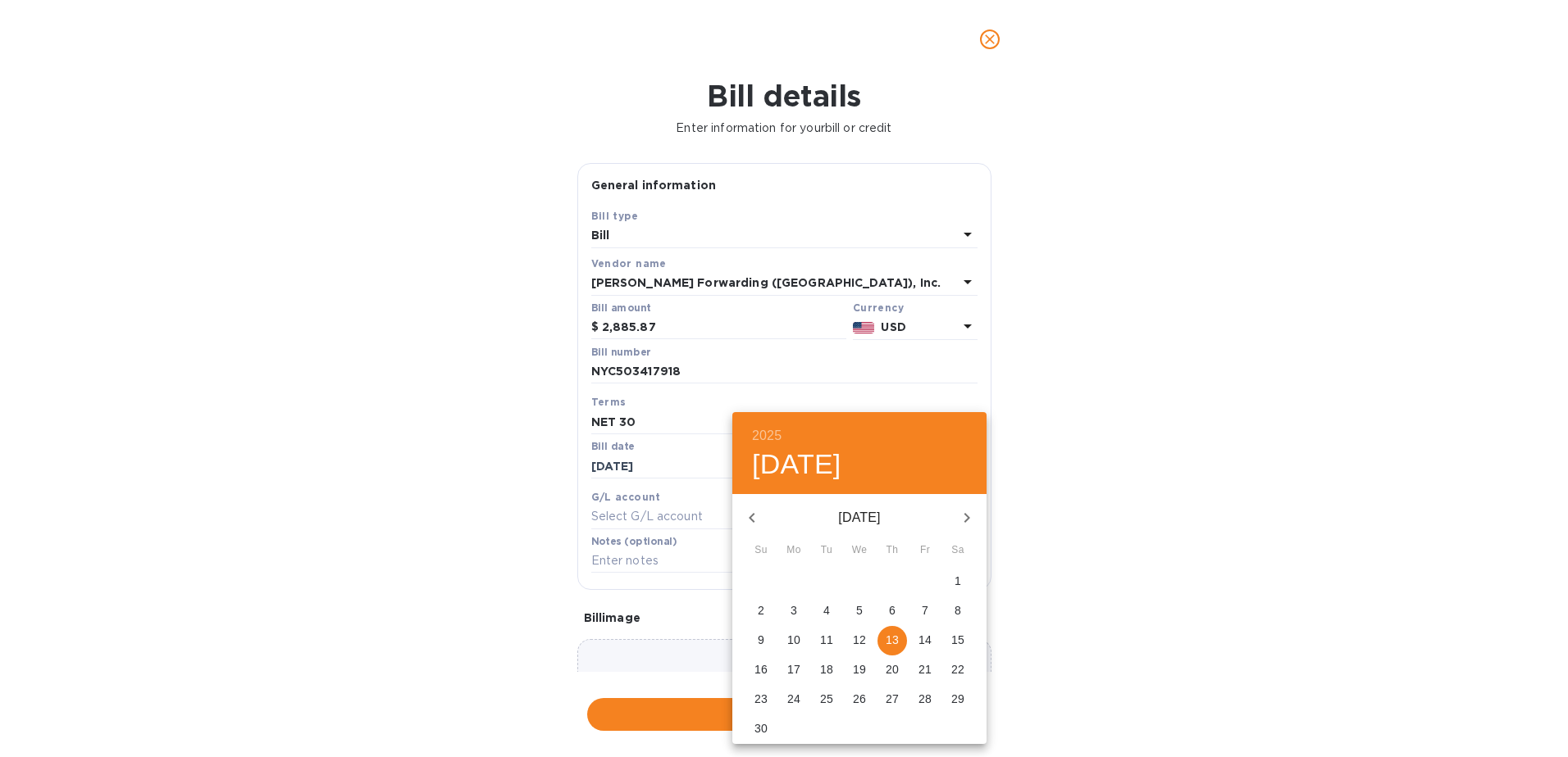
click at [1110, 460] on div at bounding box center [784, 378] width 1568 height 757
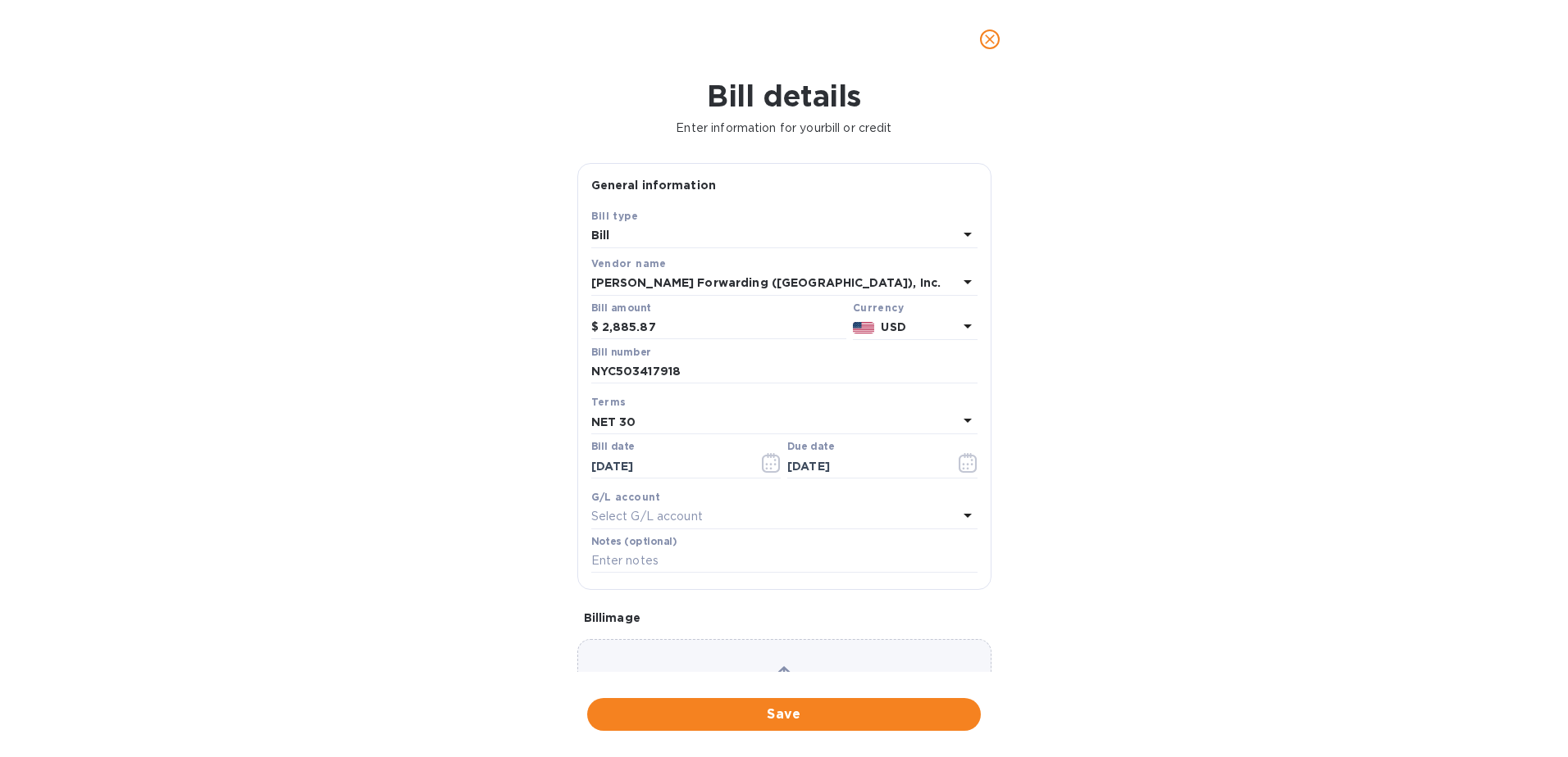
click at [847, 717] on span "Save" at bounding box center [784, 715] width 367 height 20
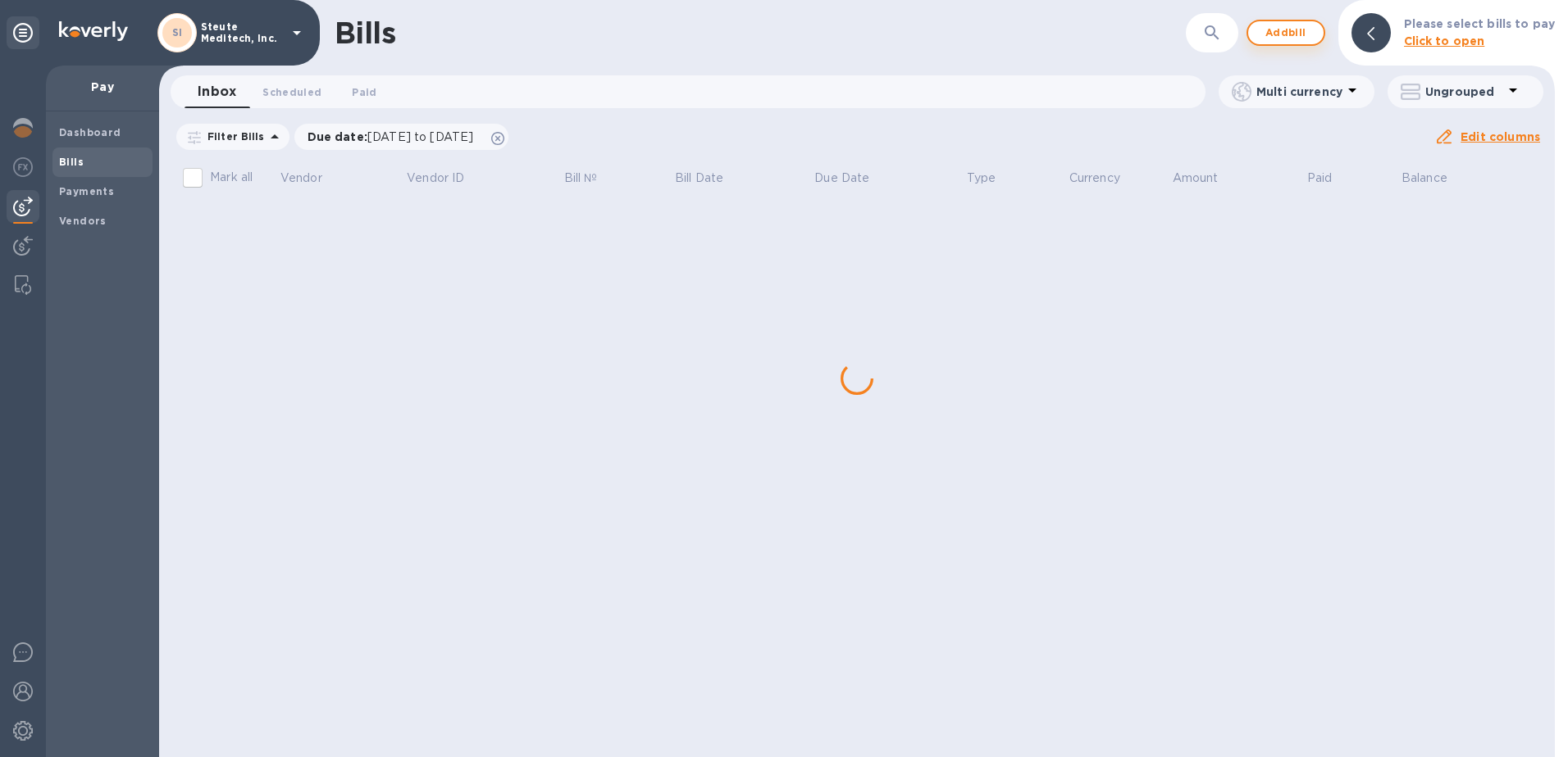
click at [1287, 38] on span "Add bill" at bounding box center [1286, 33] width 49 height 20
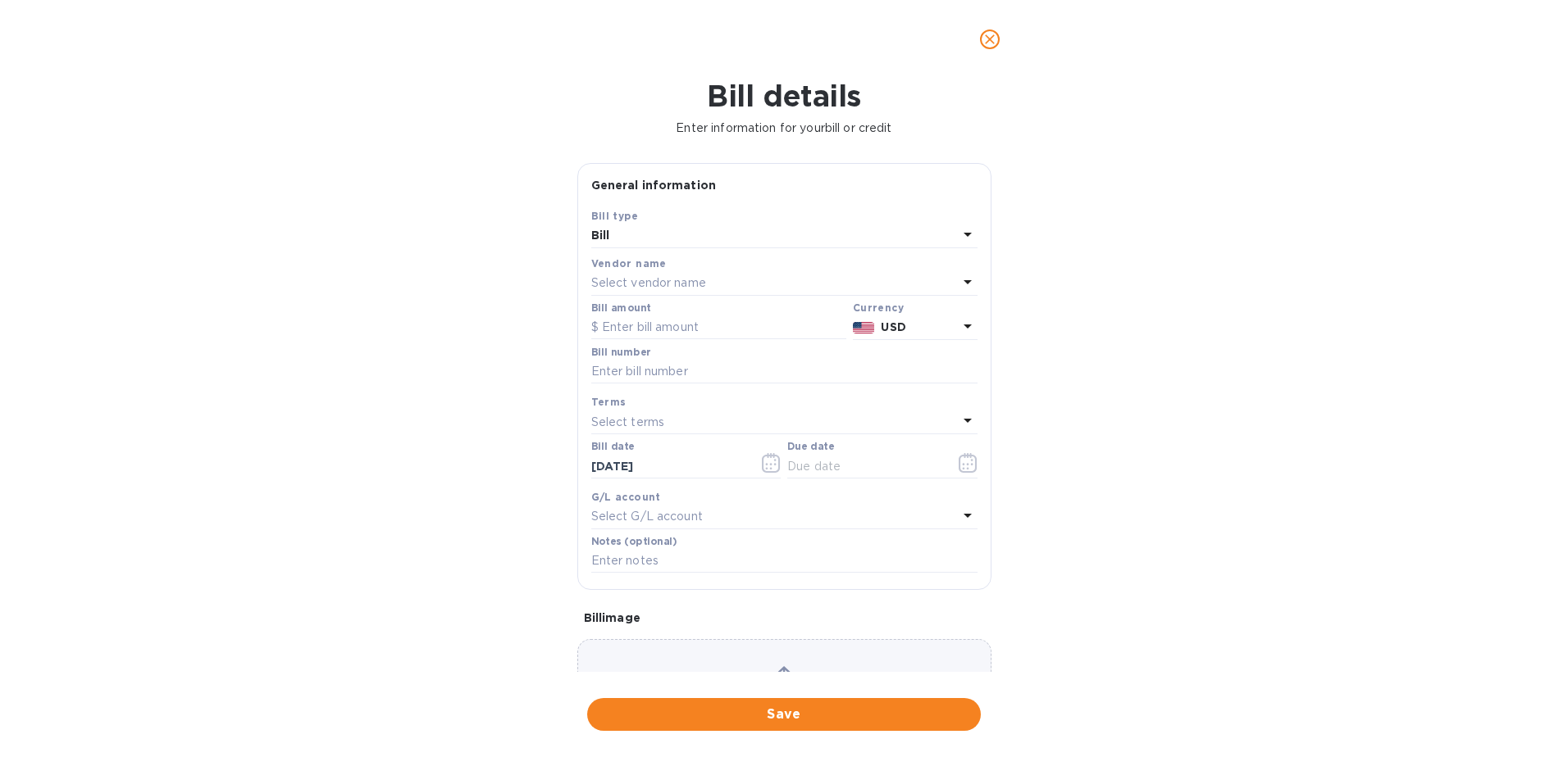
click at [644, 288] on p "Select vendor name" at bounding box center [649, 282] width 115 height 17
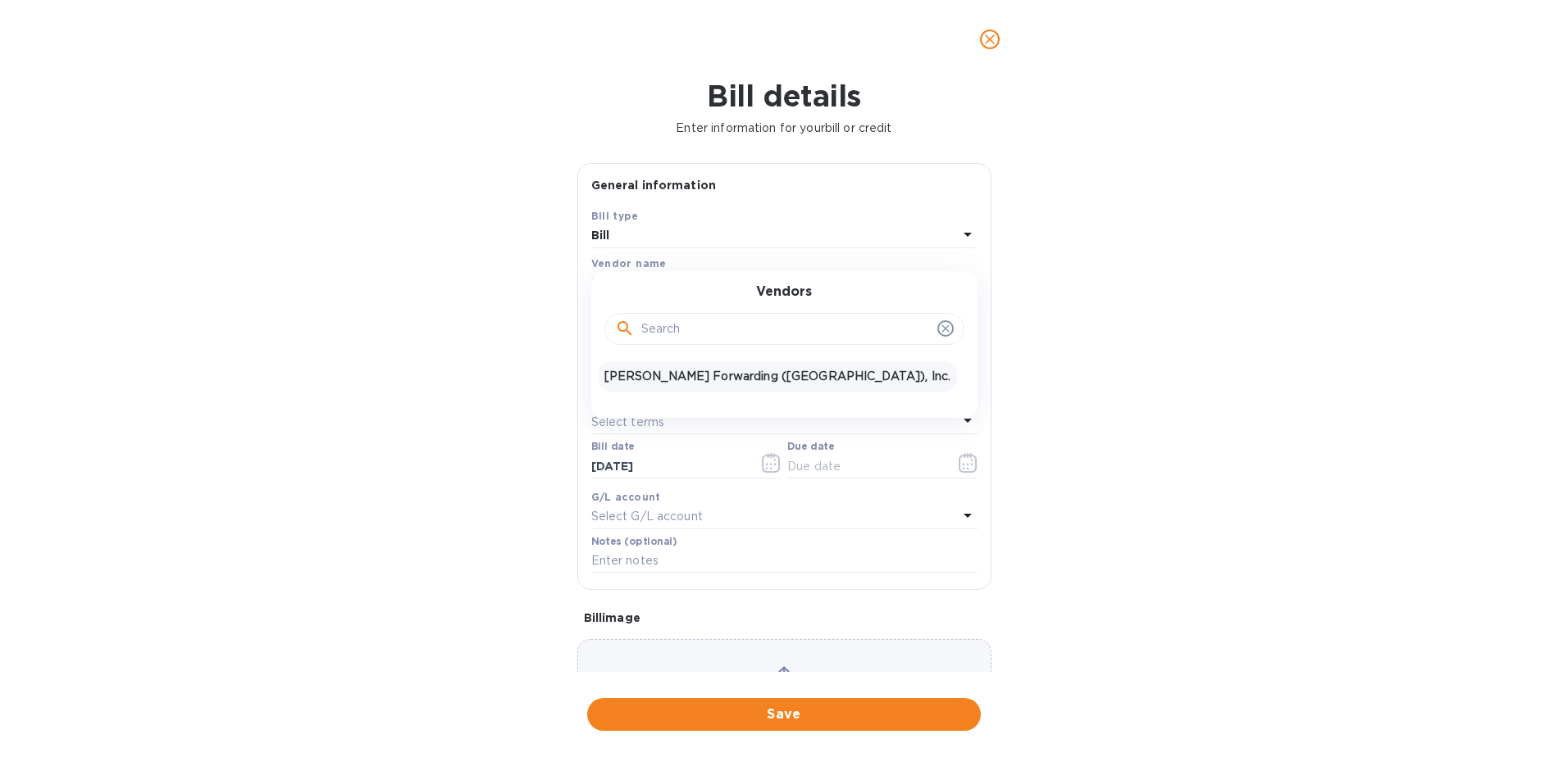
click at [671, 383] on p "[PERSON_NAME] Forwarding ([GEOGRAPHIC_DATA]), Inc." at bounding box center [778, 376] width 347 height 17
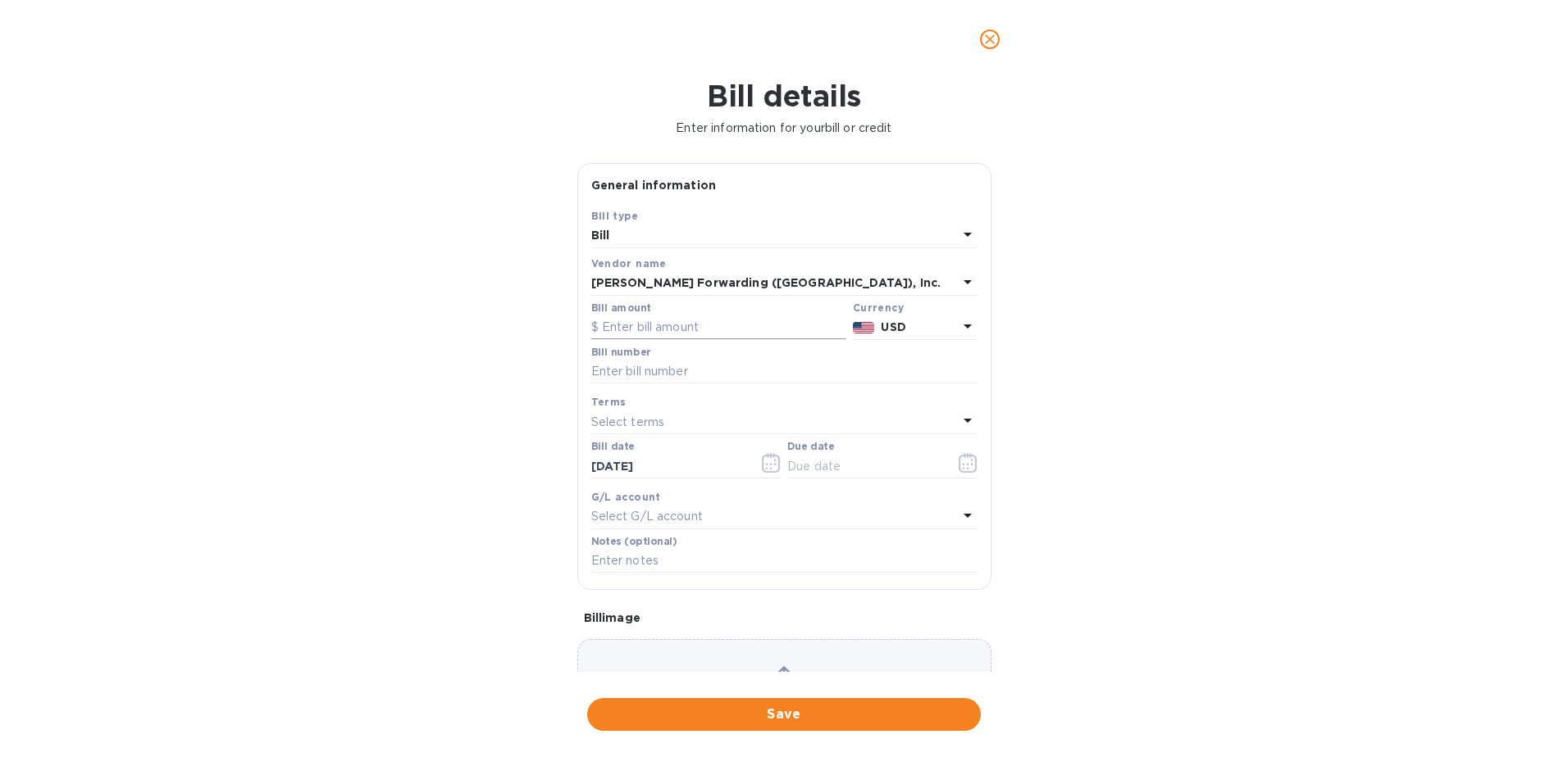
click at [655, 330] on input "text" at bounding box center [718, 327] width 255 height 24
type input "693.47"
click at [676, 366] on input "text" at bounding box center [784, 371] width 386 height 24
click at [676, 371] on input "text" at bounding box center [784, 371] width 386 height 24
type input "n"
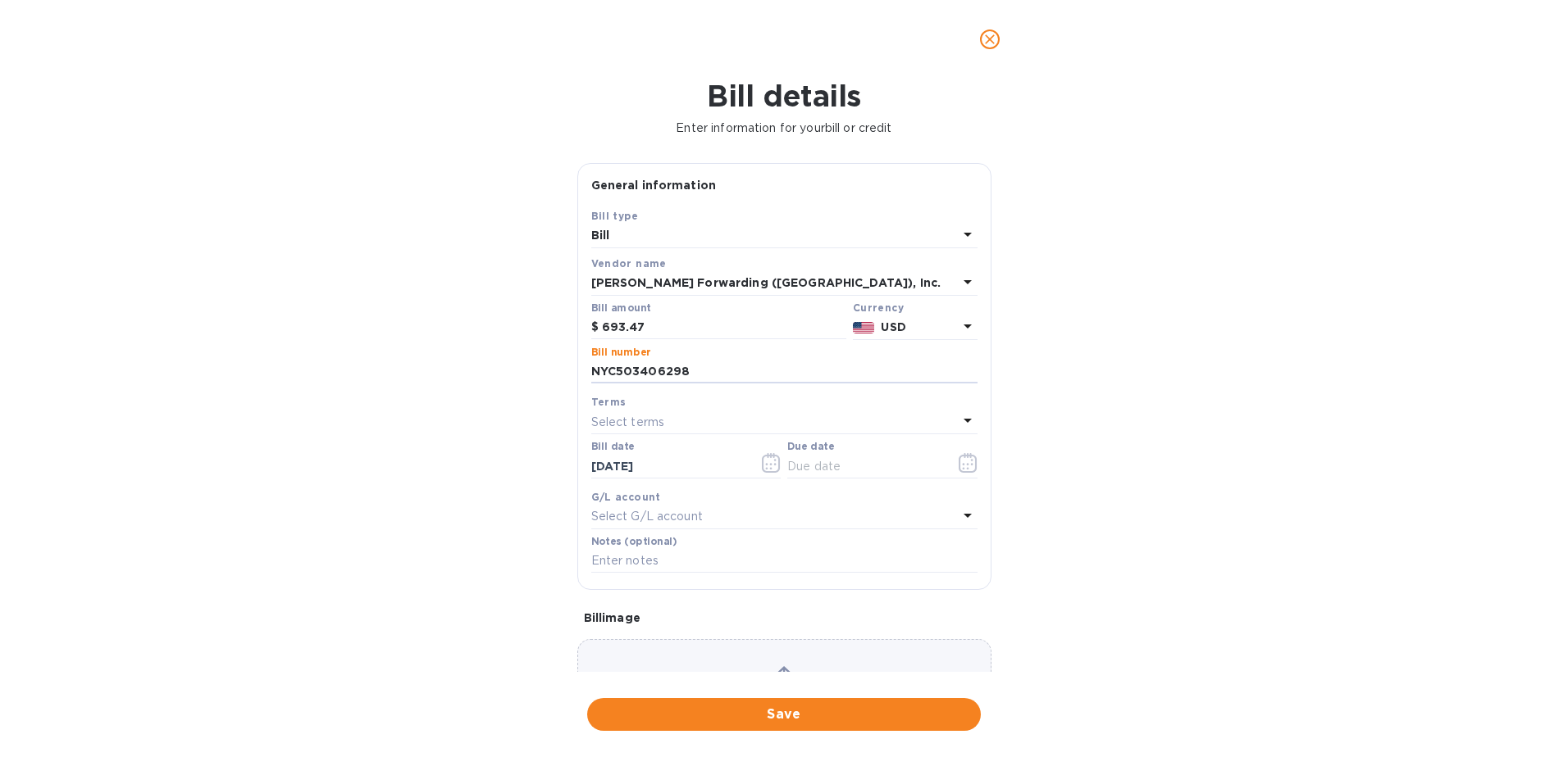
type input "NYC503406298"
click at [680, 420] on div "Select terms" at bounding box center [774, 423] width 366 height 23
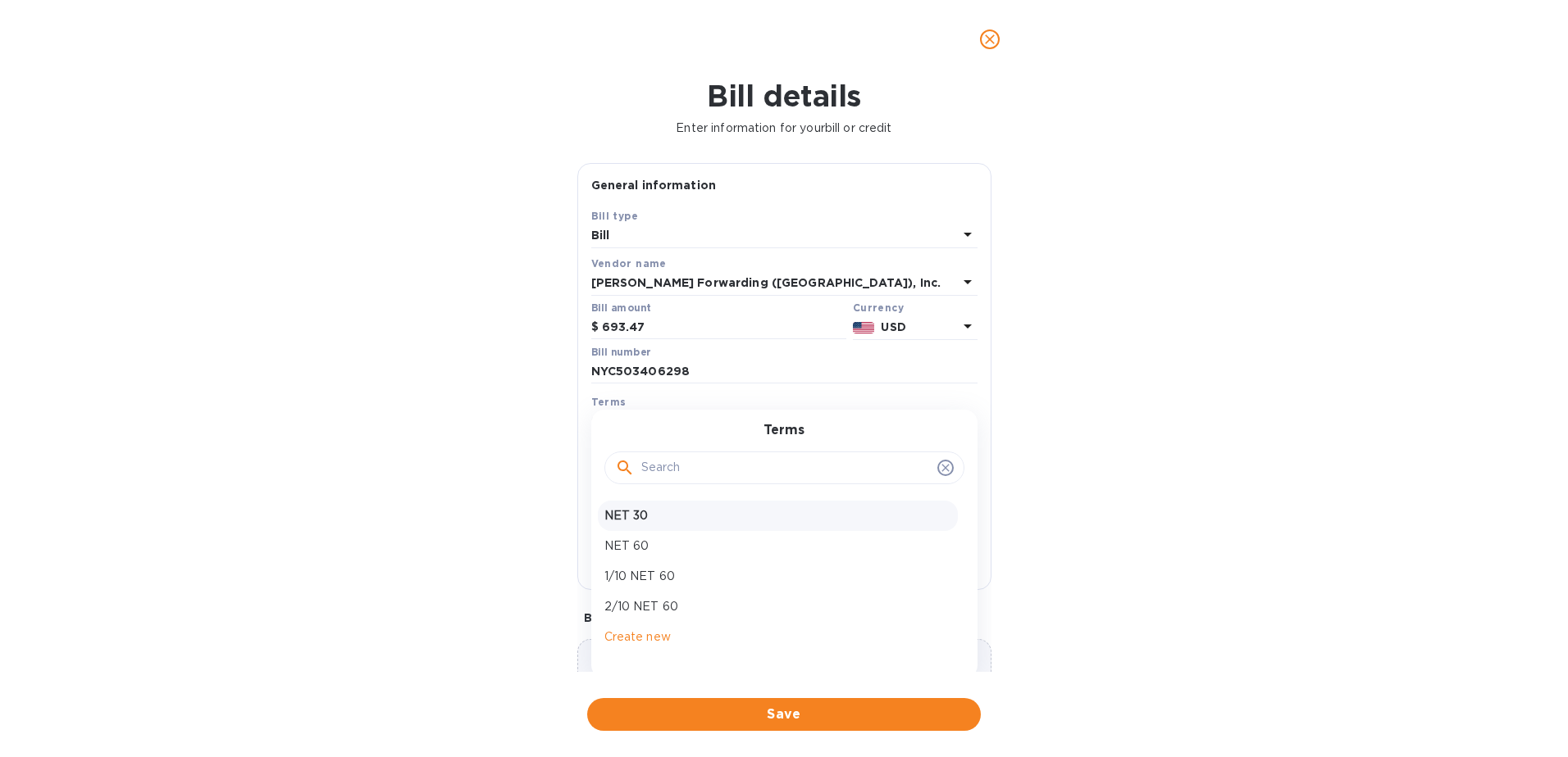
click at [674, 524] on div "NET 30" at bounding box center [777, 516] width 360 height 31
type input "[DATE]"
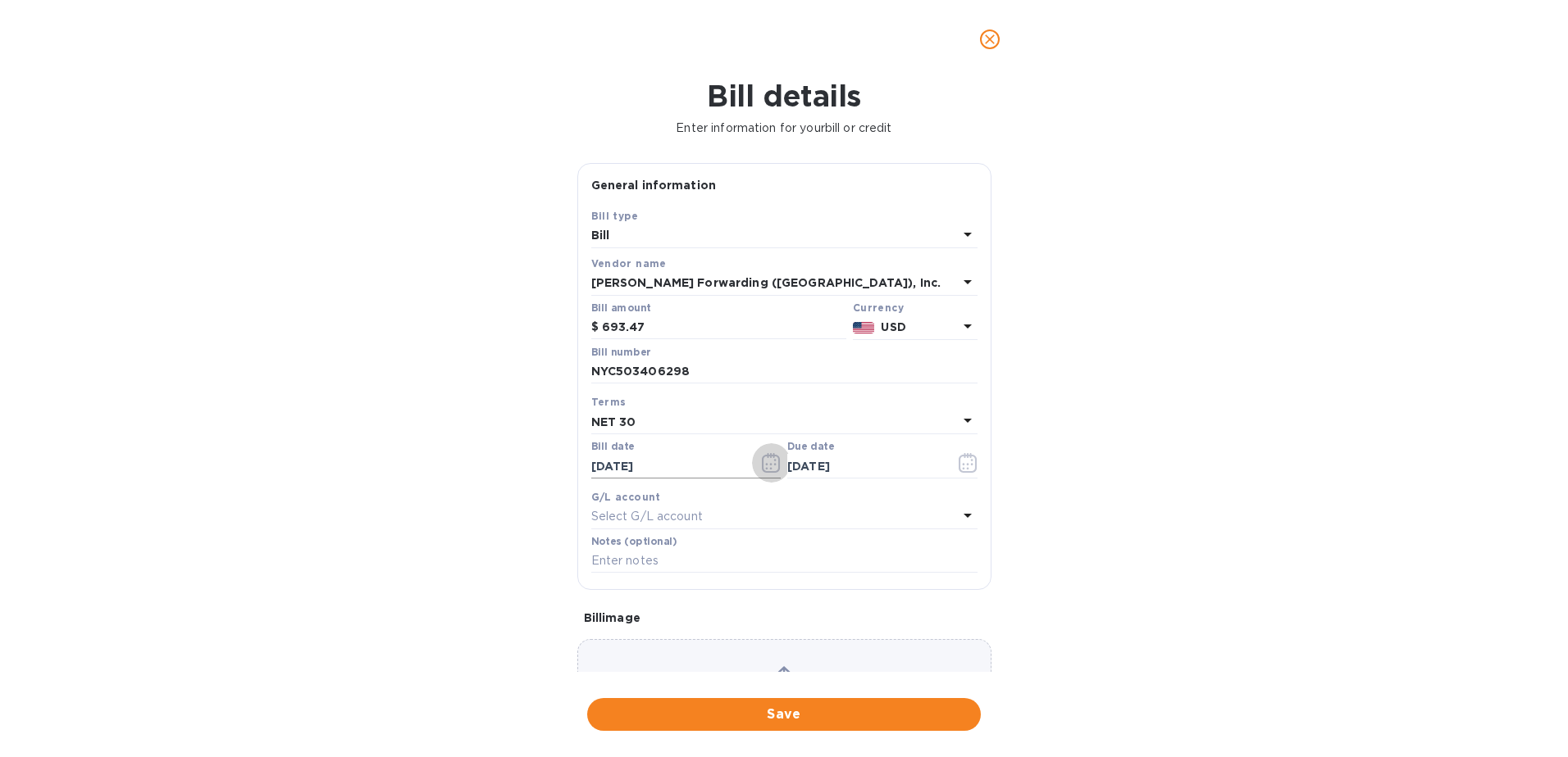
click at [770, 464] on icon "button" at bounding box center [771, 464] width 3 height 3
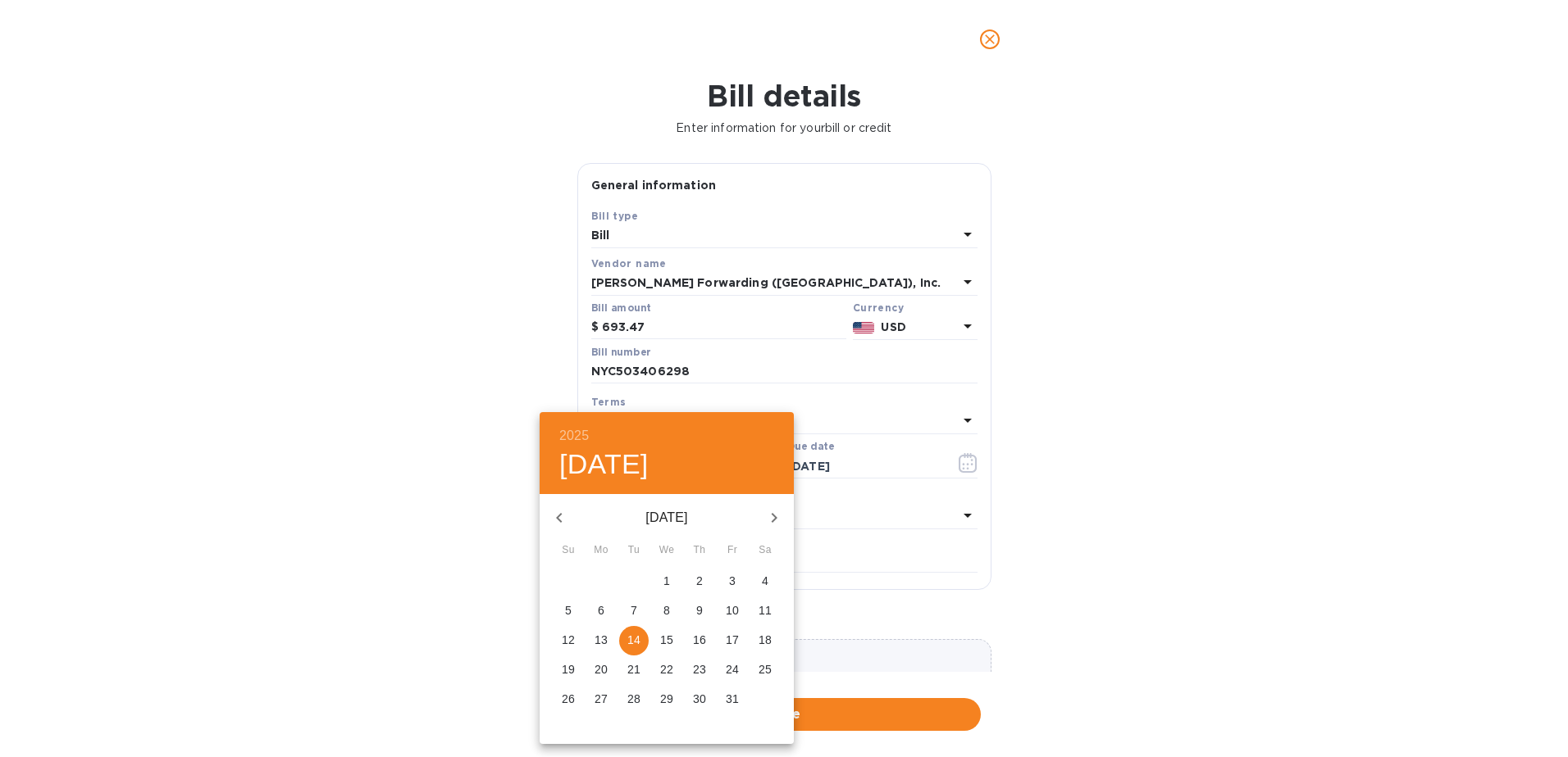
click at [557, 513] on icon "button" at bounding box center [560, 518] width 20 height 20
drag, startPoint x: 640, startPoint y: 696, endPoint x: 640, endPoint y: 686, distance: 10.0
click at [640, 692] on p "30" at bounding box center [633, 699] width 13 height 16
type input "[DATE]"
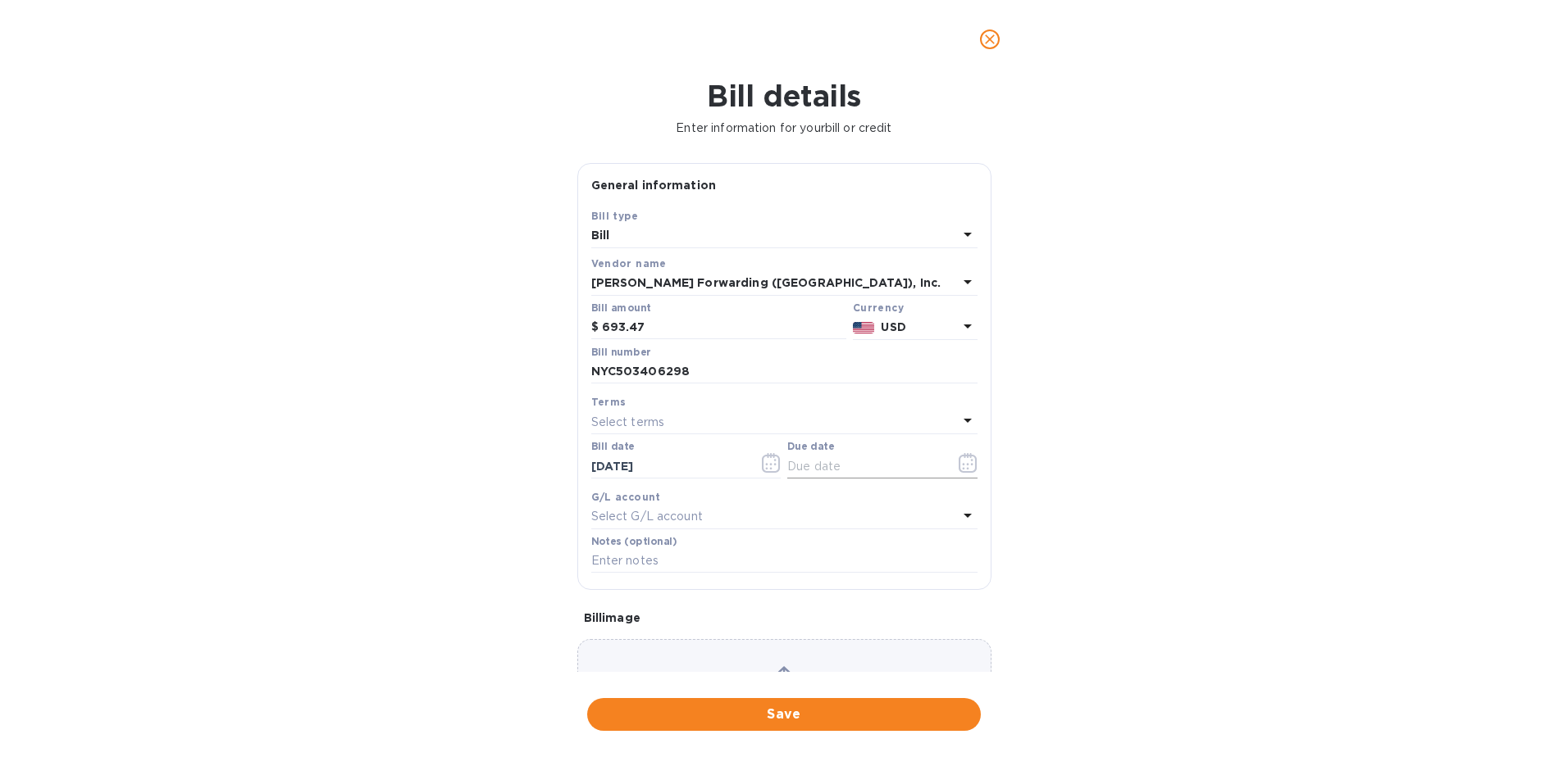
click at [960, 467] on icon "button" at bounding box center [967, 463] width 19 height 20
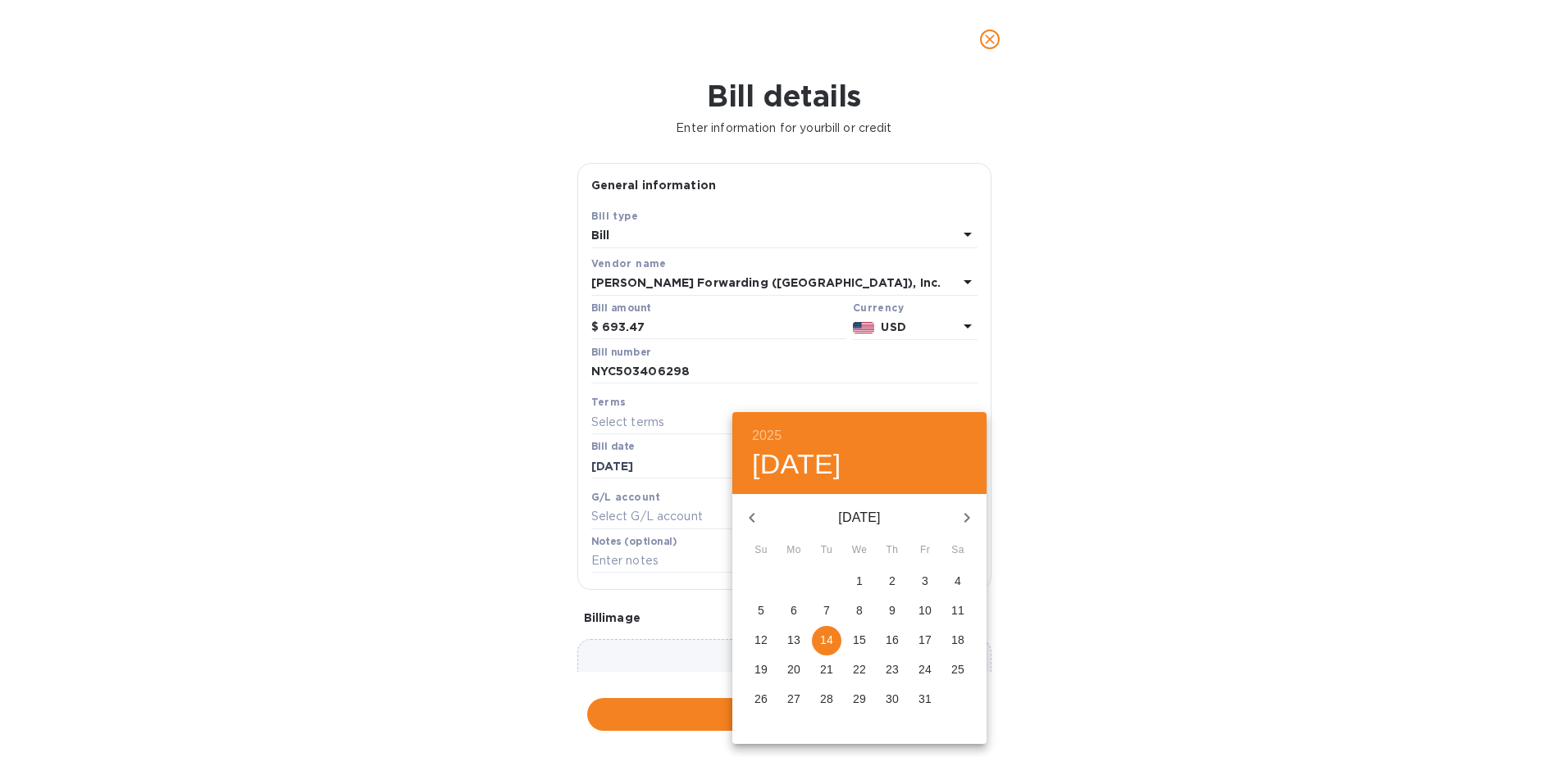
click at [962, 522] on icon "button" at bounding box center [967, 518] width 20 height 20
click at [755, 519] on icon "button" at bounding box center [752, 518] width 20 height 20
click at [877, 690] on div "30" at bounding box center [892, 699] width 32 height 30
type input "[DATE]"
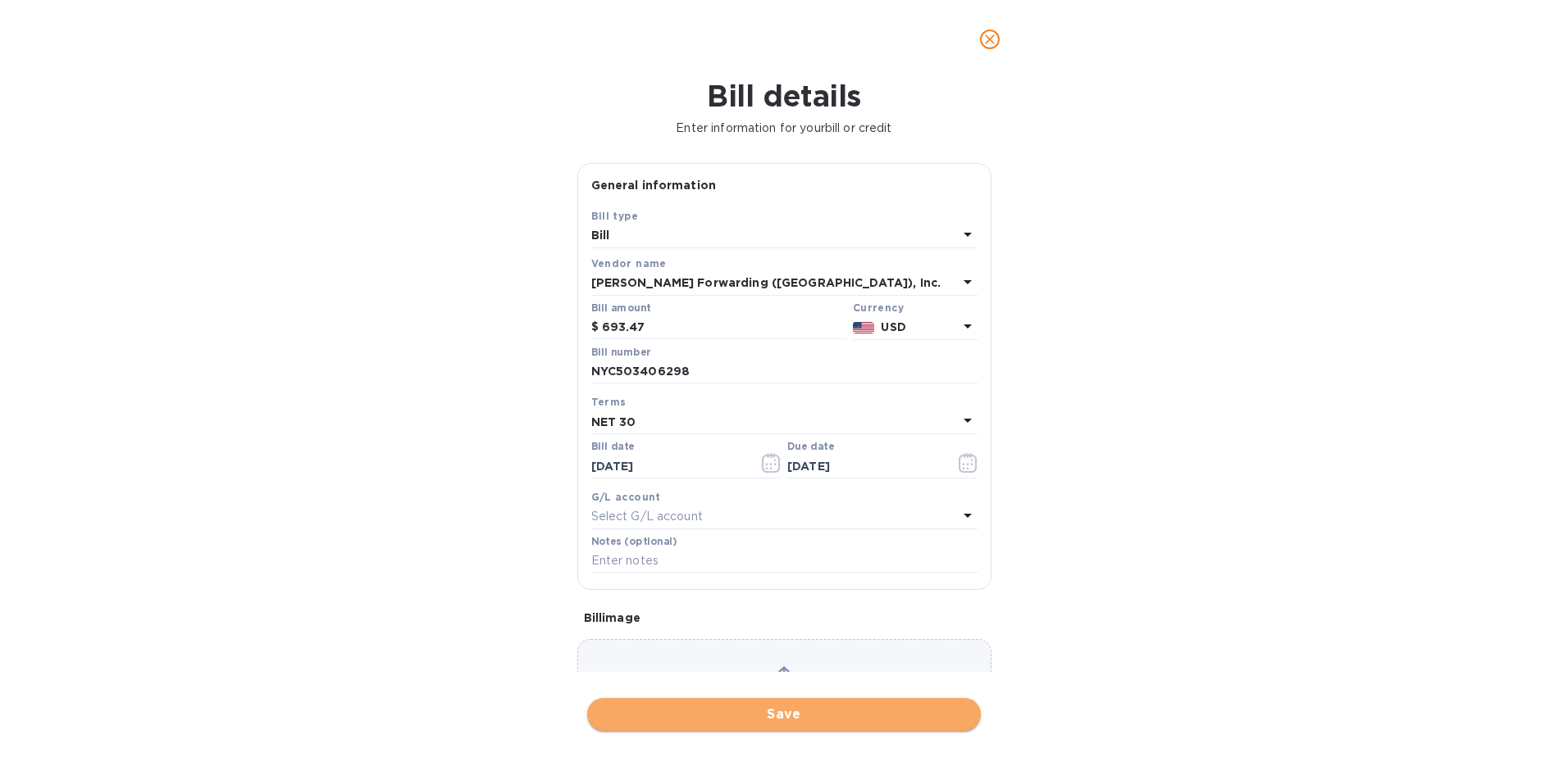
click at [819, 713] on span "Save" at bounding box center [784, 715] width 367 height 20
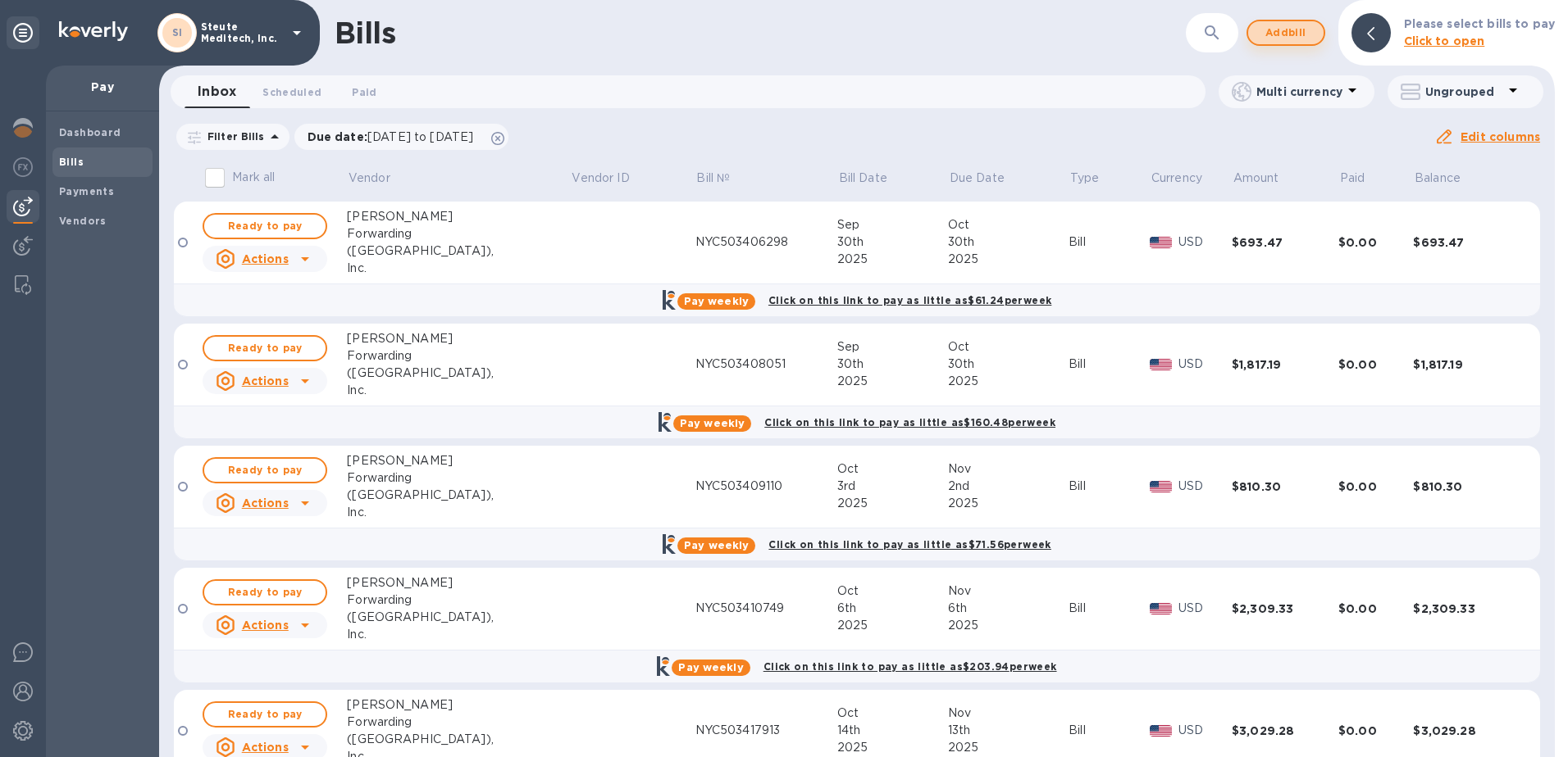
click at [1286, 30] on span "Add bill" at bounding box center [1286, 33] width 49 height 20
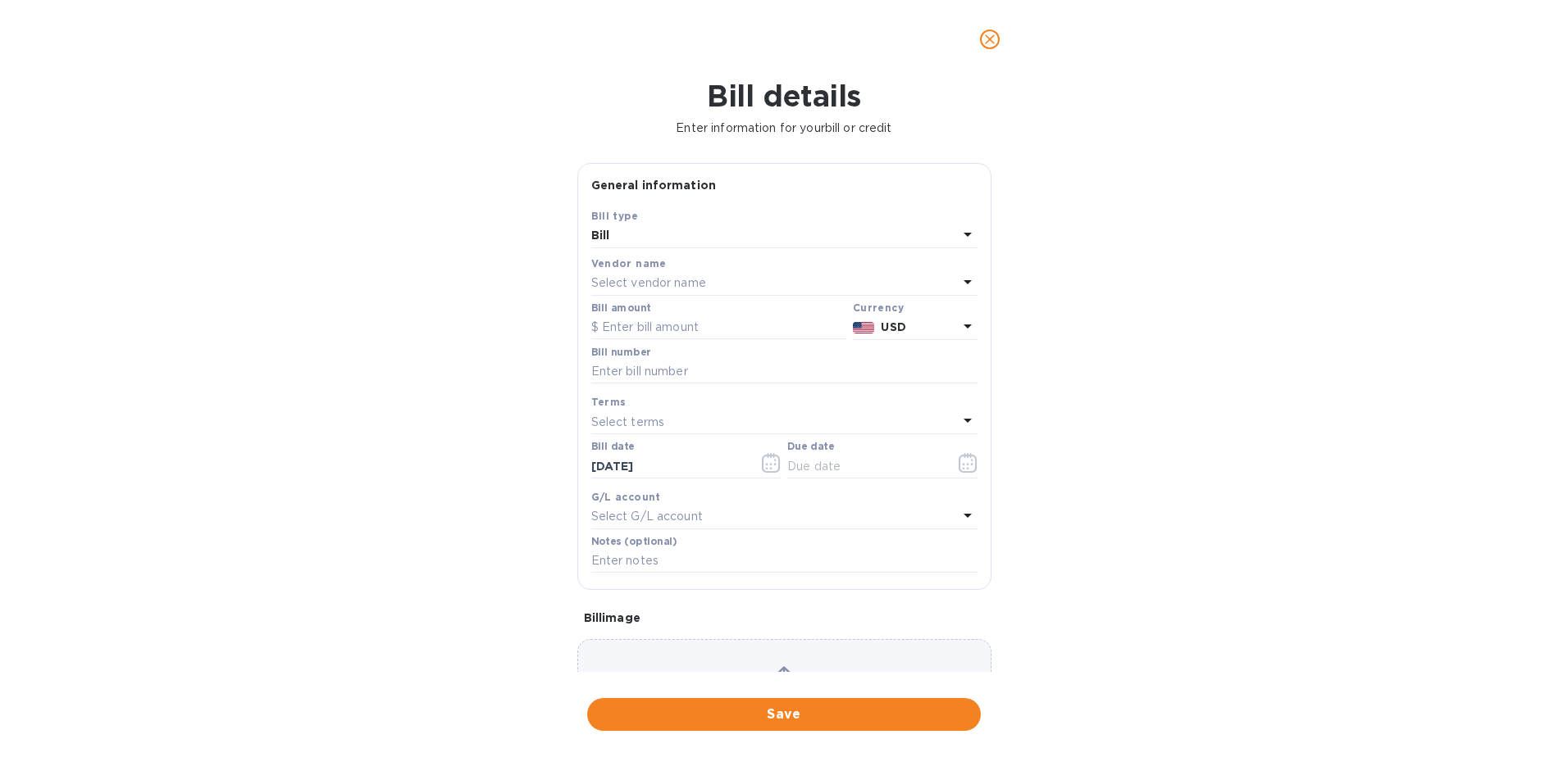
click at [664, 281] on p "Select vendor name" at bounding box center [649, 282] width 115 height 17
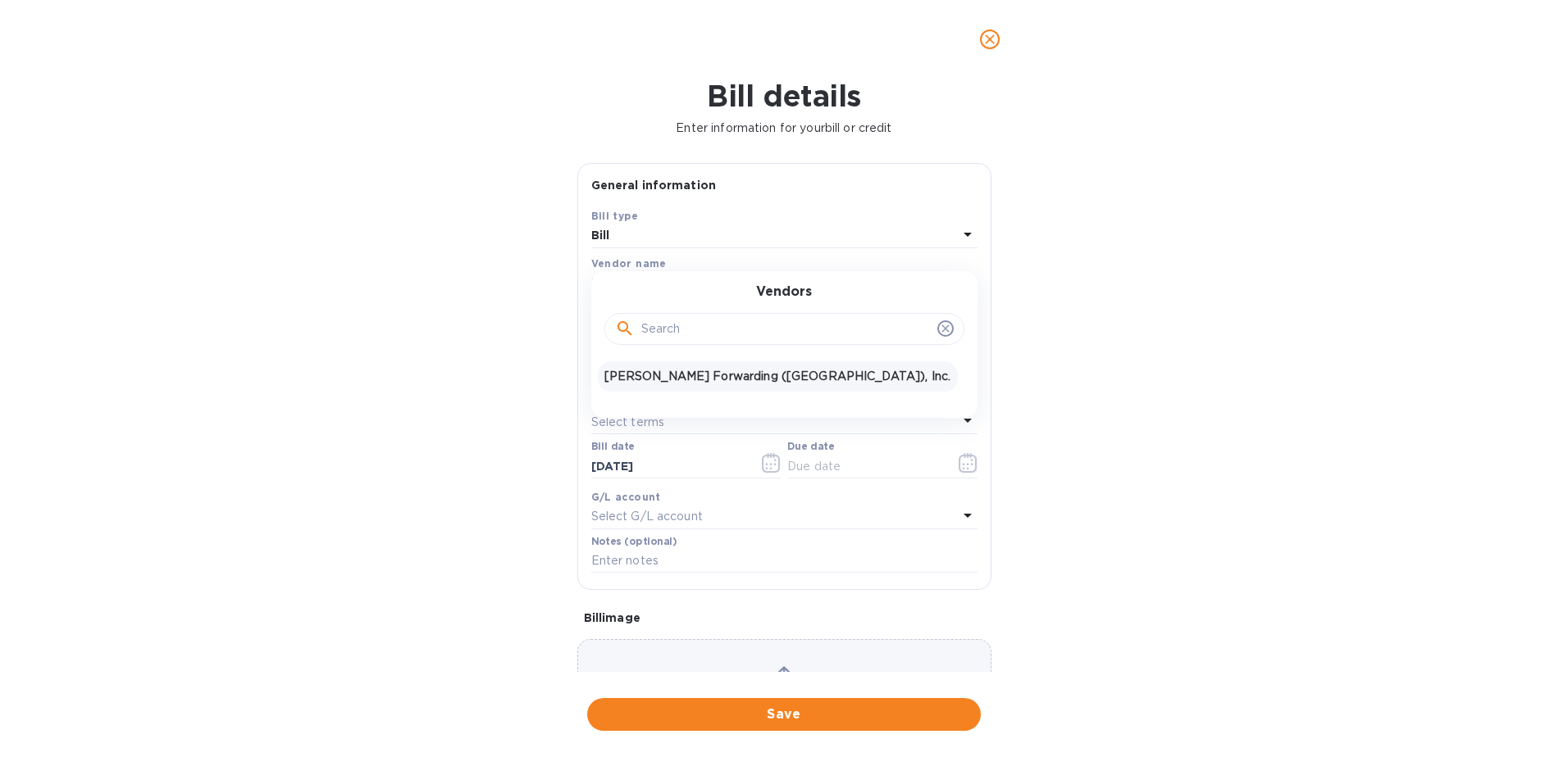
click at [677, 375] on p "[PERSON_NAME] Forwarding ([GEOGRAPHIC_DATA]), Inc." at bounding box center [778, 376] width 347 height 17
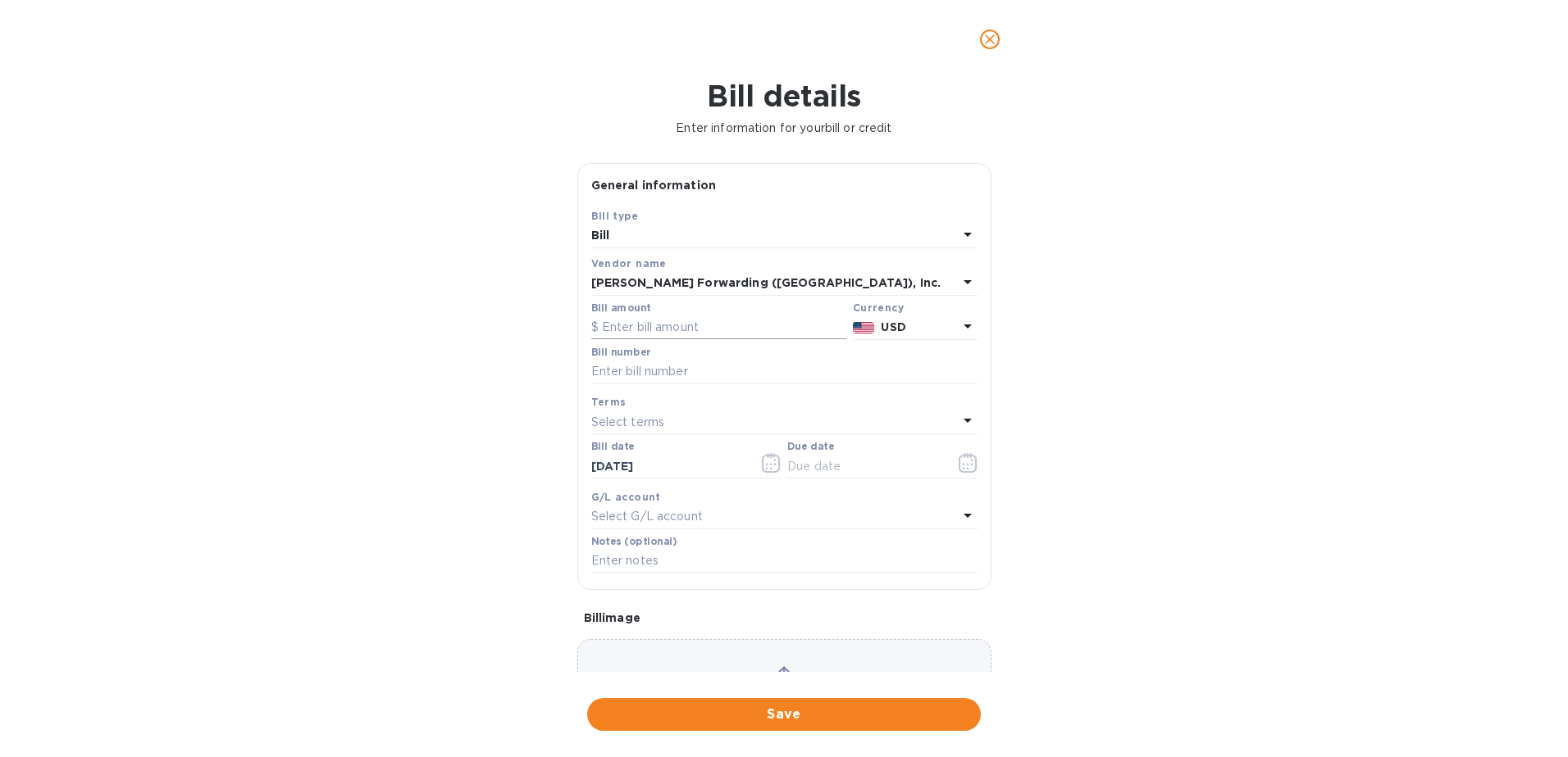
click at [659, 321] on input "text" at bounding box center [718, 327] width 255 height 24
click at [672, 324] on input "text" at bounding box center [718, 327] width 255 height 24
type input "2,441.19"
click at [676, 377] on input "text" at bounding box center [784, 371] width 386 height 24
type input "NYC503402625"
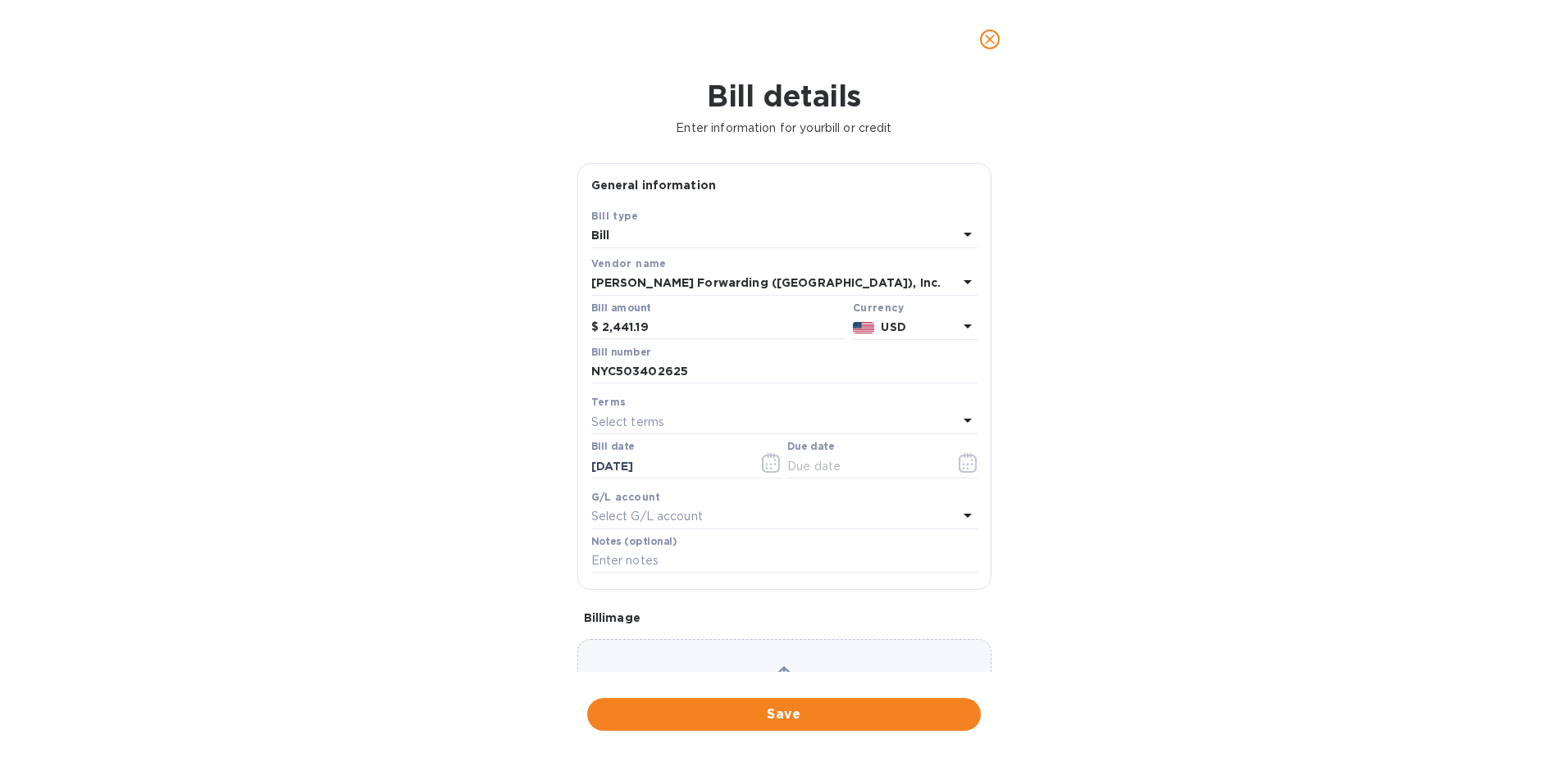
click at [646, 420] on p "Select terms" at bounding box center [628, 422] width 74 height 17
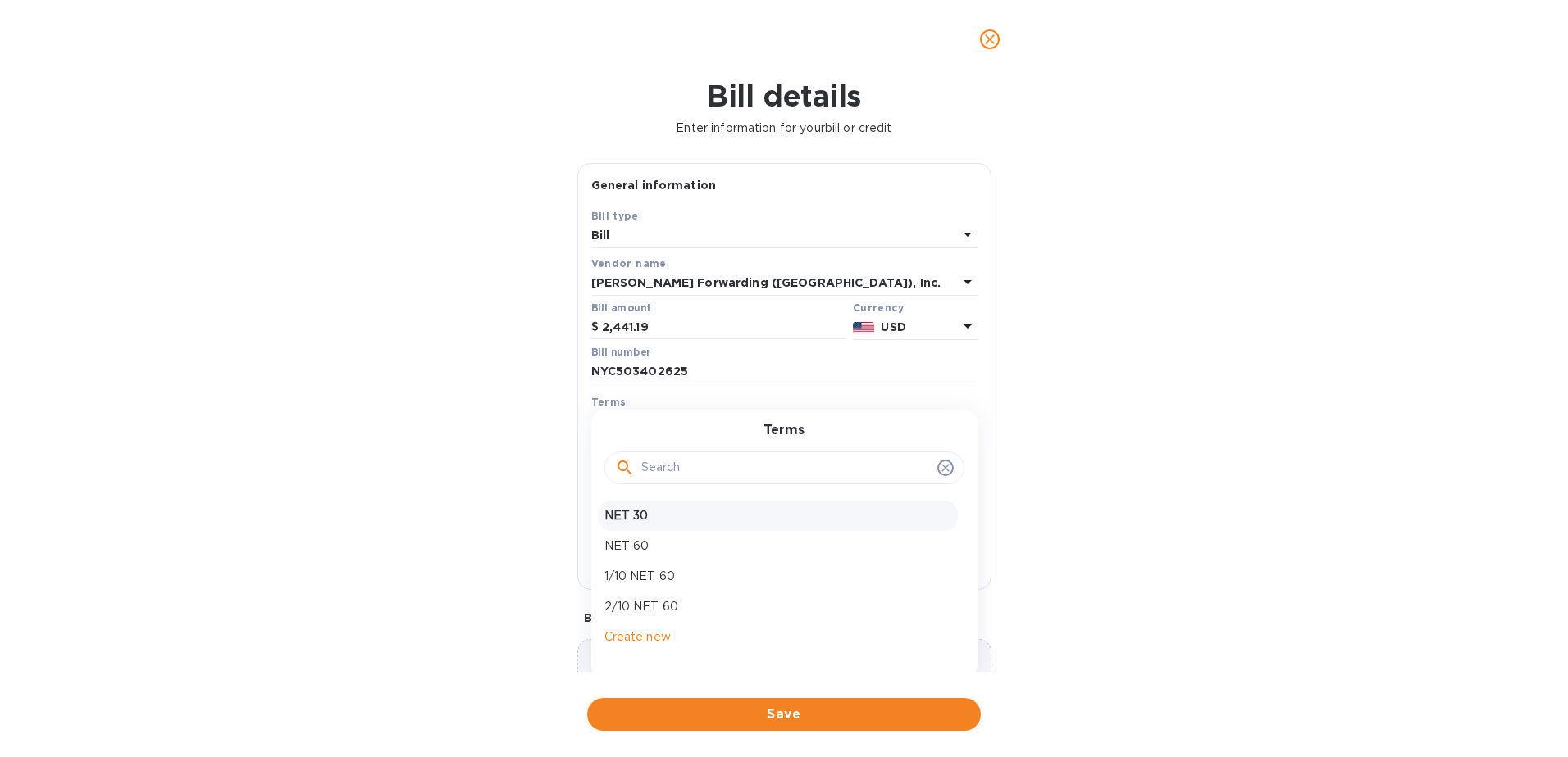
click at [669, 512] on p "NET 30" at bounding box center [778, 515] width 347 height 17
type input "[DATE]"
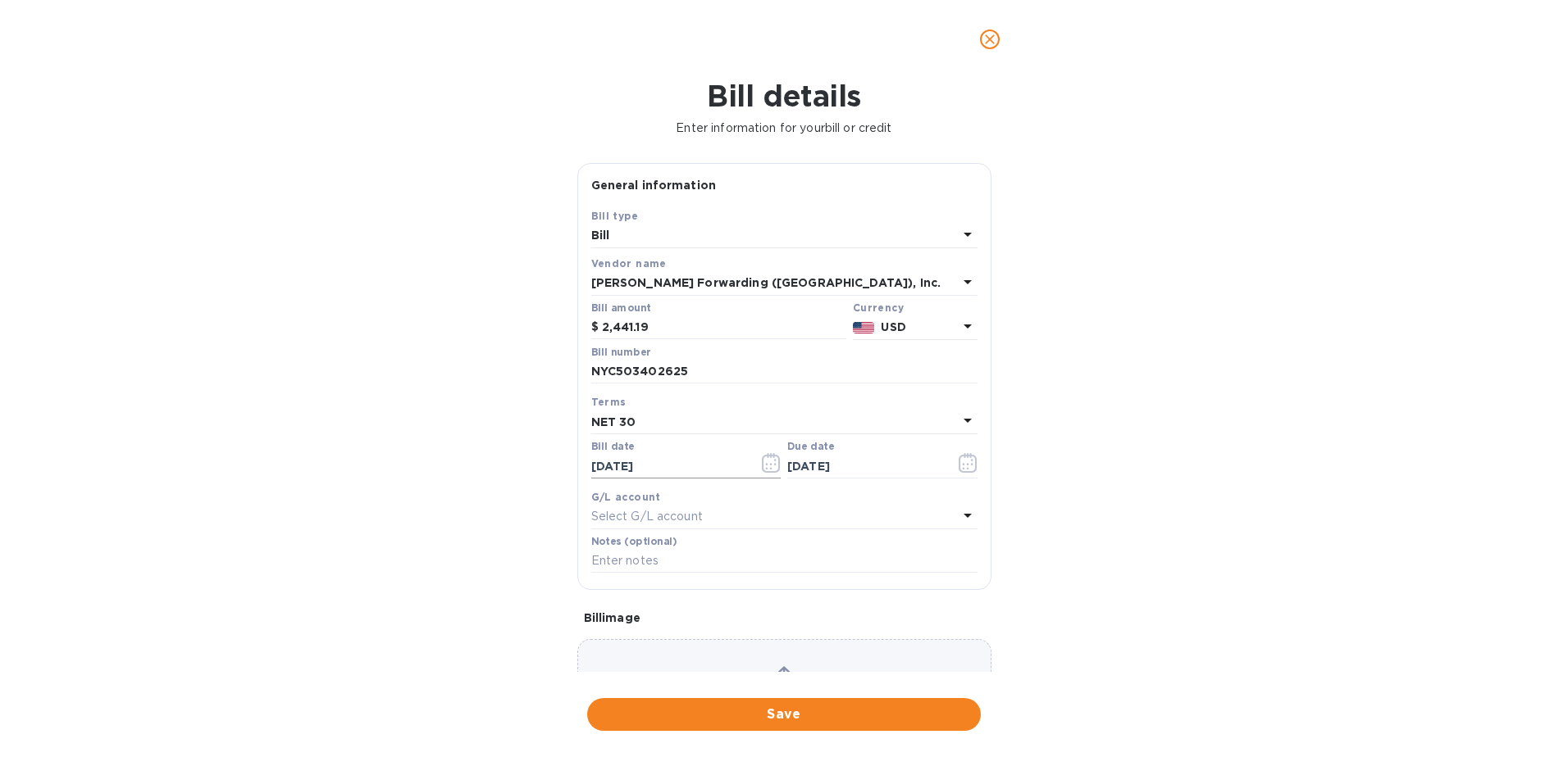
click at [763, 461] on icon "button" at bounding box center [771, 463] width 19 height 20
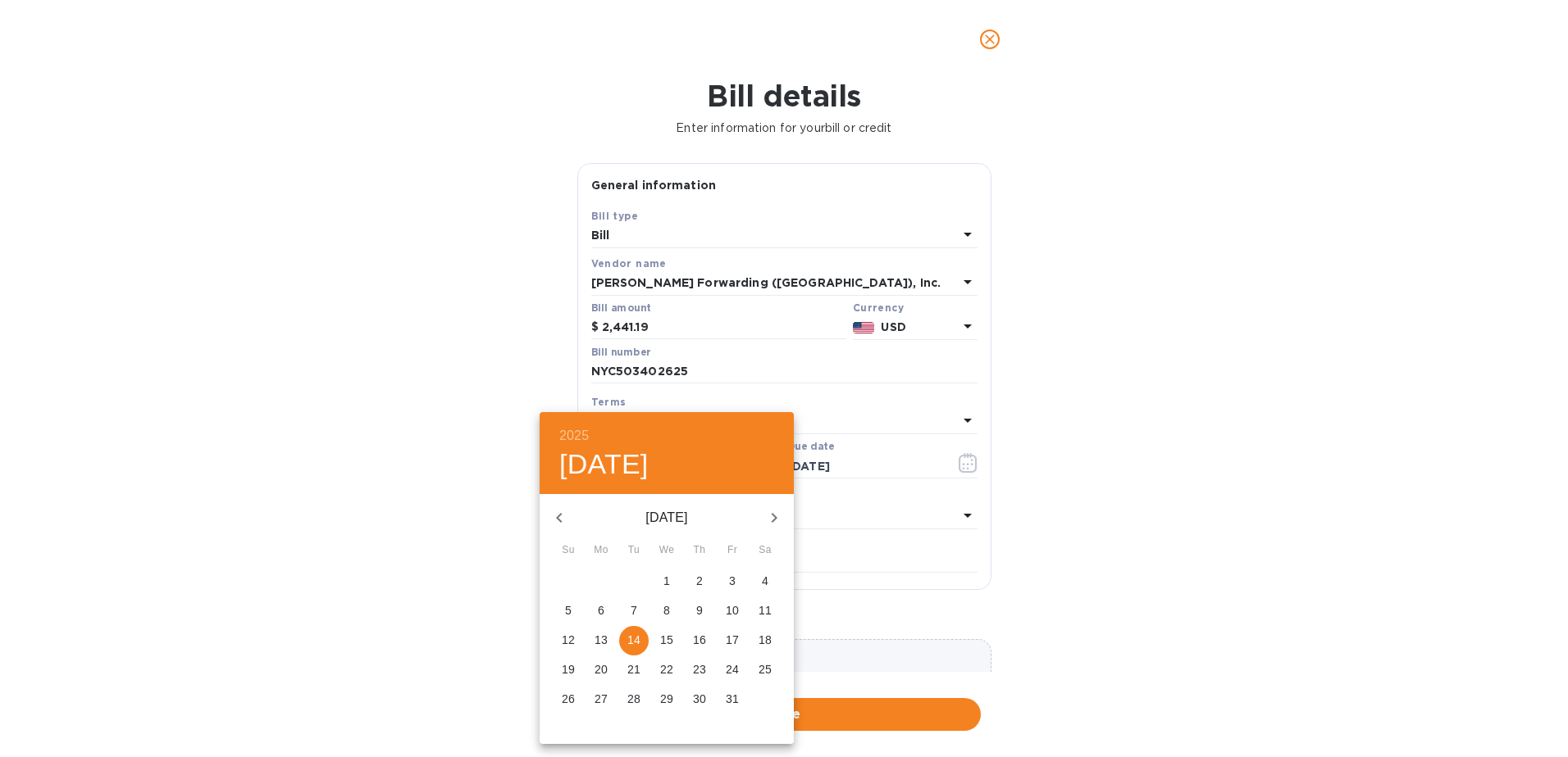
click at [553, 521] on icon "button" at bounding box center [560, 518] width 20 height 20
click at [599, 693] on p "29" at bounding box center [601, 699] width 13 height 16
type input "[DATE]"
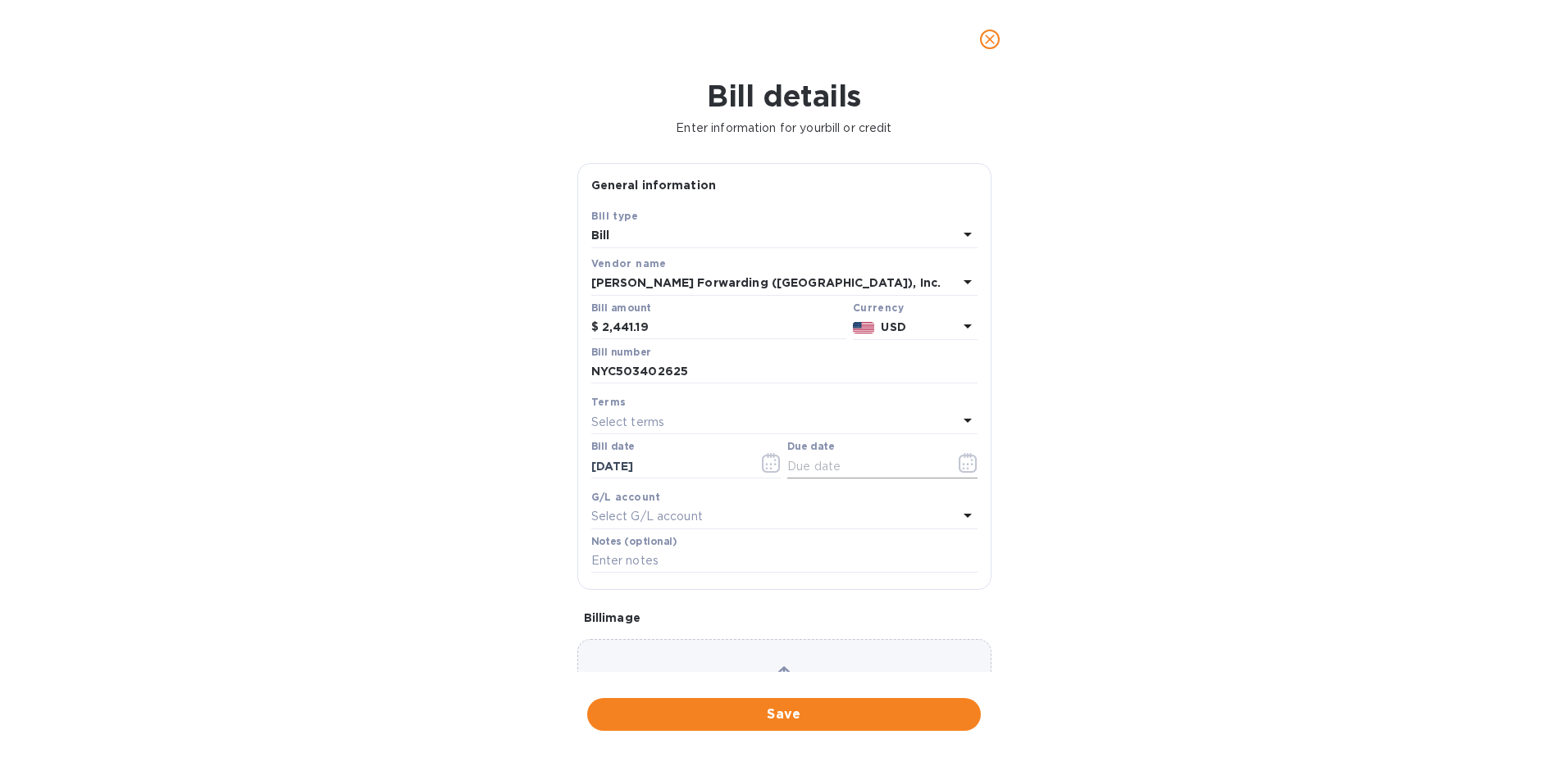
click at [958, 458] on icon "button" at bounding box center [967, 463] width 19 height 20
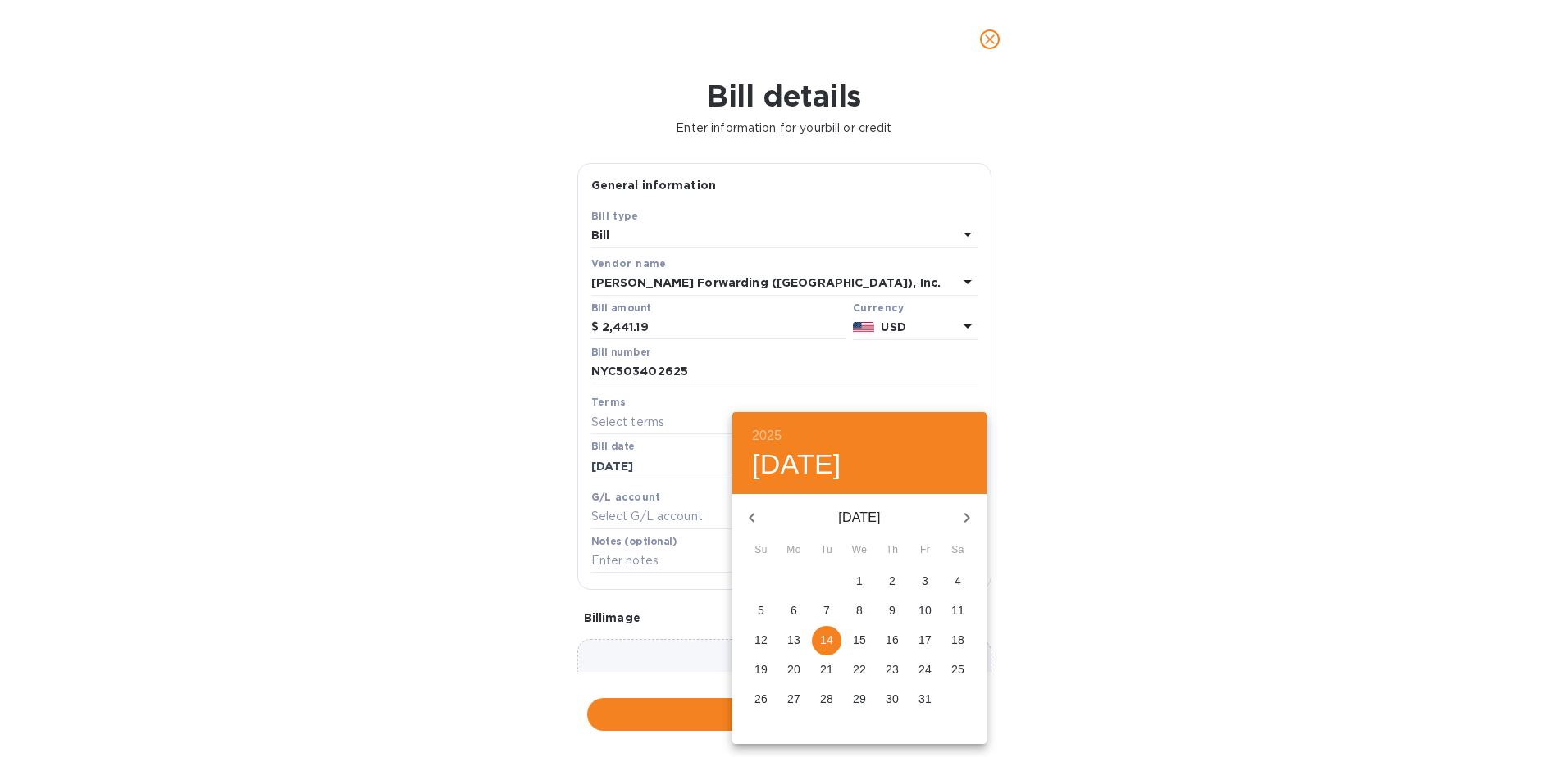
click at [865, 698] on p "29" at bounding box center [859, 699] width 13 height 16
type input "[DATE]"
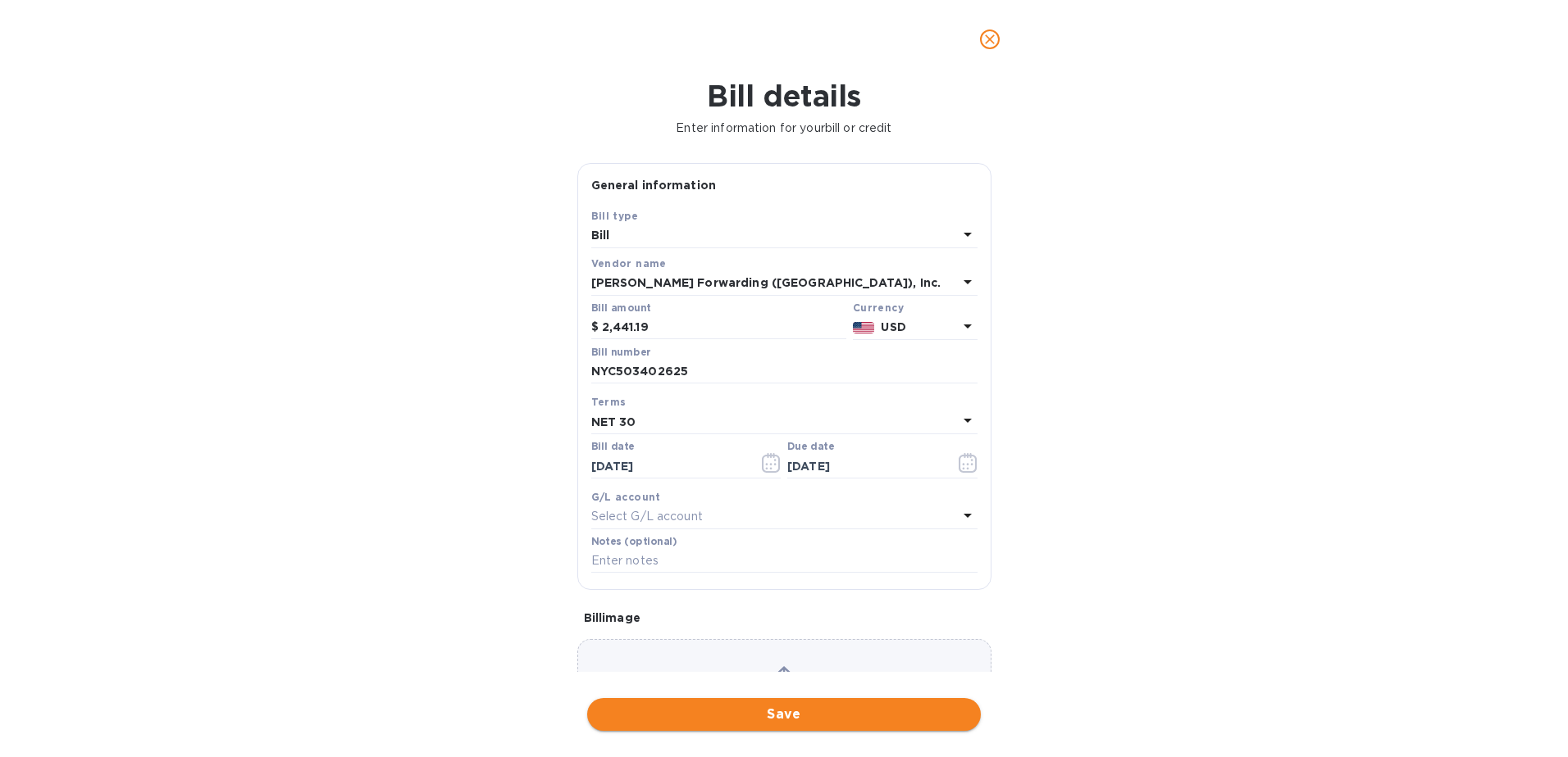
click at [891, 702] on button "Save" at bounding box center [784, 715] width 394 height 32
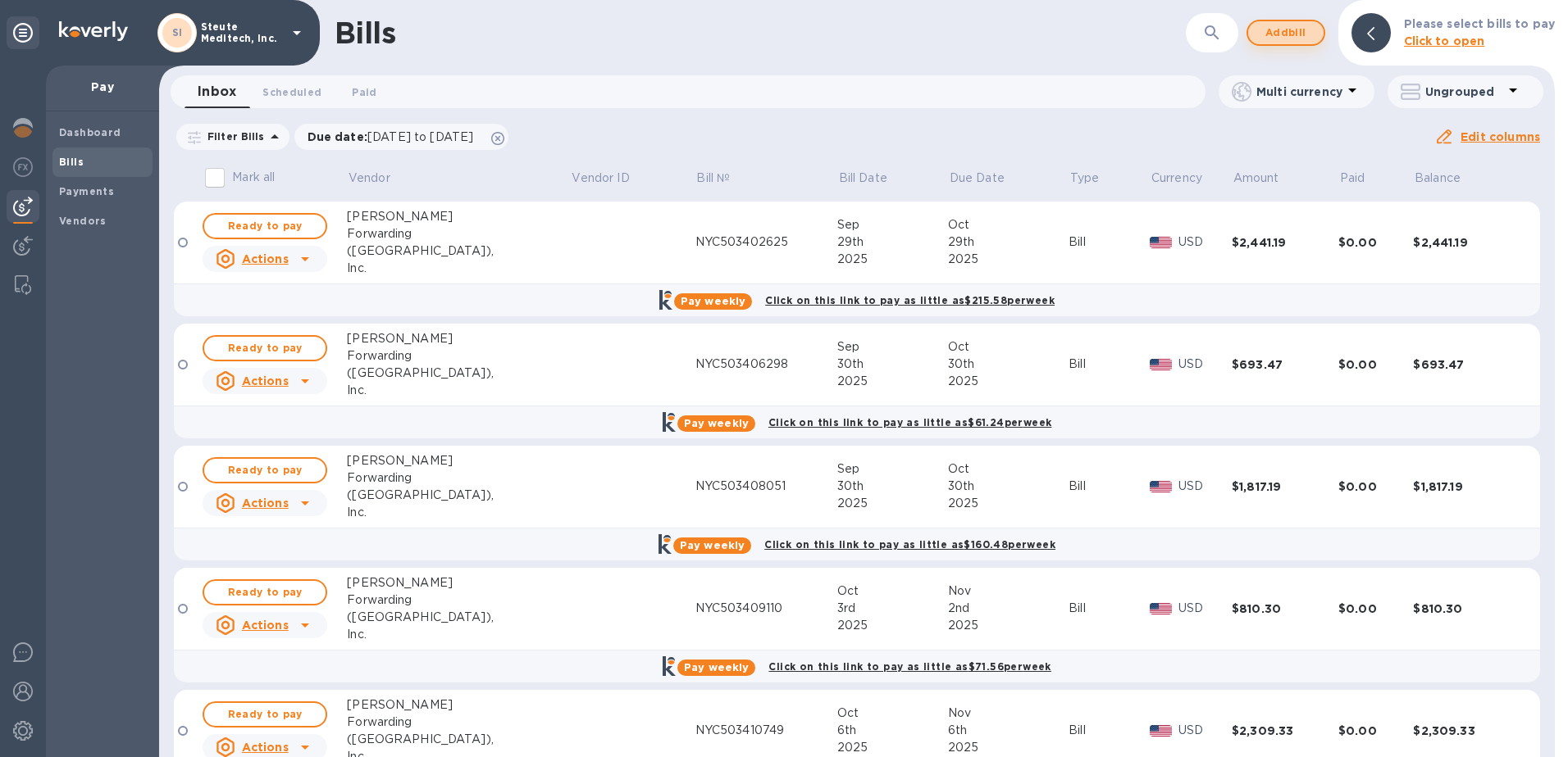
click at [1291, 37] on span "Add bill" at bounding box center [1286, 33] width 49 height 20
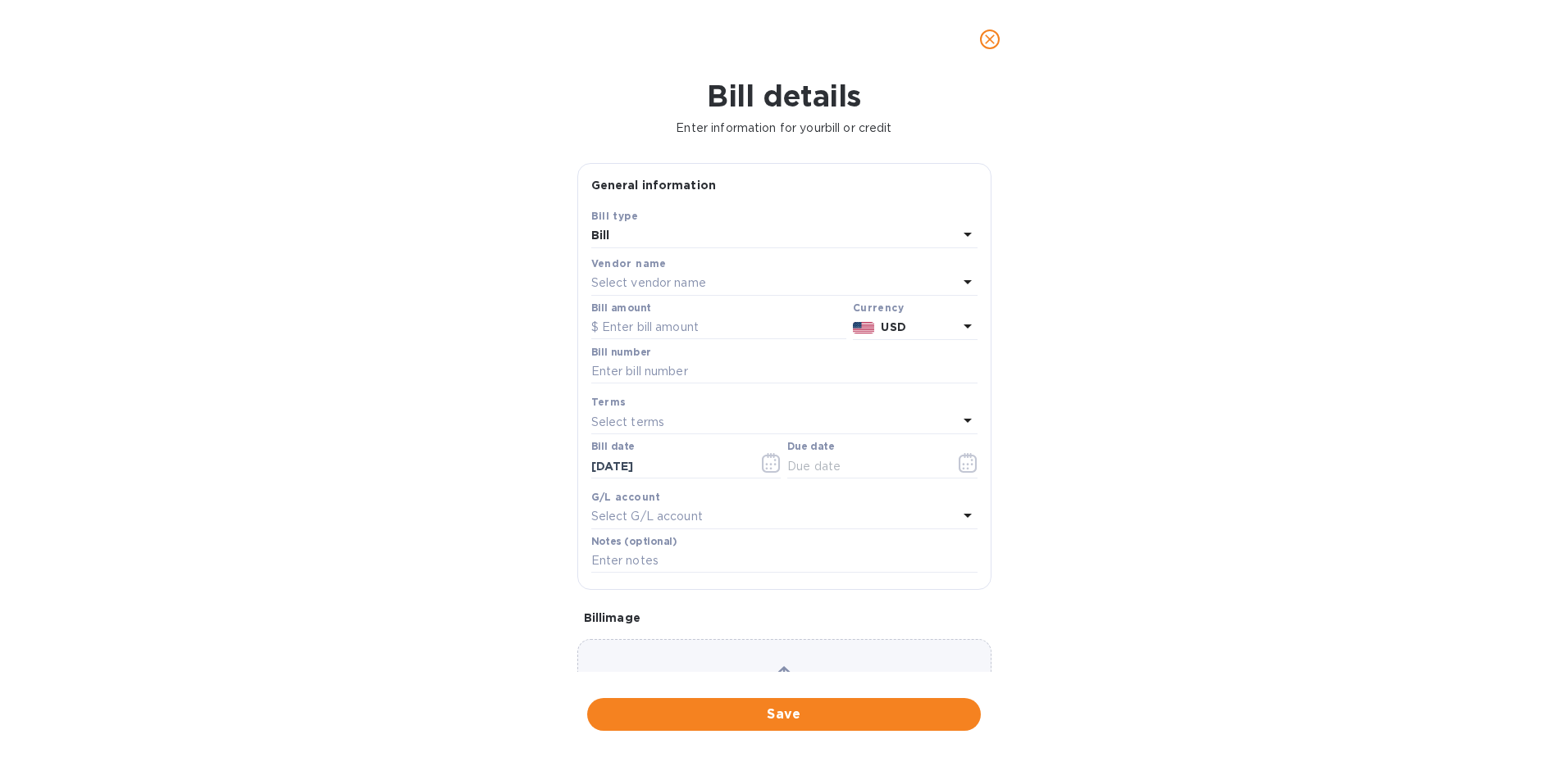
click at [673, 289] on p "Select vendor name" at bounding box center [649, 282] width 115 height 17
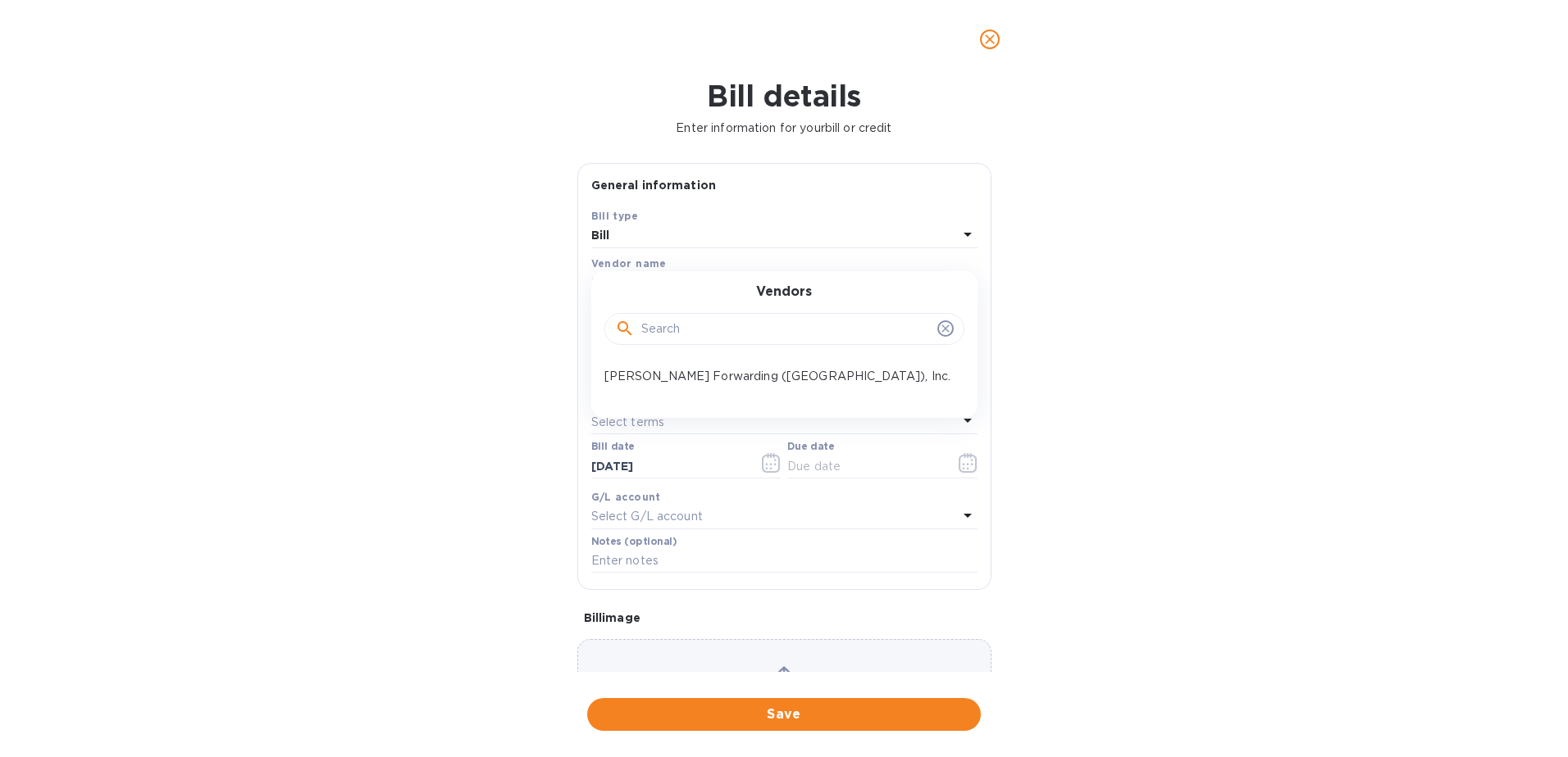
click at [668, 371] on p "[PERSON_NAME] Forwarding ([GEOGRAPHIC_DATA]), Inc." at bounding box center [778, 376] width 347 height 17
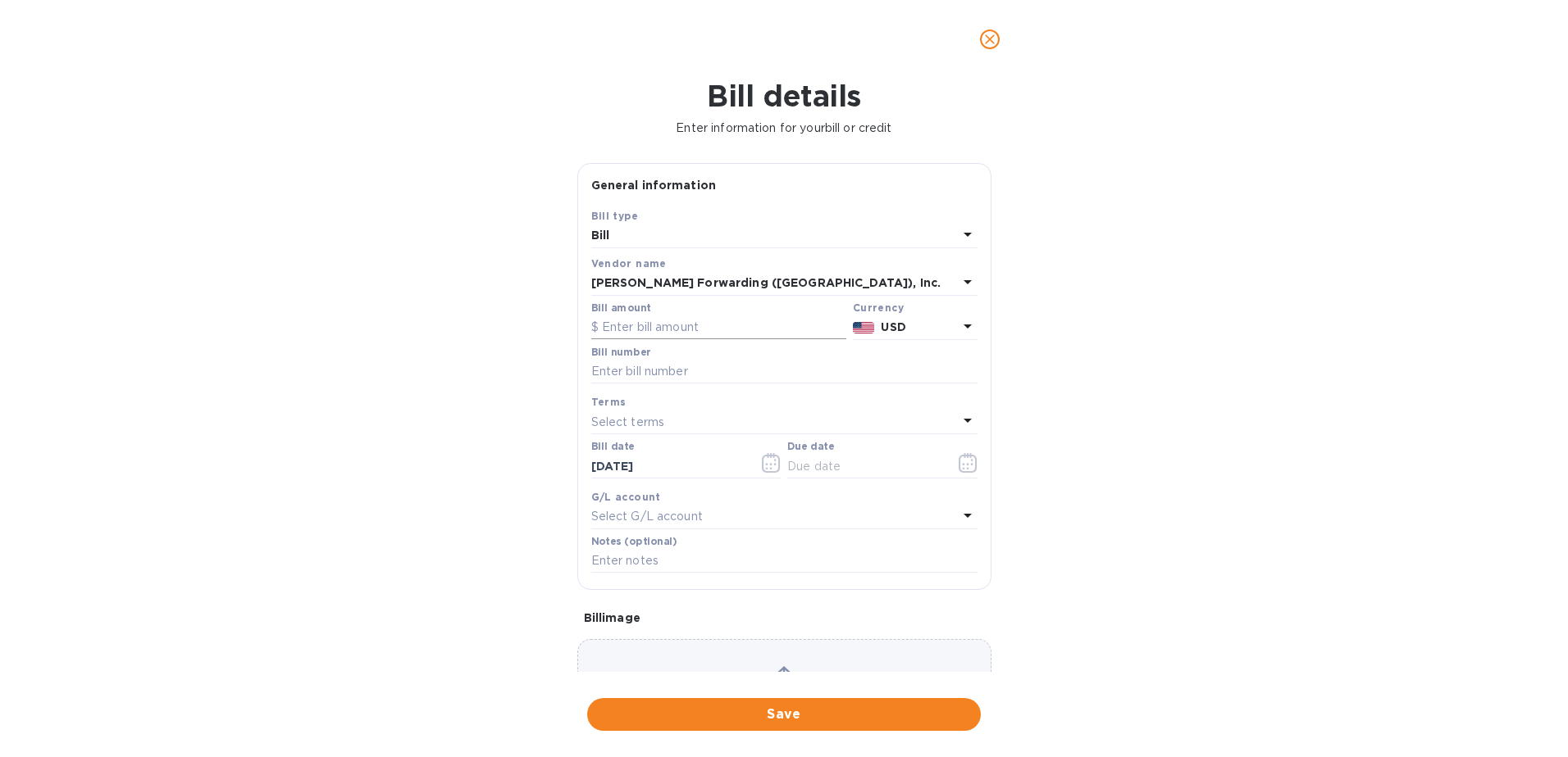
click at [643, 332] on input "text" at bounding box center [718, 327] width 255 height 24
type input "1,791.15"
click at [650, 374] on input "text" at bounding box center [784, 371] width 386 height 24
type input "NYC503402621"
click at [698, 422] on div "Select terms" at bounding box center [774, 423] width 366 height 23
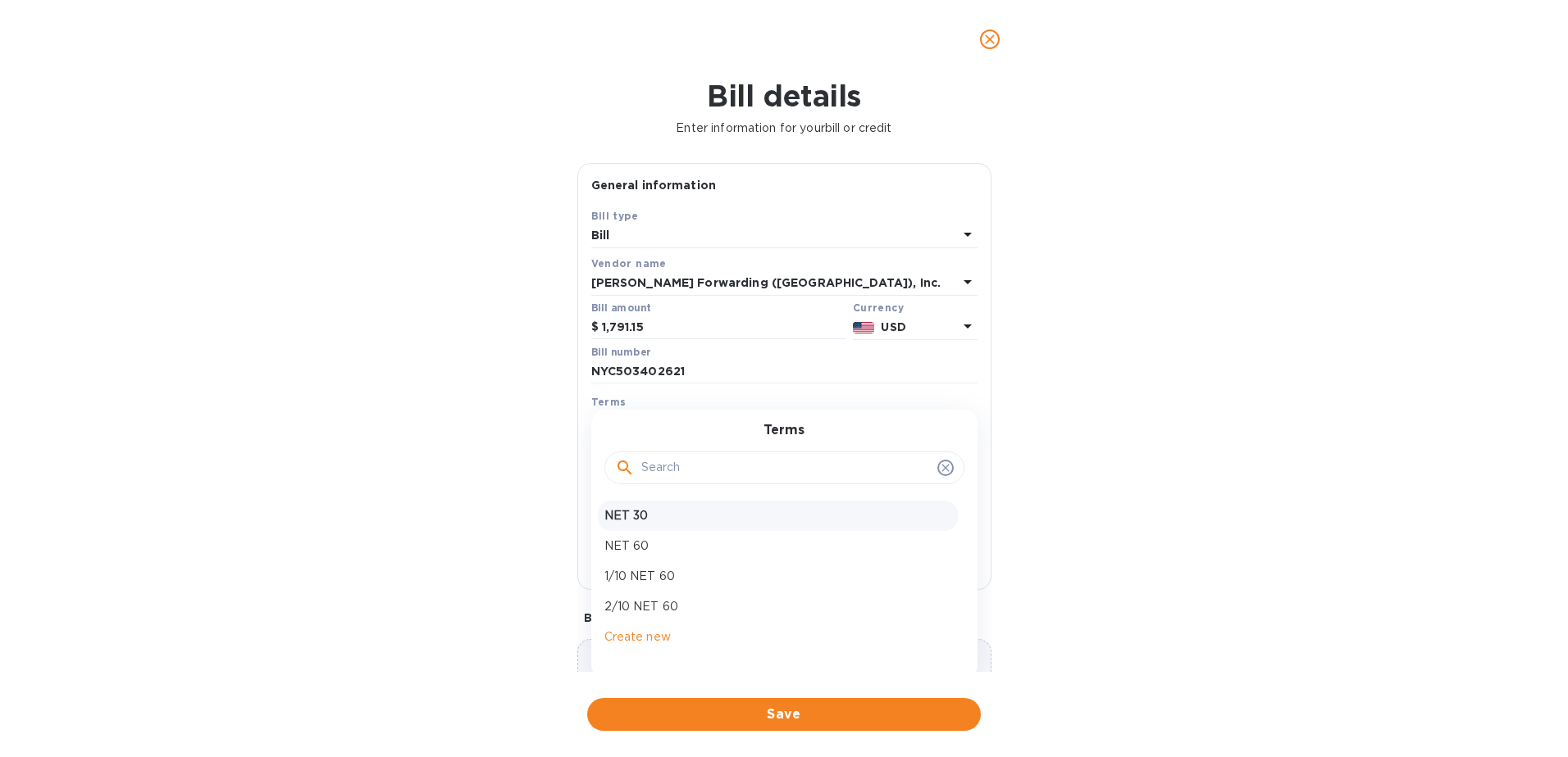
click at [700, 507] on p "NET 30" at bounding box center [778, 515] width 347 height 17
type input "[DATE]"
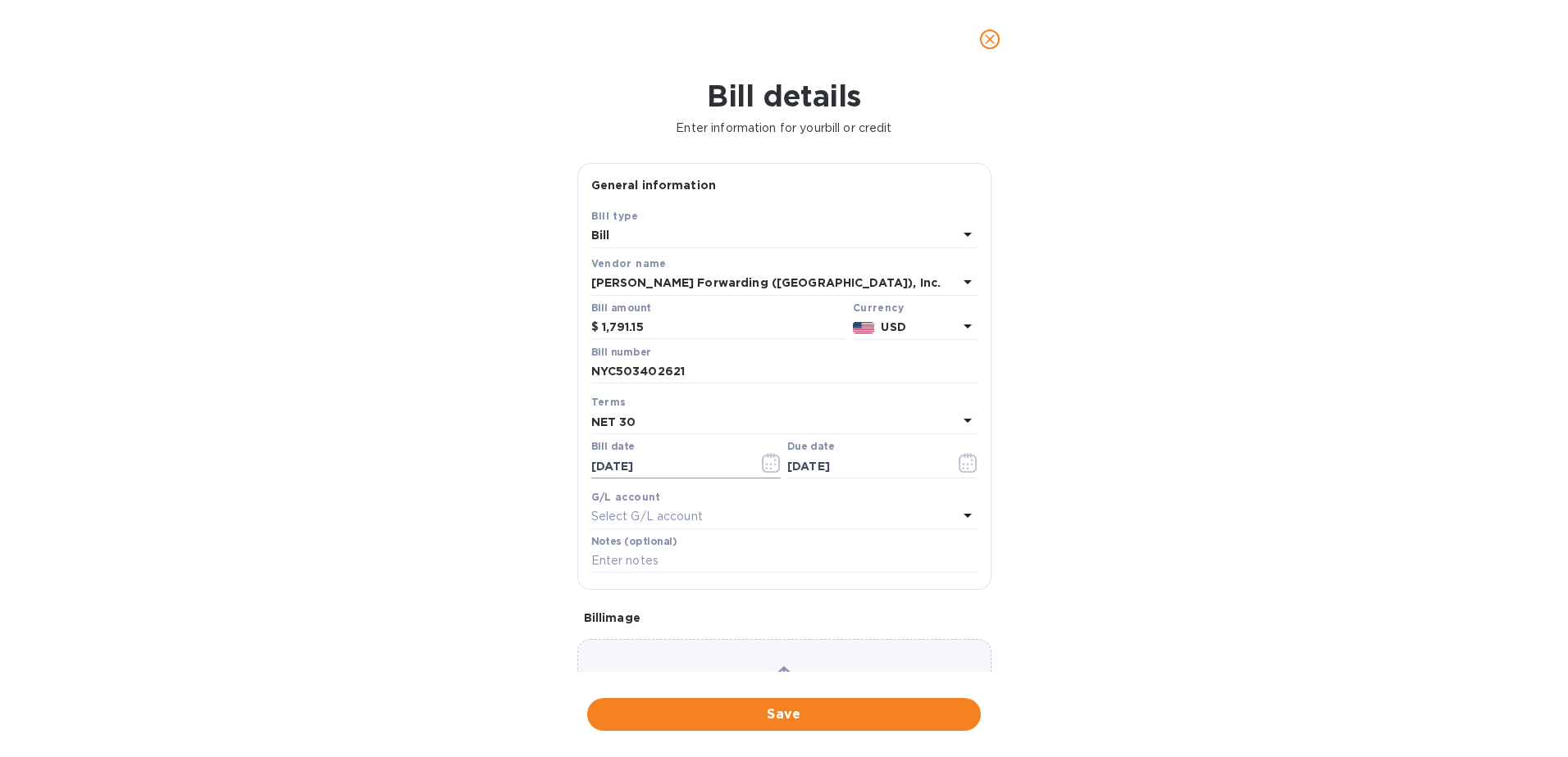
click at [766, 459] on icon "button" at bounding box center [771, 463] width 19 height 20
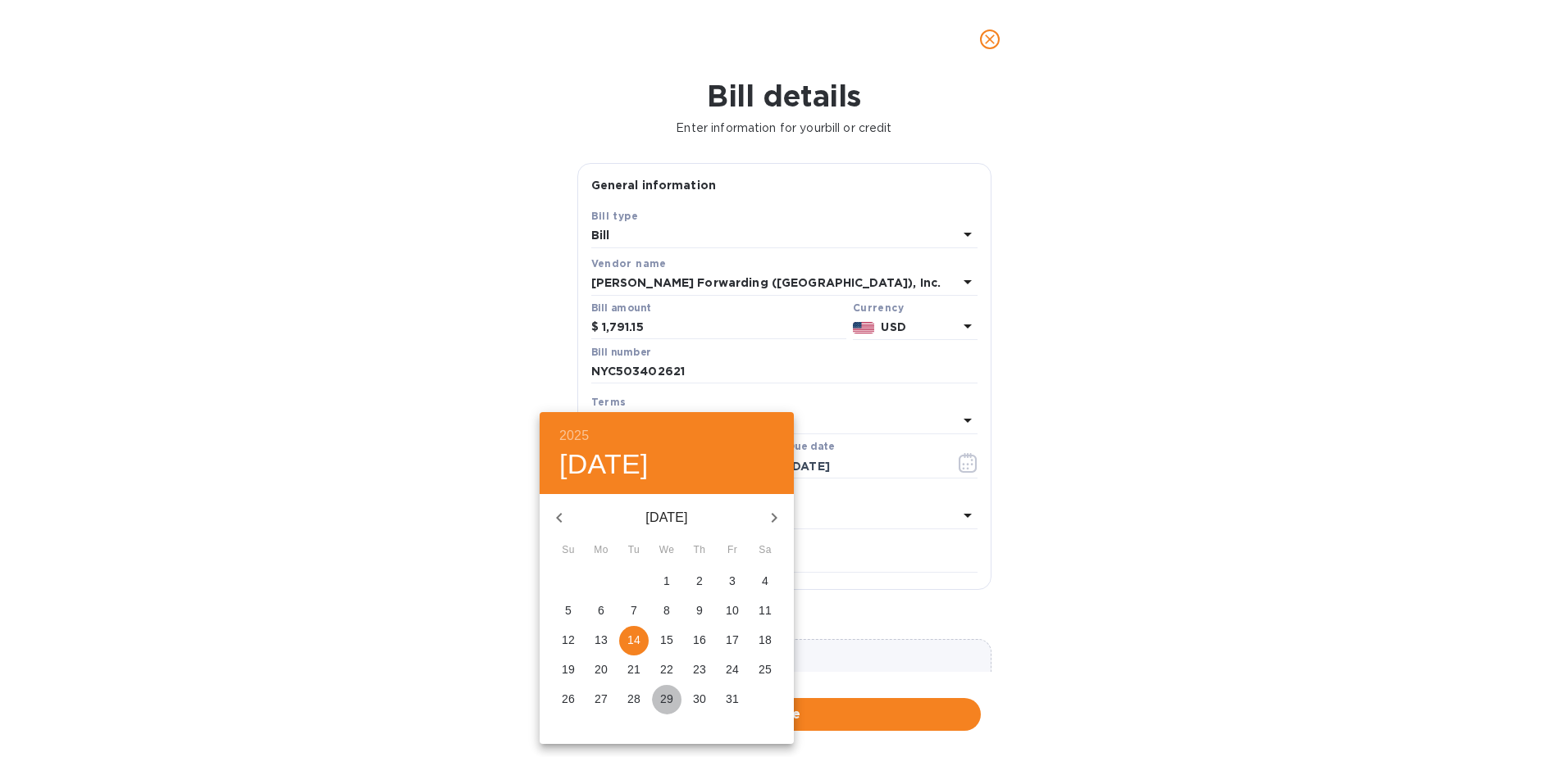
drag, startPoint x: 659, startPoint y: 698, endPoint x: 926, endPoint y: 588, distance: 288.8
click at [660, 697] on p "29" at bounding box center [667, 699] width 13 height 16
type input "[DATE]"
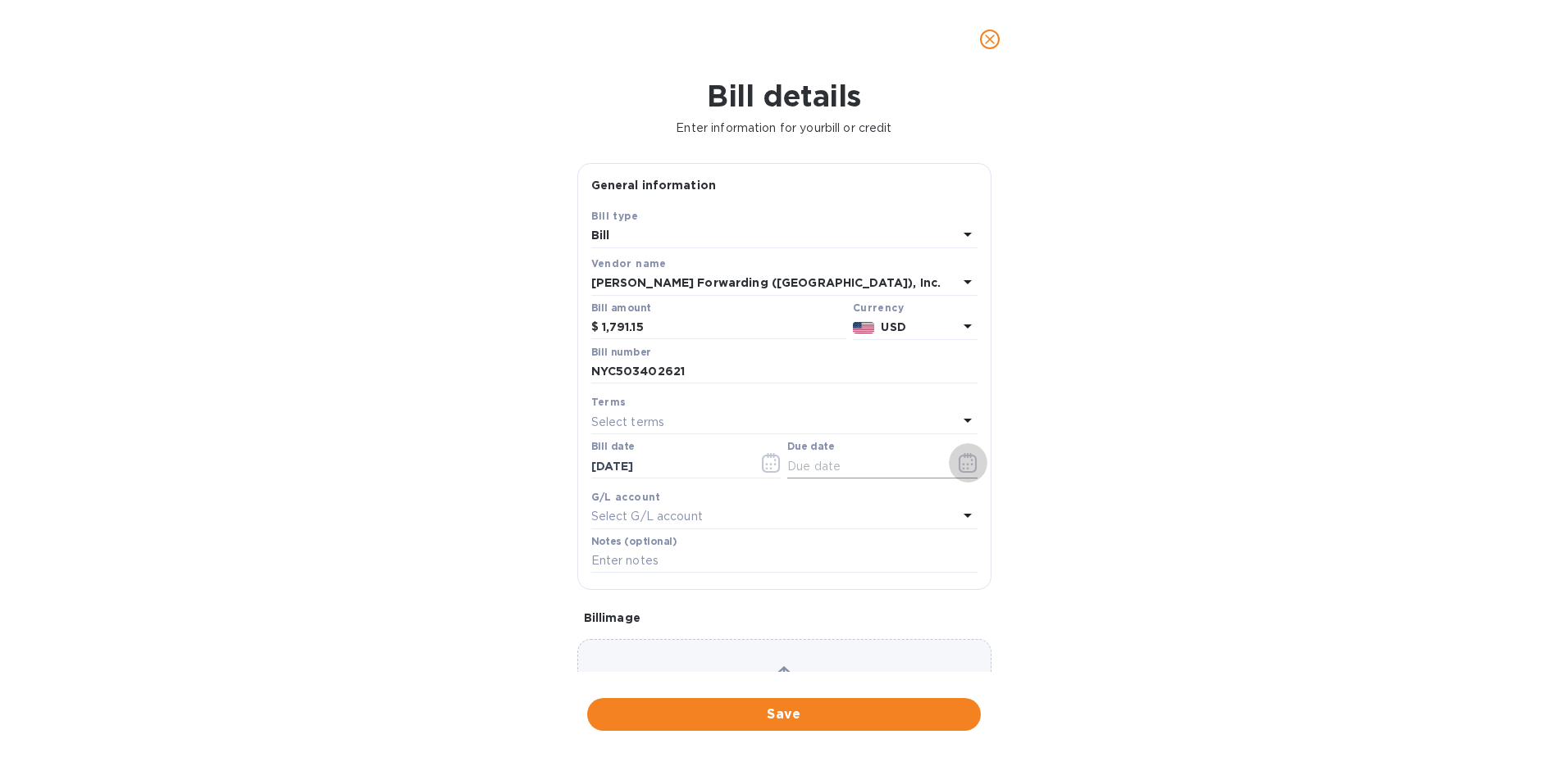
click at [961, 462] on icon "button" at bounding box center [967, 463] width 19 height 20
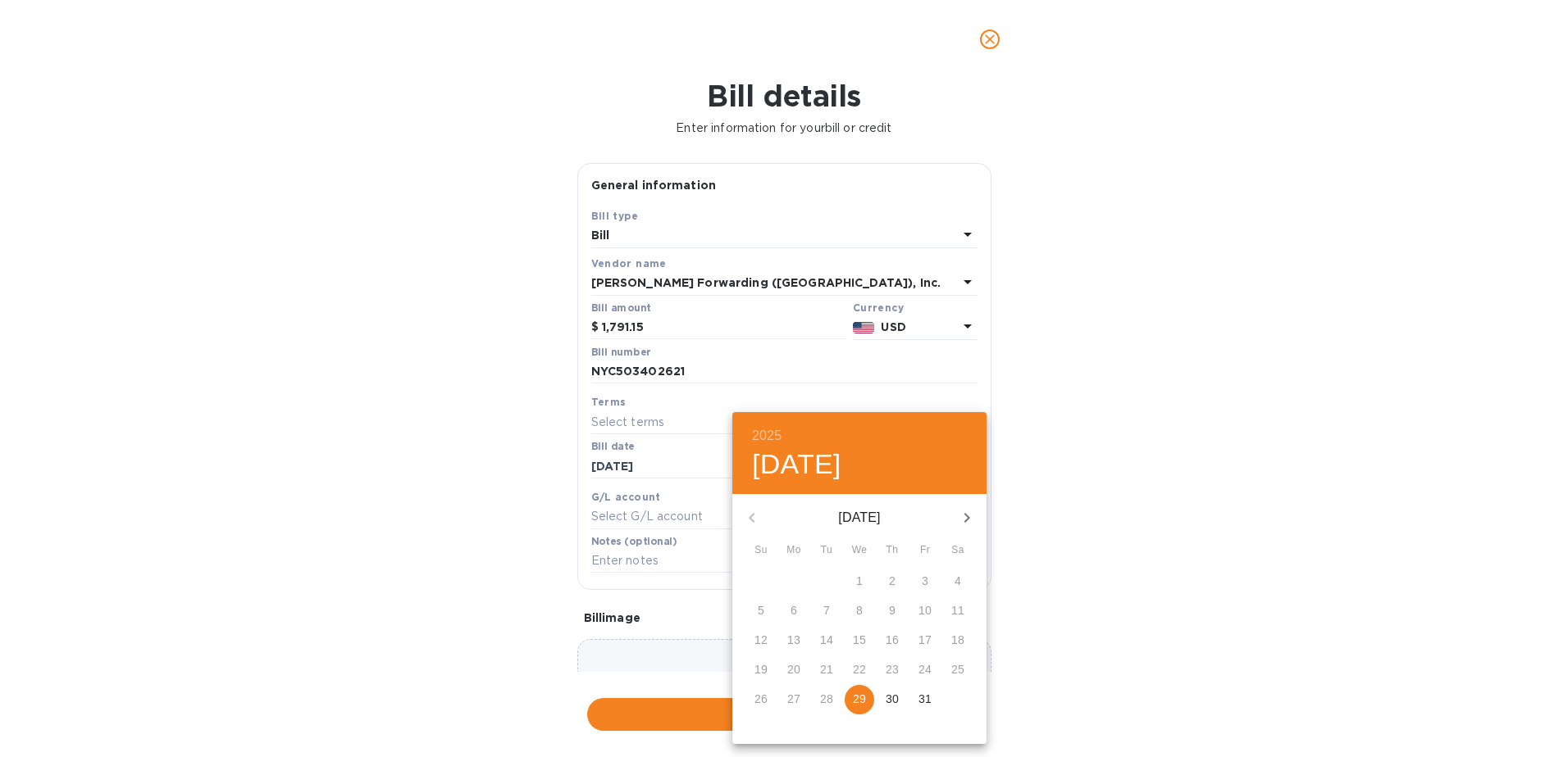
click at [971, 521] on icon "button" at bounding box center [967, 518] width 20 height 20
click at [963, 693] on p "29" at bounding box center [957, 699] width 13 height 16
type input "[DATE]"
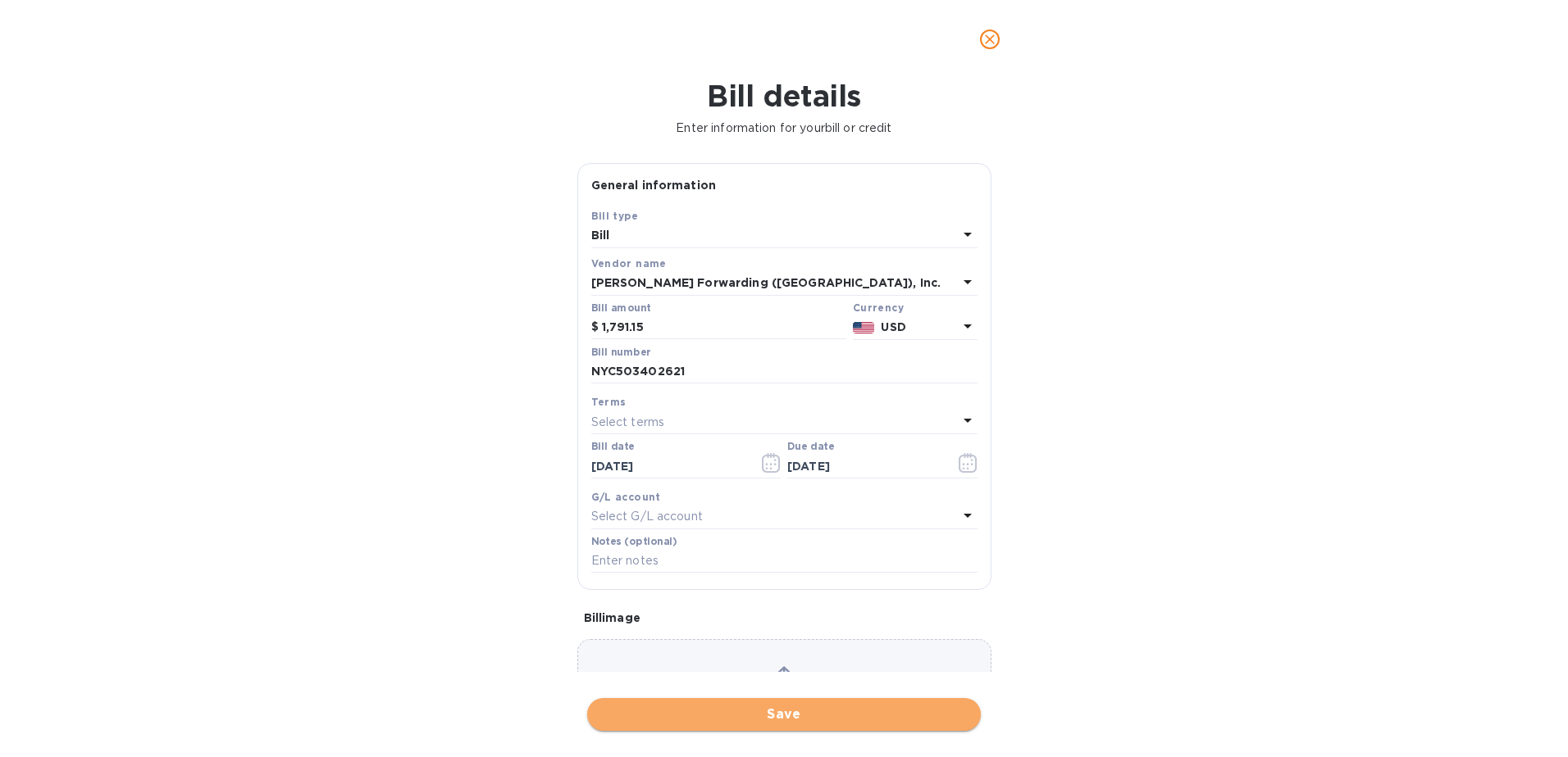
click at [806, 725] on button "Save" at bounding box center [784, 715] width 394 height 32
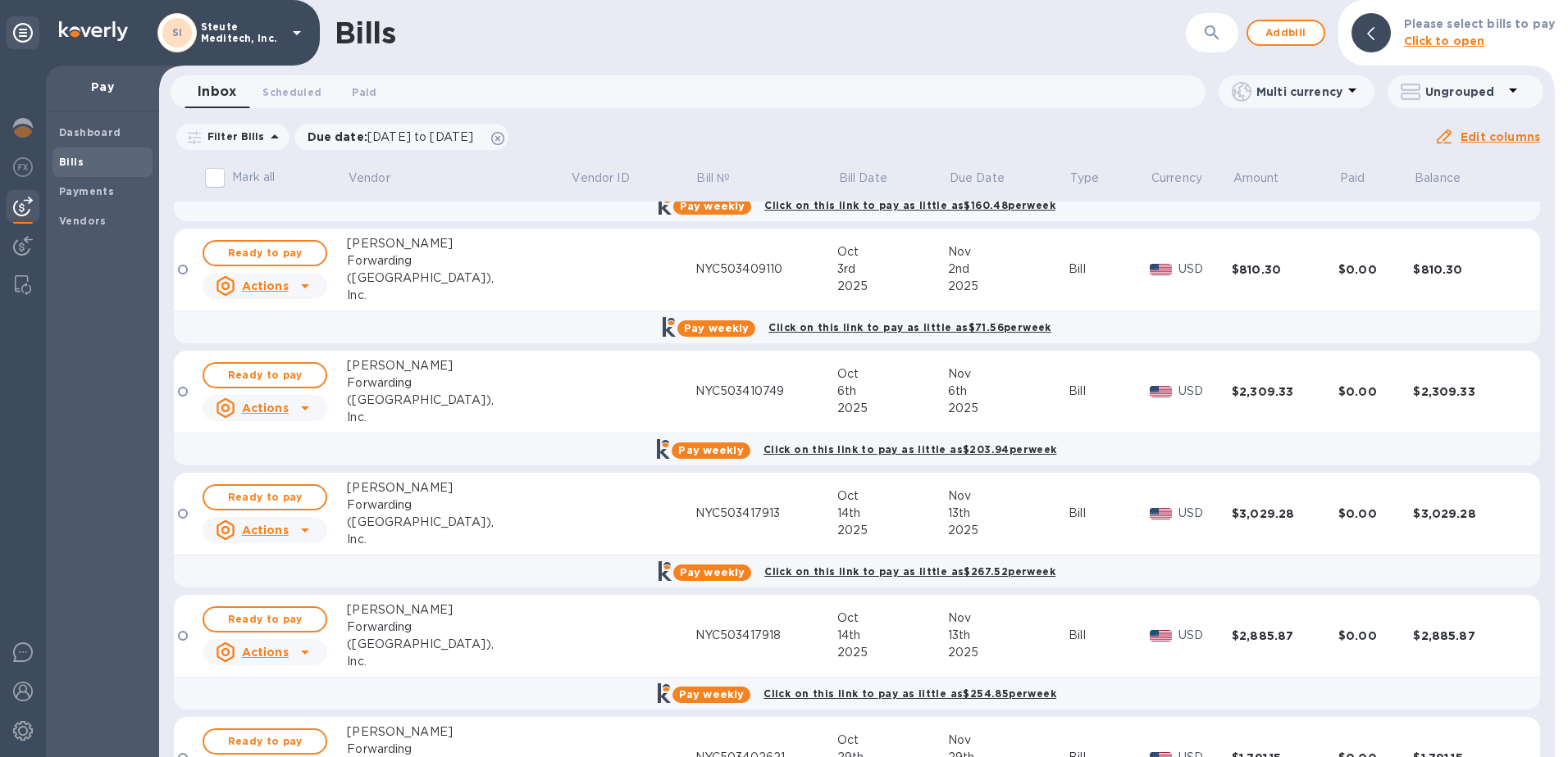
scroll to position [436, 0]
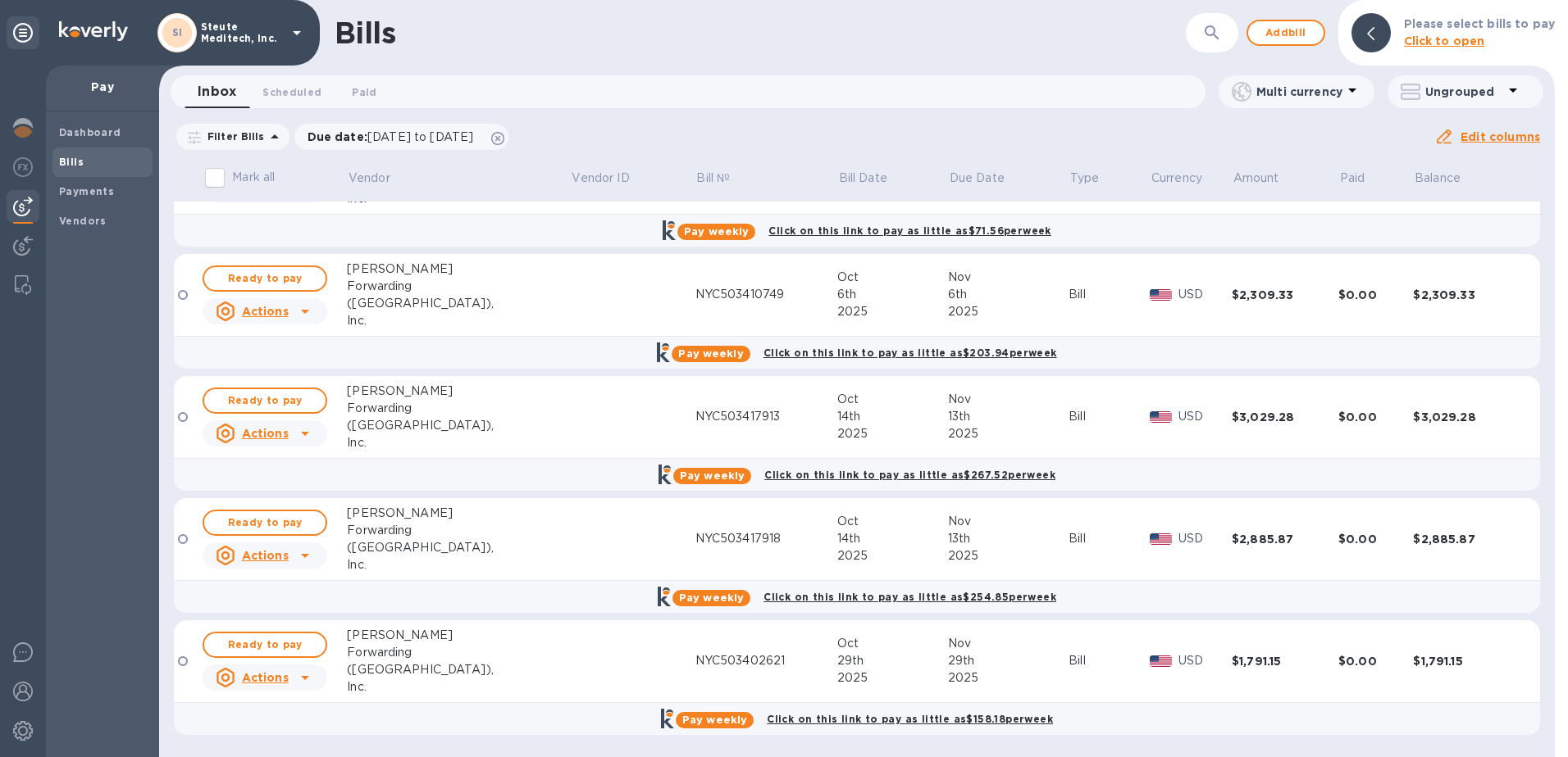
click at [209, 176] on input "Mark all" at bounding box center [215, 178] width 34 height 34
checkbox input "true"
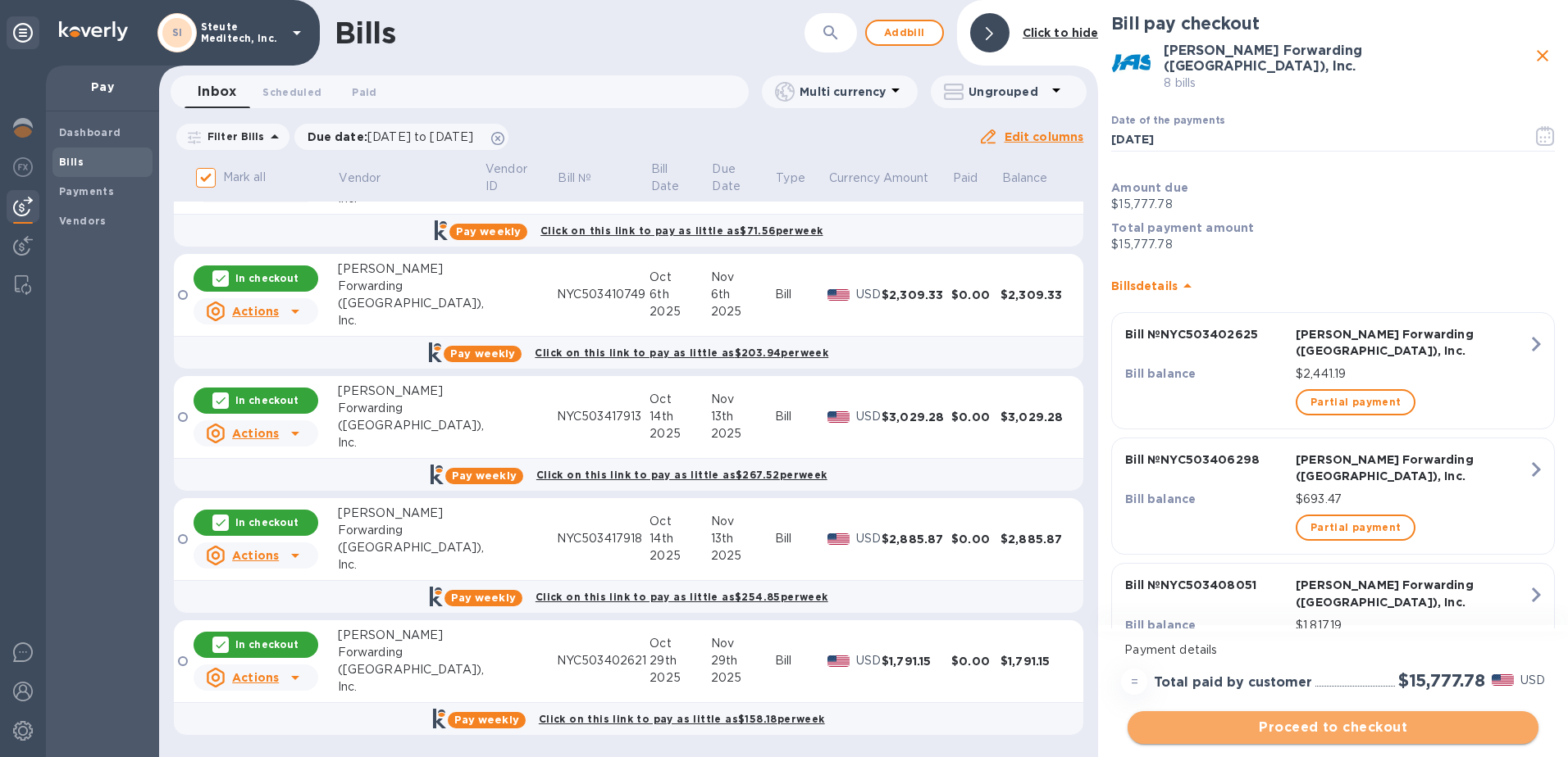
click at [1366, 729] on span "Proceed to checkout" at bounding box center [1332, 727] width 384 height 20
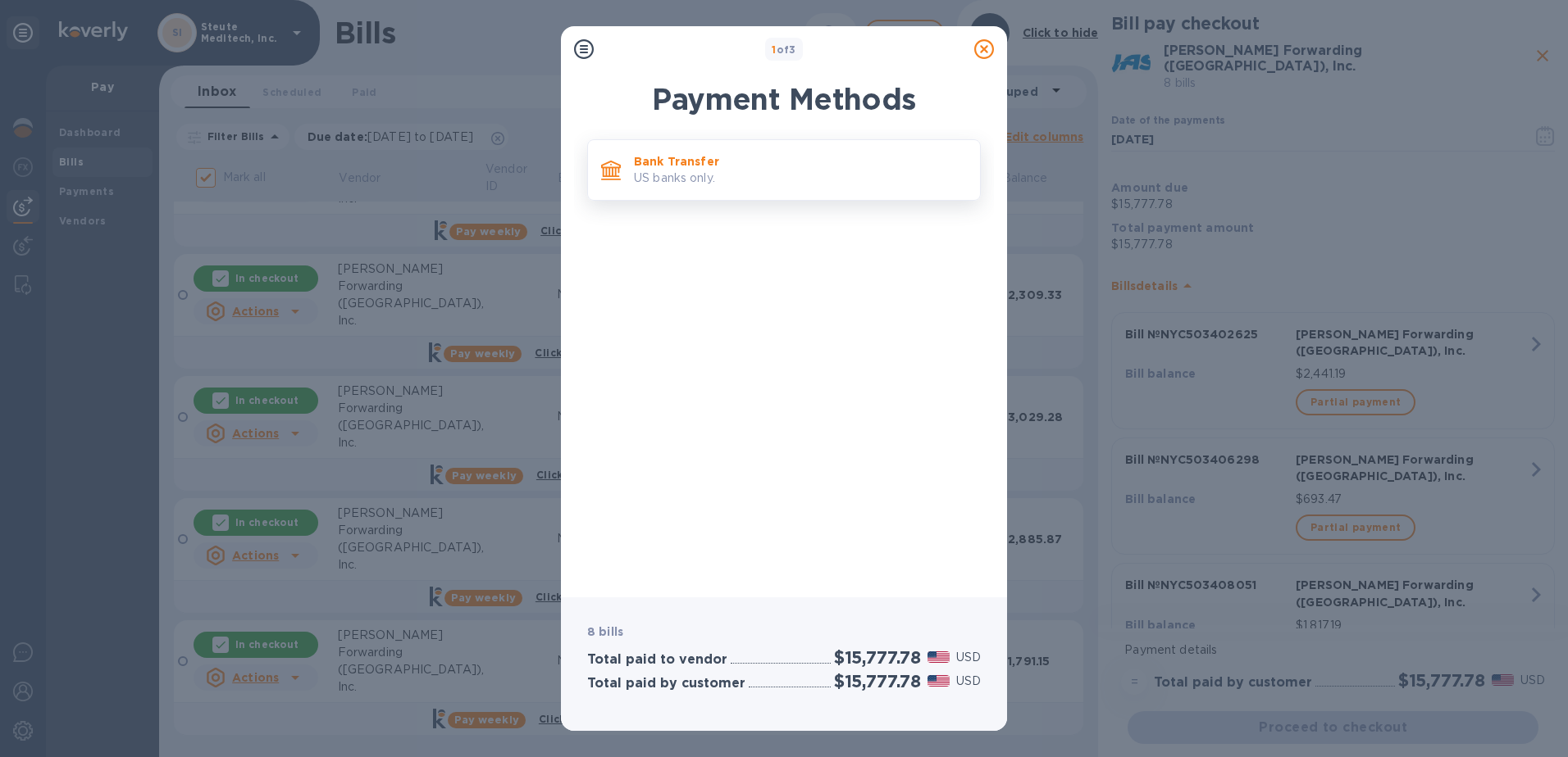
click at [816, 187] on p "US banks only." at bounding box center [801, 178] width 333 height 17
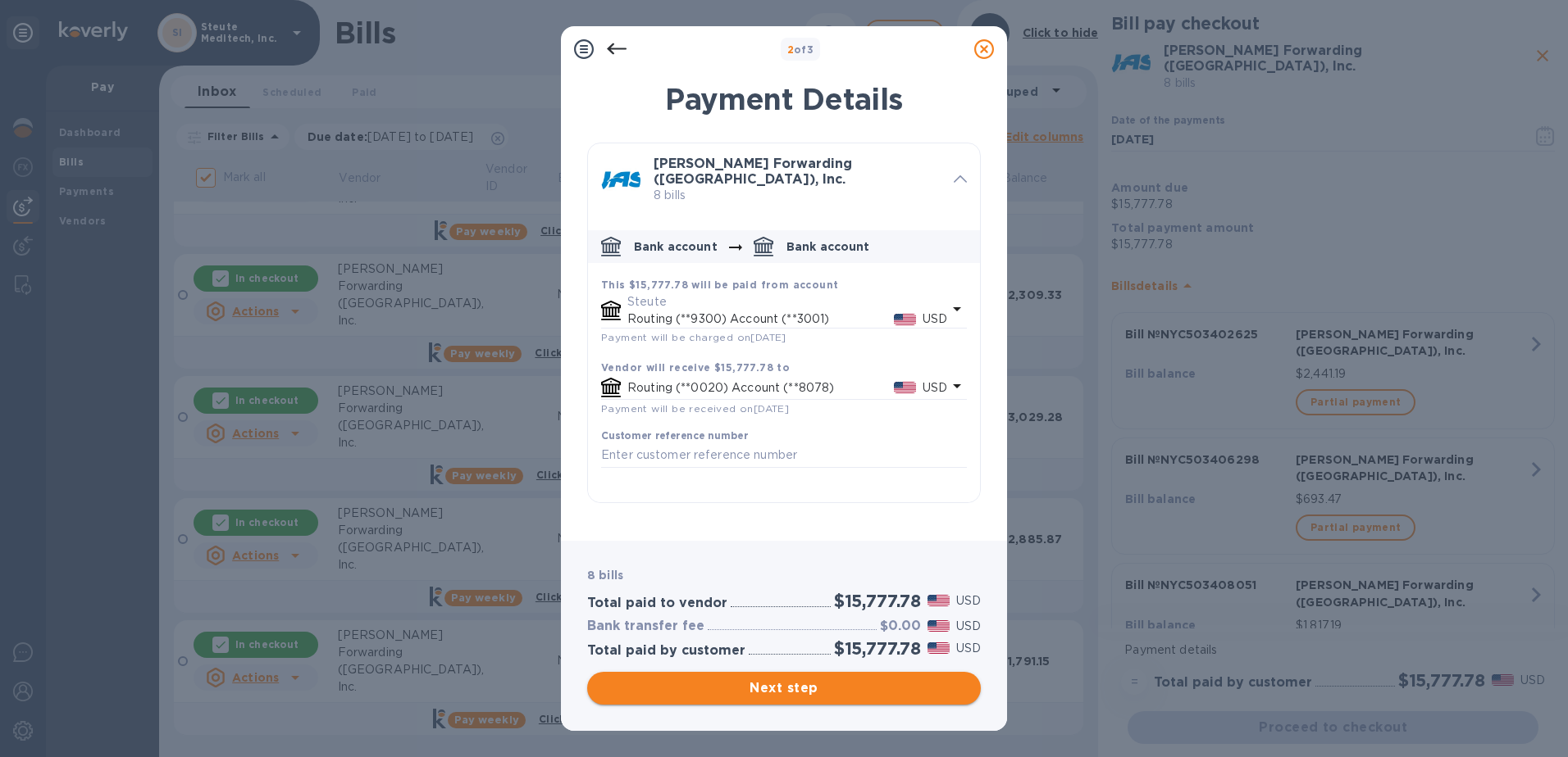
click at [831, 674] on button "Next step" at bounding box center [784, 688] width 394 height 32
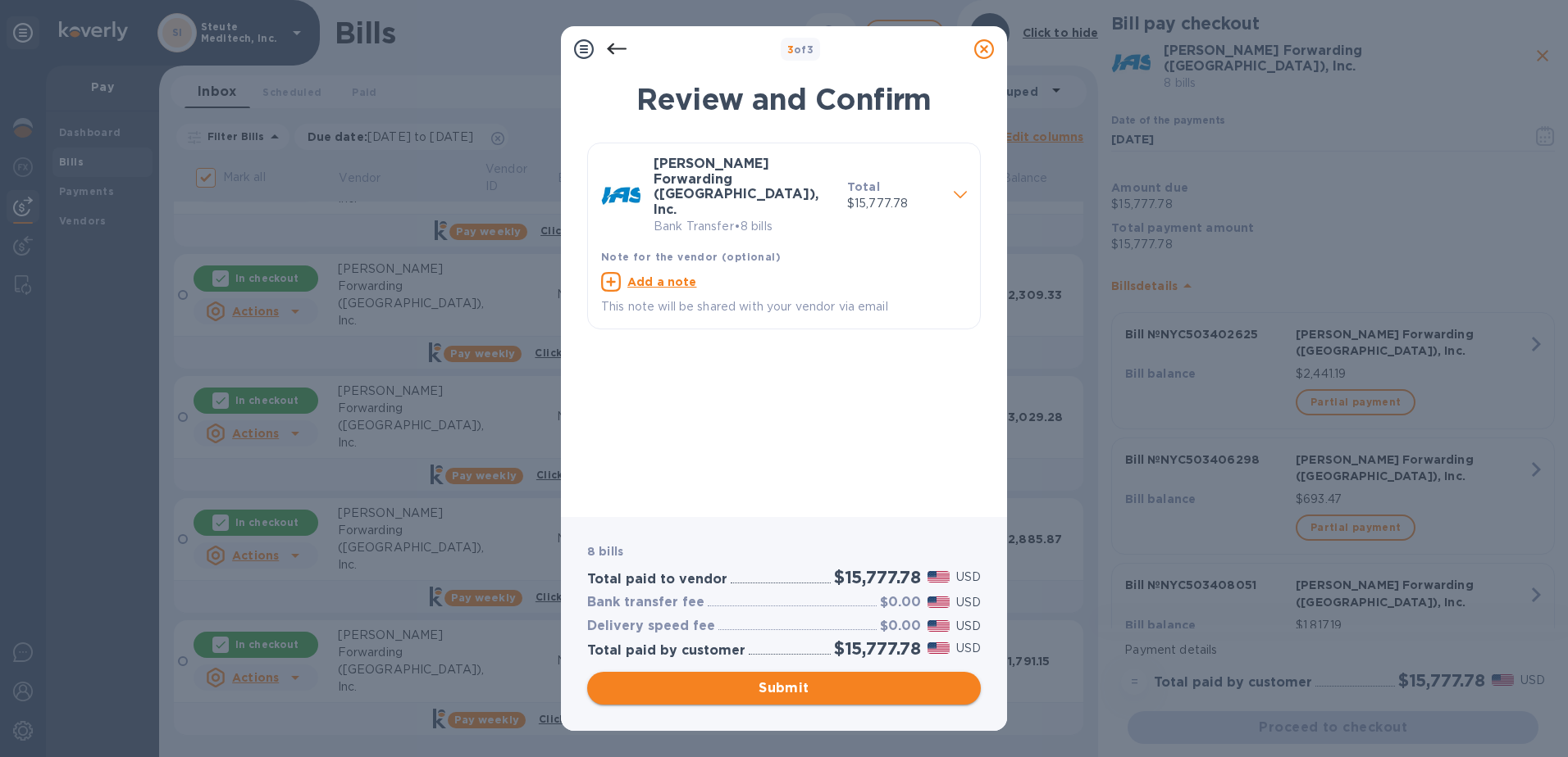
click at [832, 683] on span "Submit" at bounding box center [784, 689] width 367 height 20
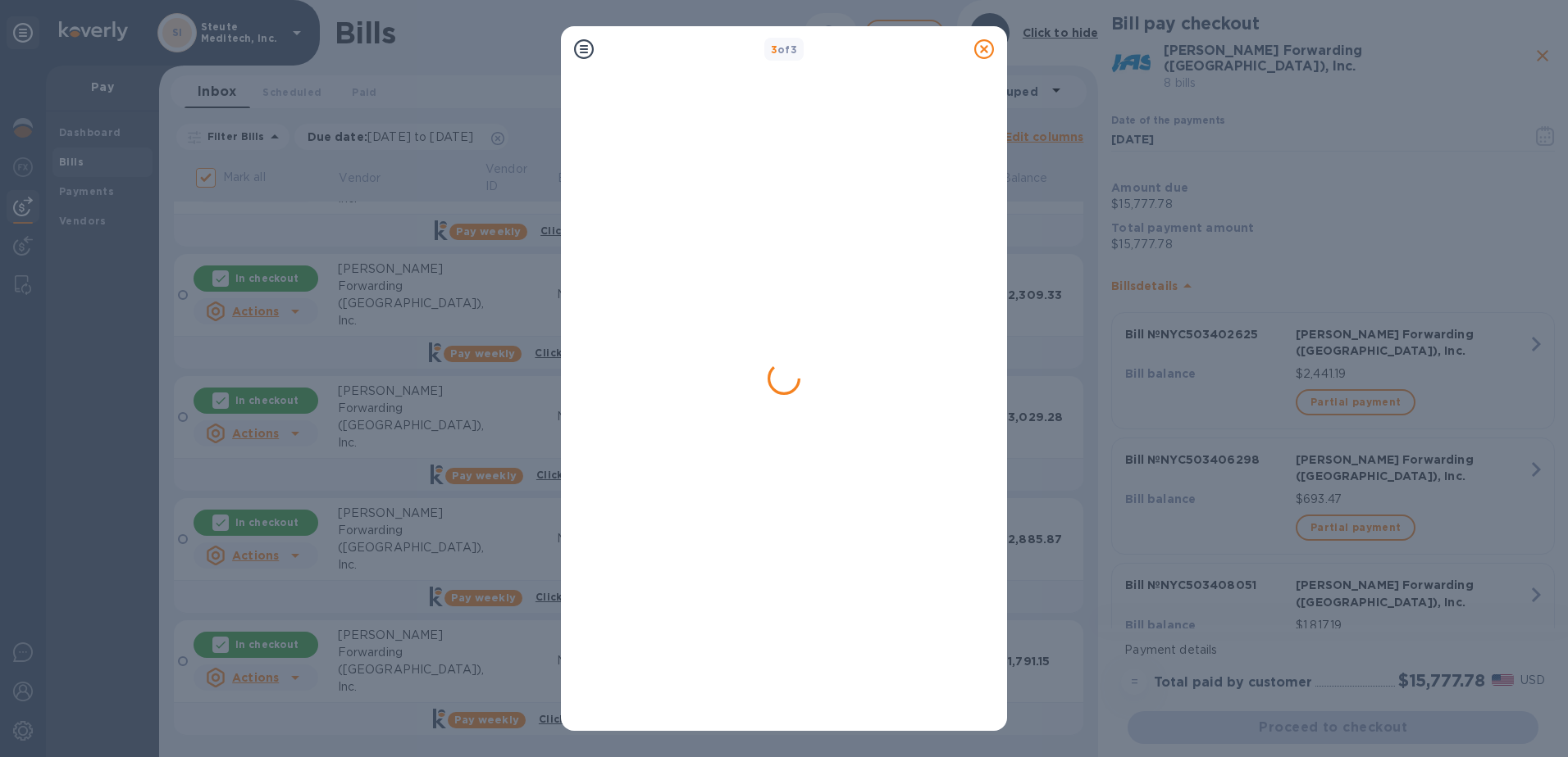
scroll to position [0, 0]
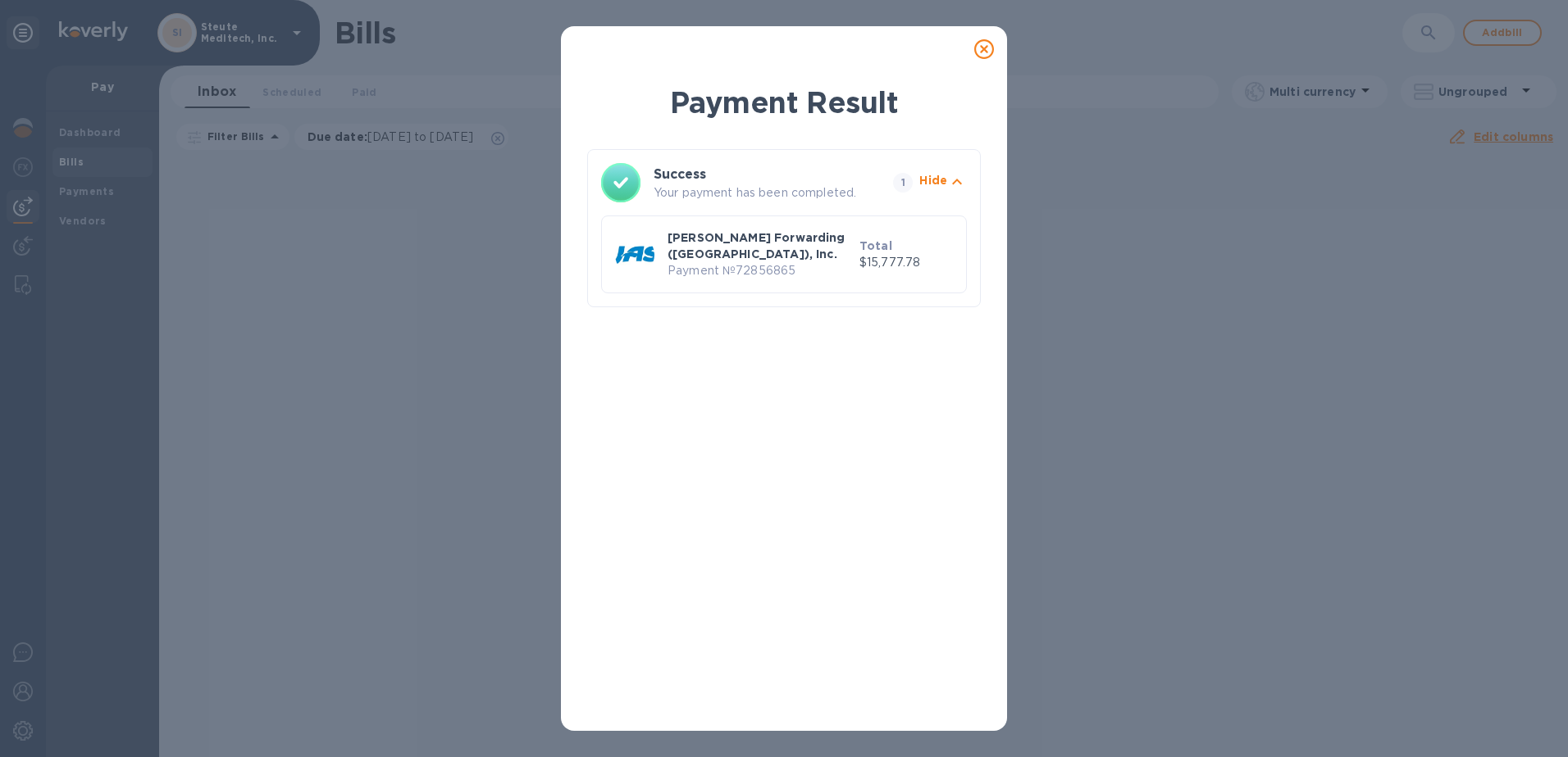
click at [829, 244] on p "[PERSON_NAME] Forwarding ([GEOGRAPHIC_DATA]), Inc." at bounding box center [760, 245] width 185 height 32
click at [990, 46] on icon at bounding box center [984, 49] width 20 height 20
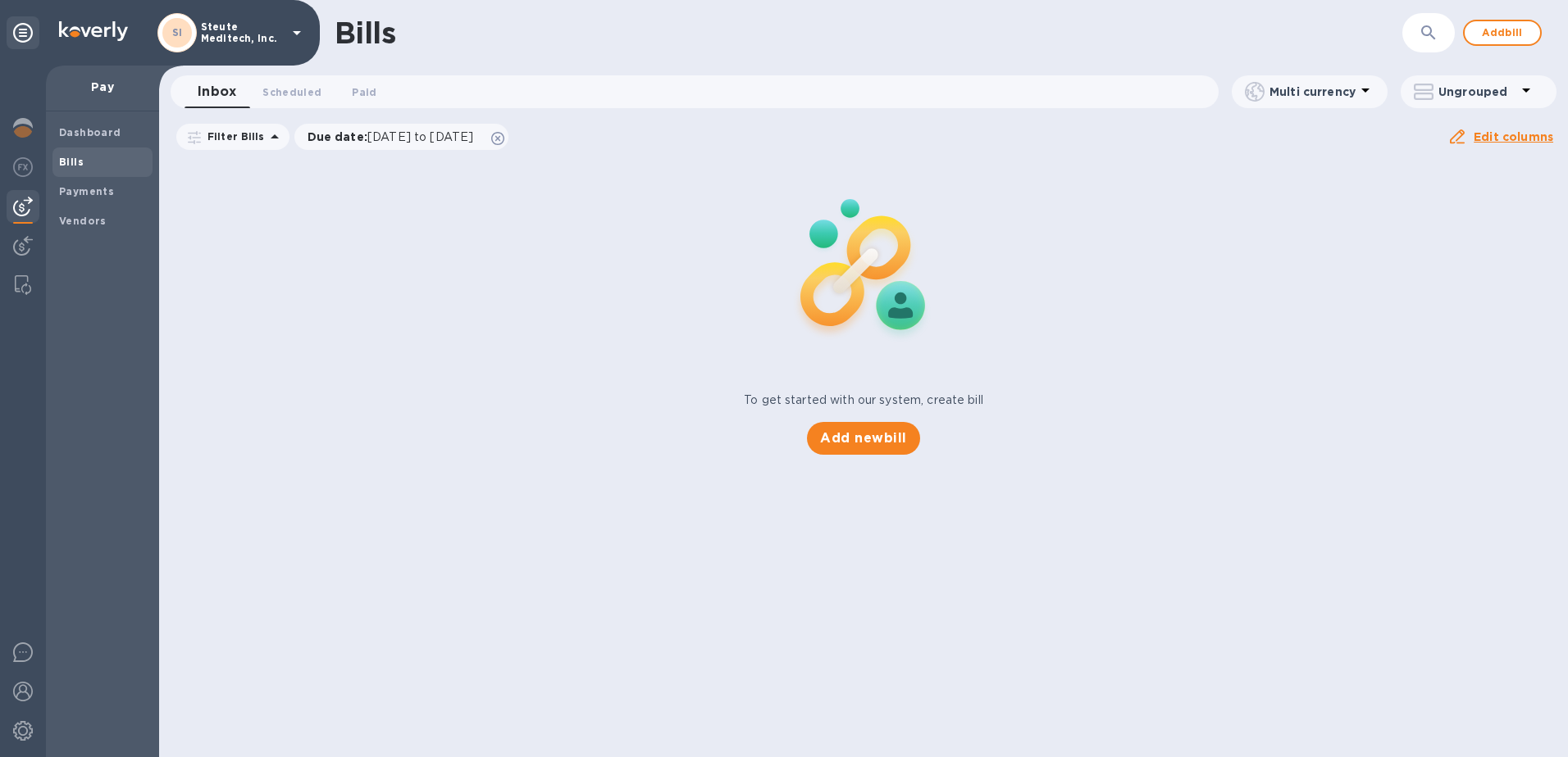
click at [100, 162] on span "Bills" at bounding box center [103, 162] width 87 height 16
click at [97, 193] on b "Payments" at bounding box center [86, 191] width 55 height 13
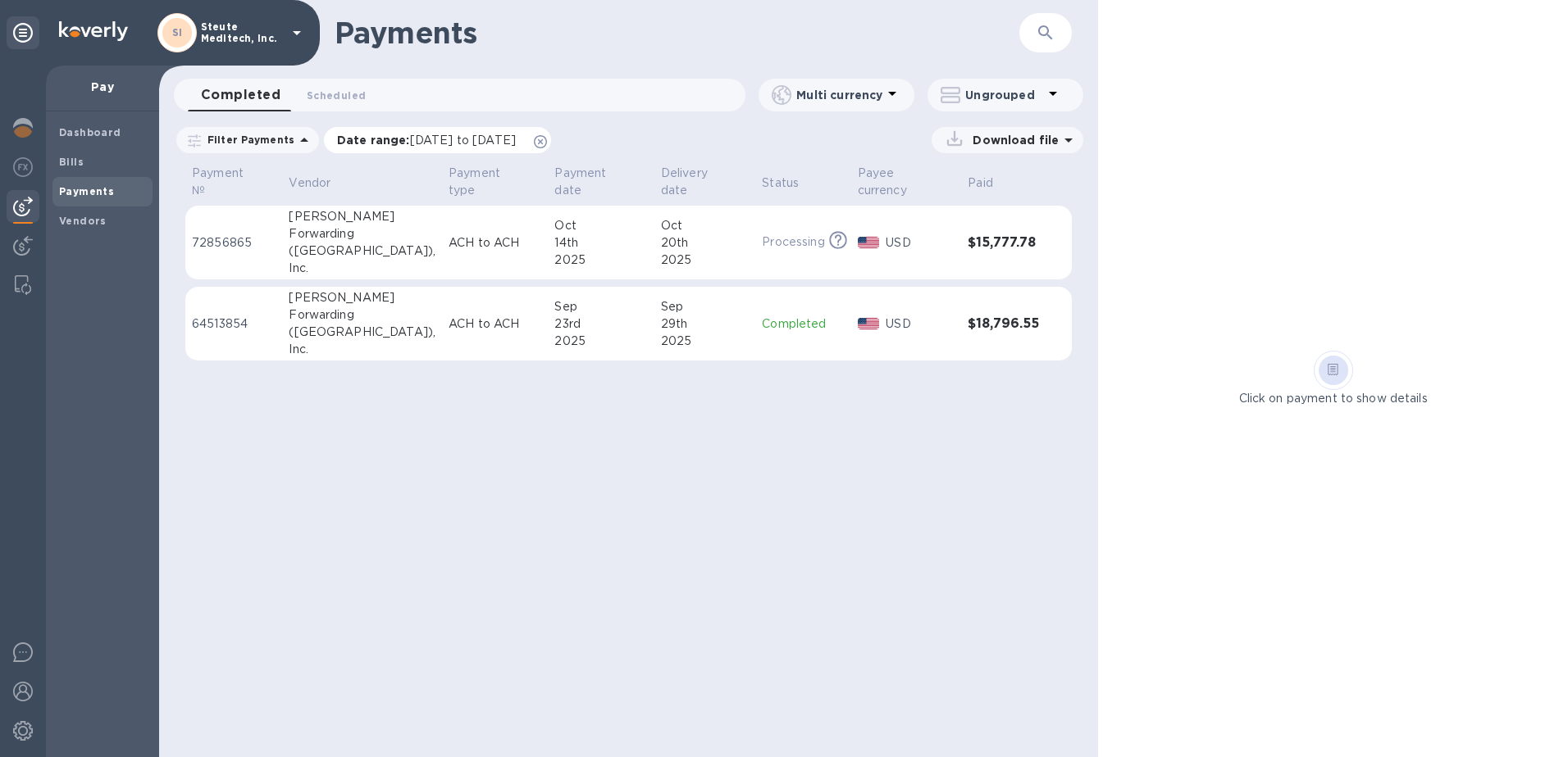
click at [547, 138] on icon at bounding box center [540, 141] width 13 height 13
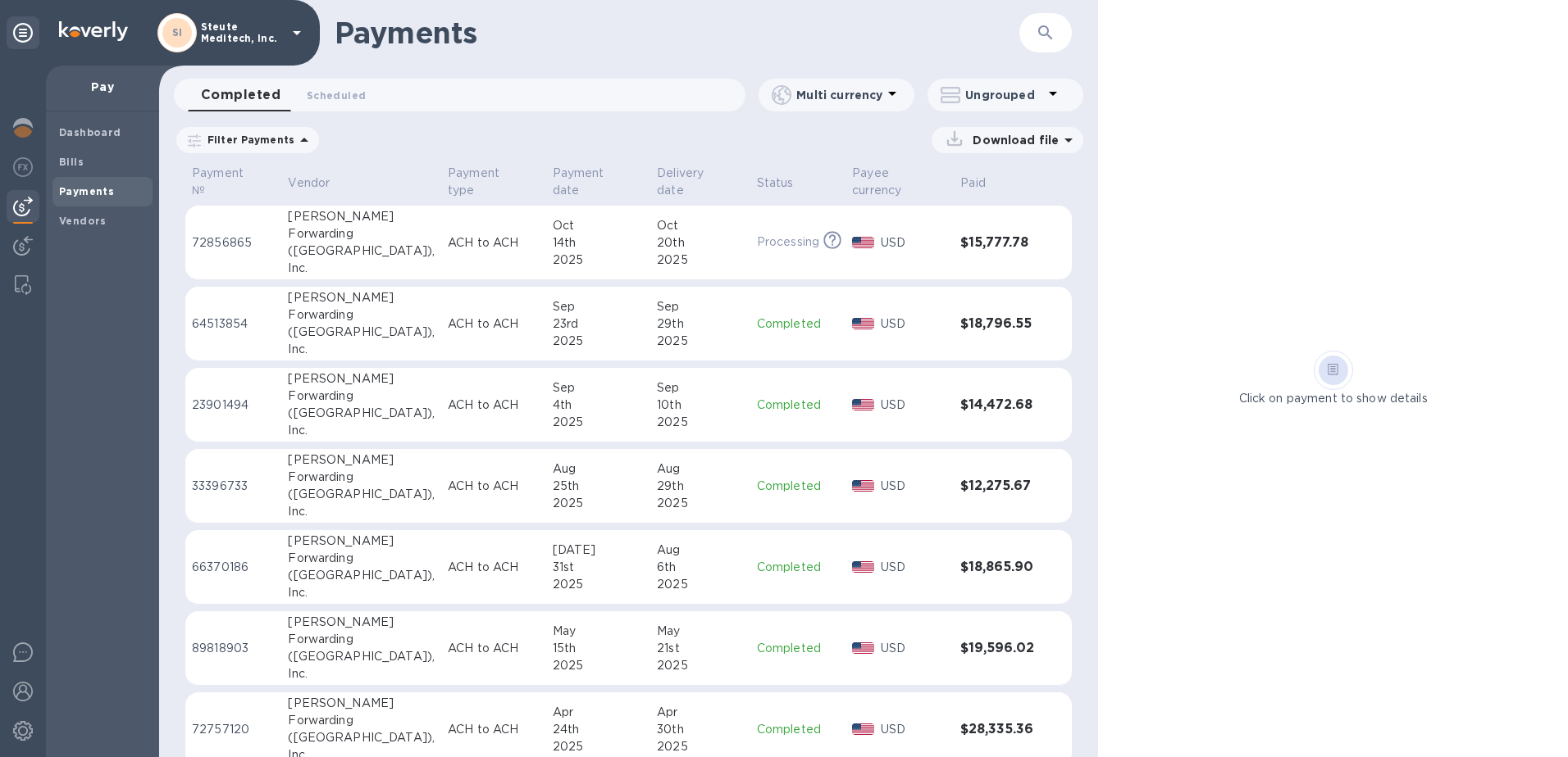
click at [283, 141] on p "Filter Payments" at bounding box center [247, 139] width 94 height 13
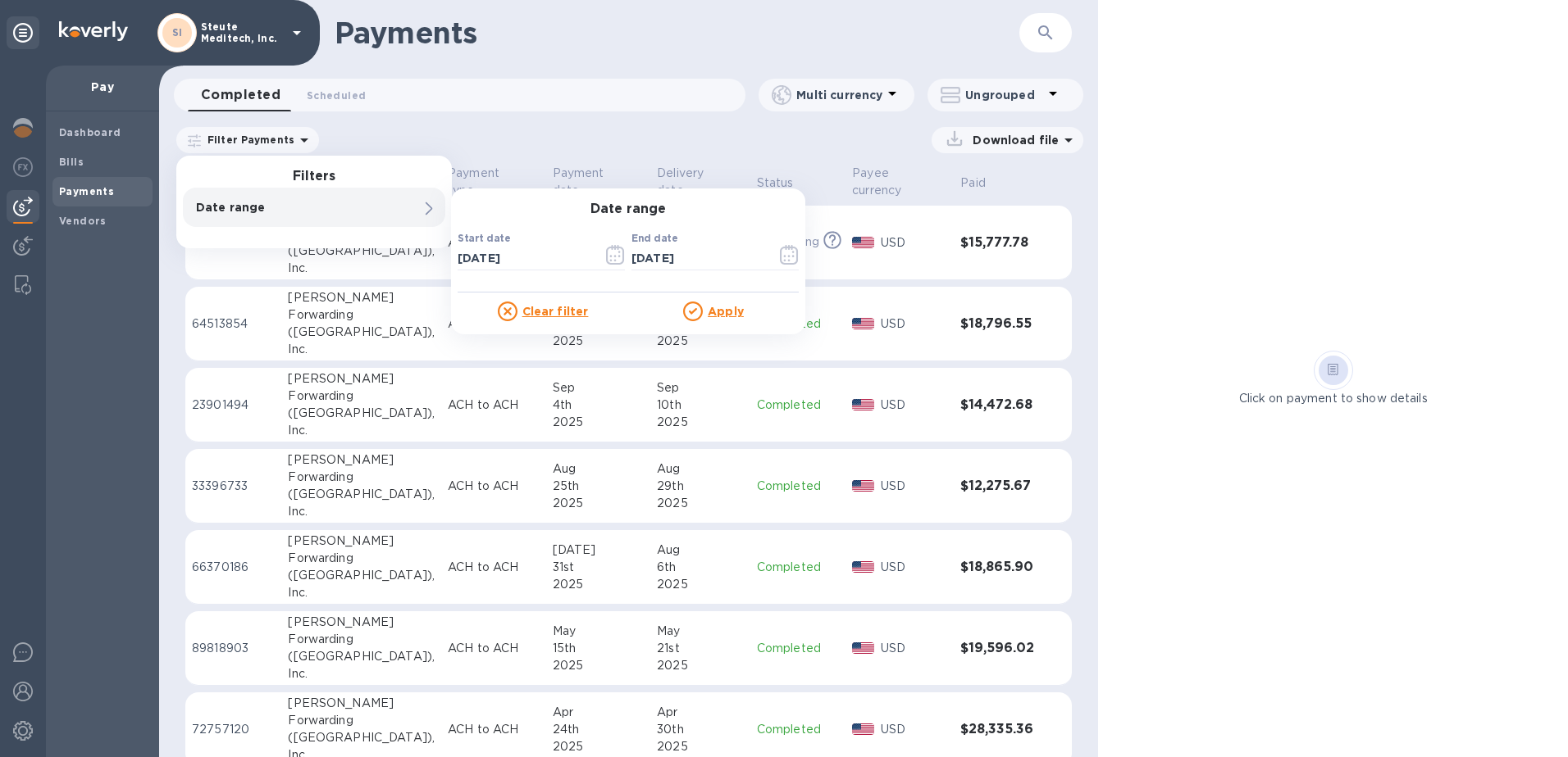
click at [728, 302] on div "Apply" at bounding box center [713, 311] width 171 height 20
click at [717, 308] on u "Apply" at bounding box center [726, 311] width 36 height 13
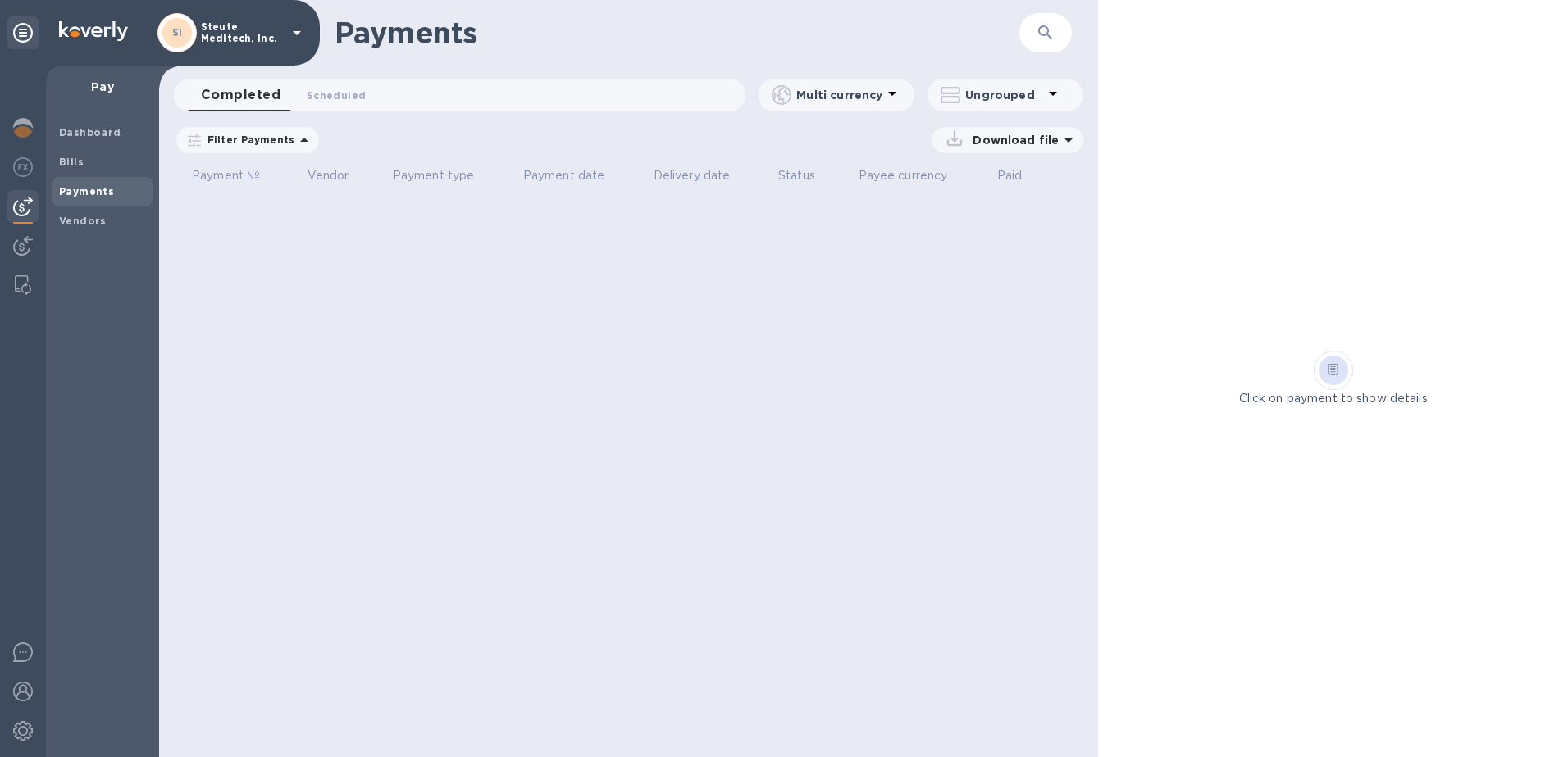
click at [990, 137] on p "Download file" at bounding box center [1012, 140] width 93 height 16
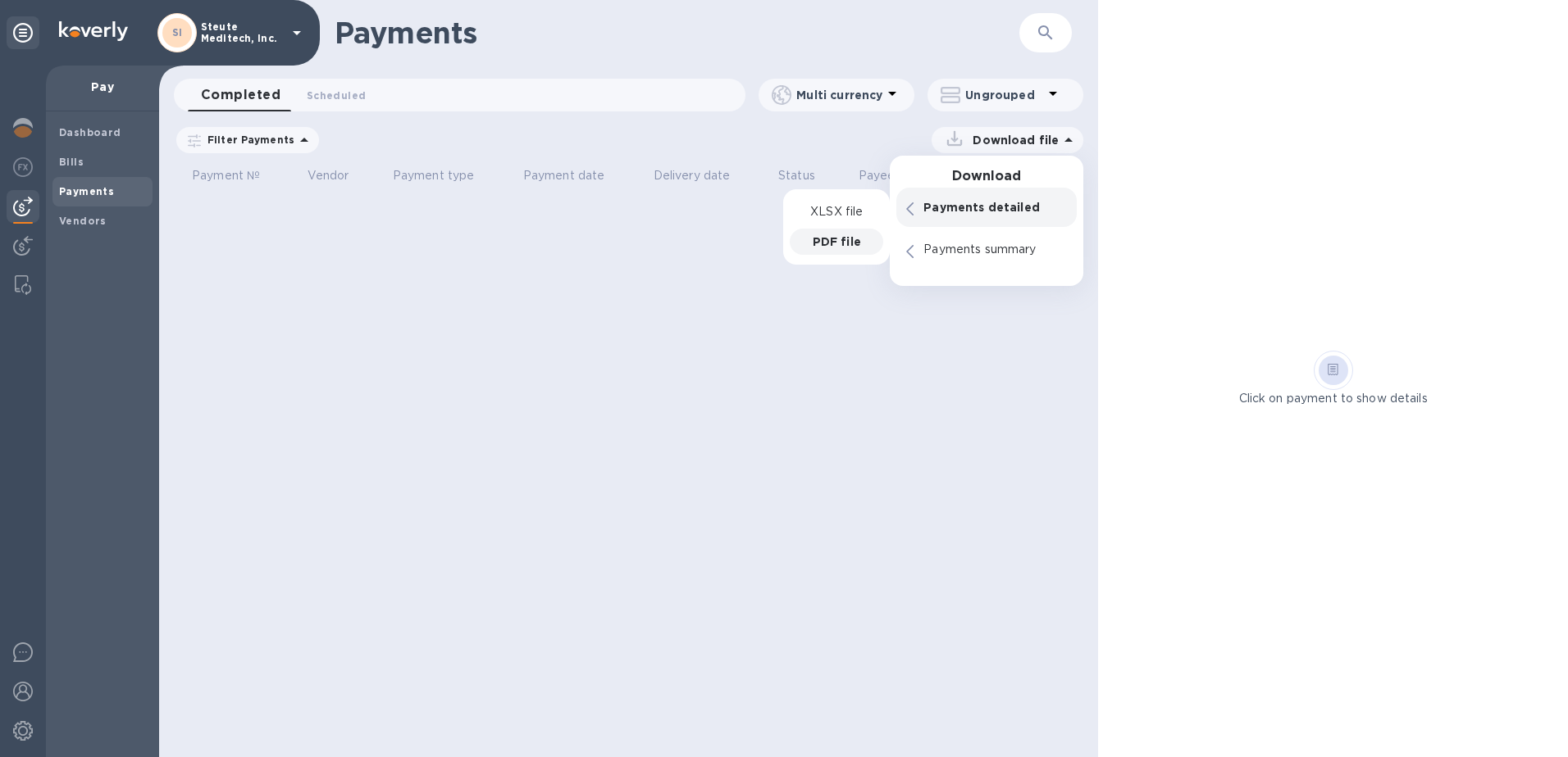
click at [851, 242] on p "PDF file" at bounding box center [837, 242] width 49 height 16
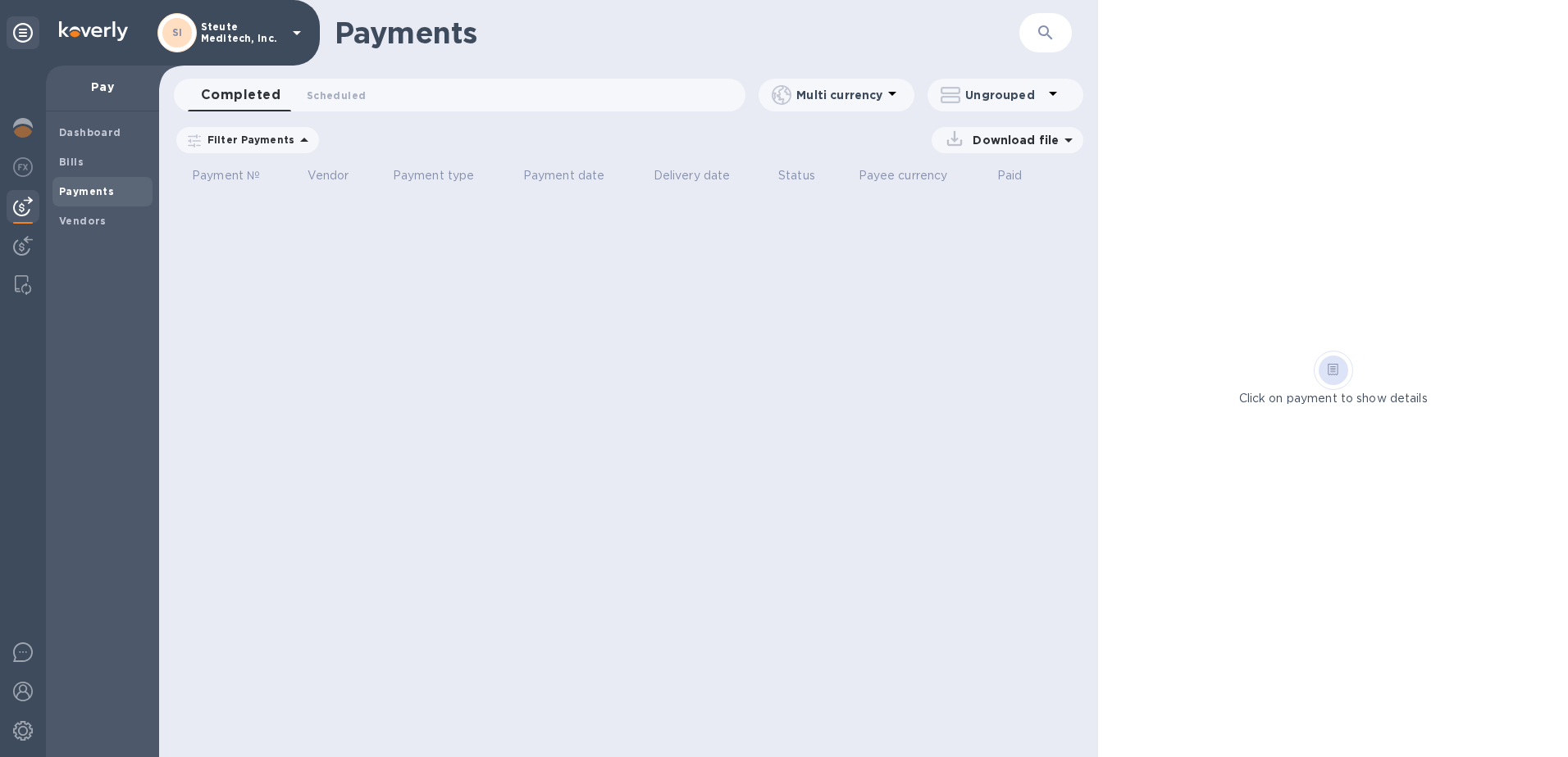
click at [390, 378] on div "Payments ​ Completed 0 Scheduled 0 Multi currency Ungrouped Filter Payments Dat…" at bounding box center [629, 378] width 939 height 757
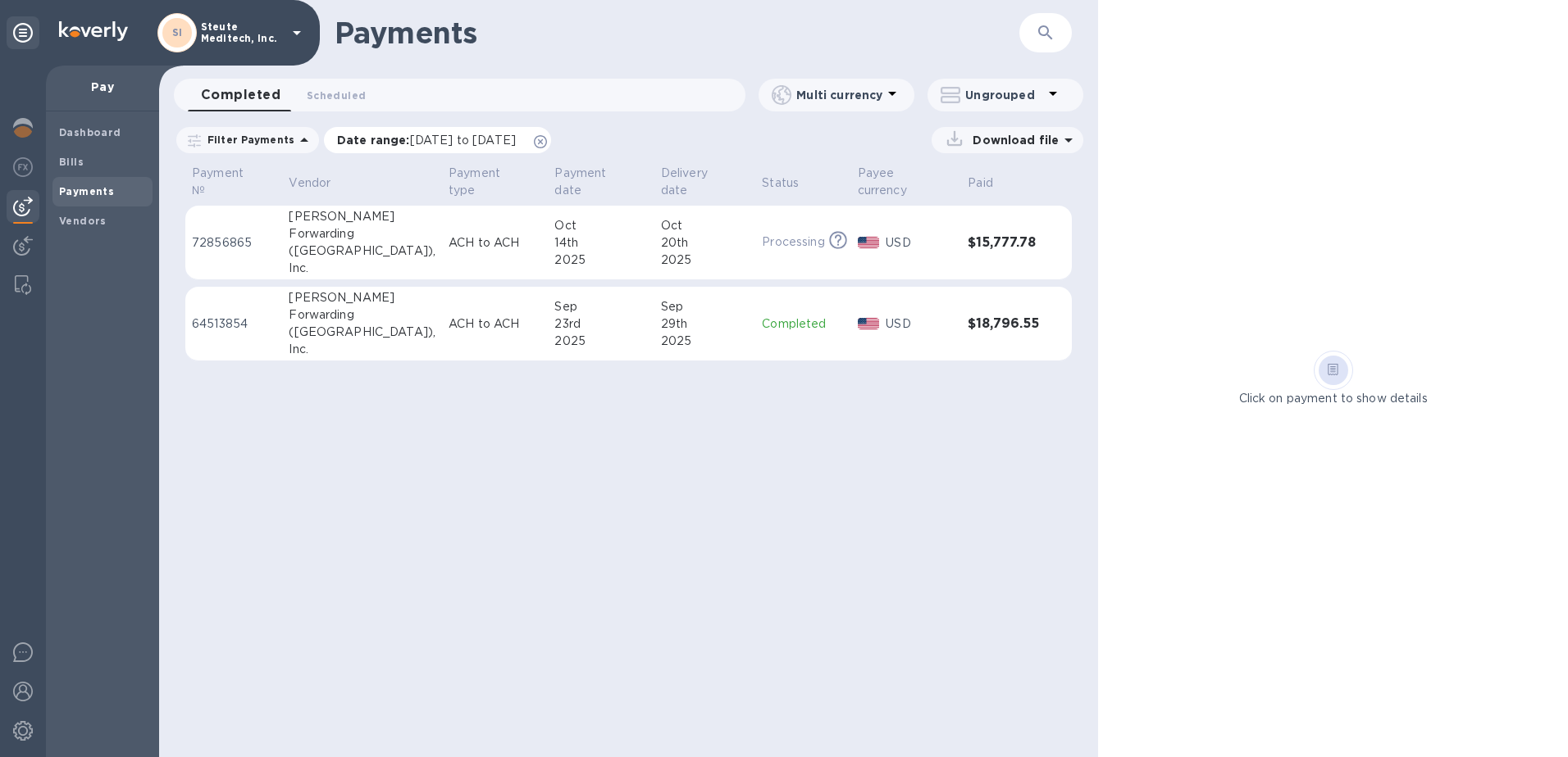
click at [547, 142] on icon at bounding box center [540, 141] width 13 height 13
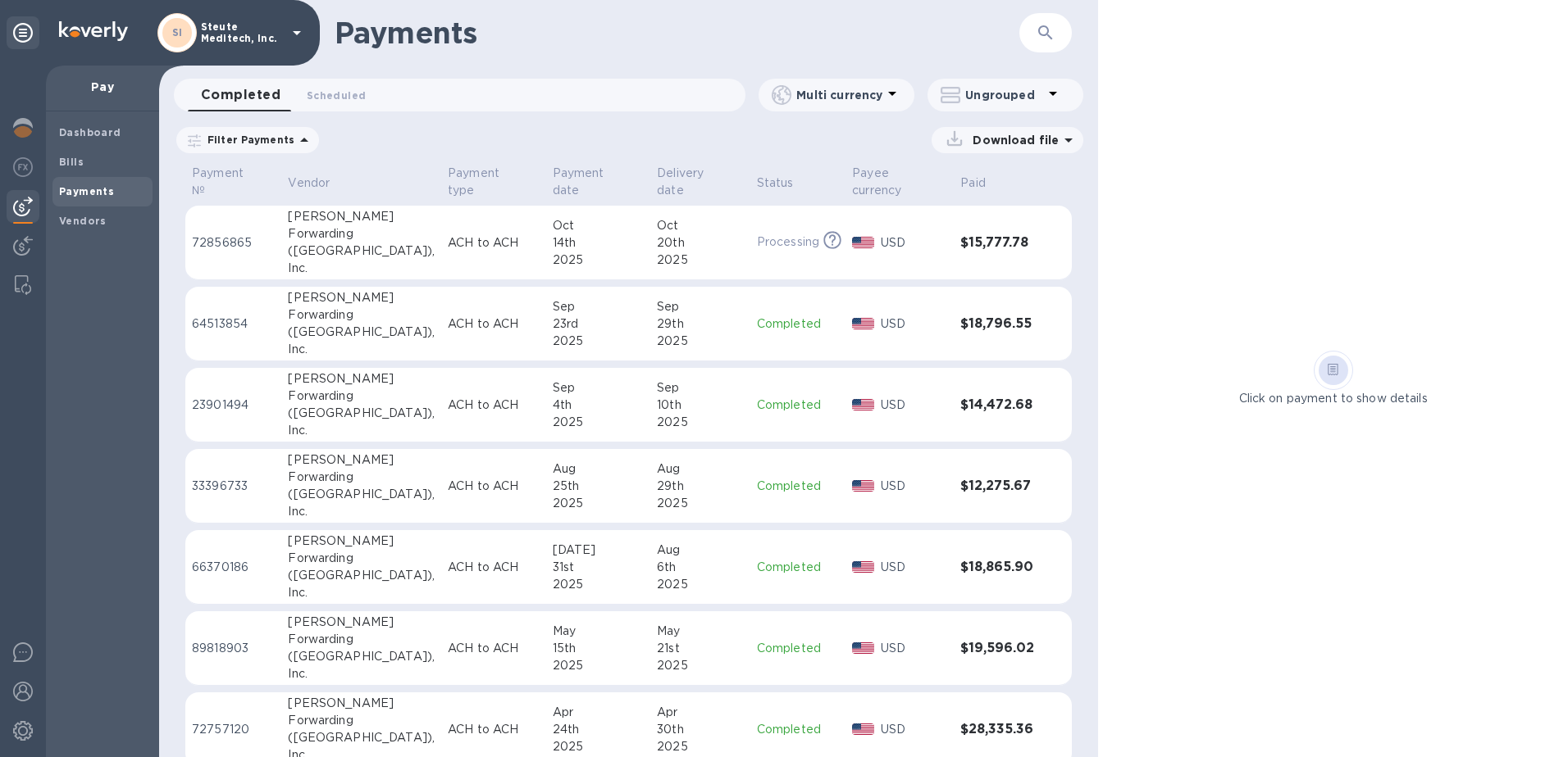
click at [267, 138] on p "Filter Payments" at bounding box center [247, 139] width 94 height 13
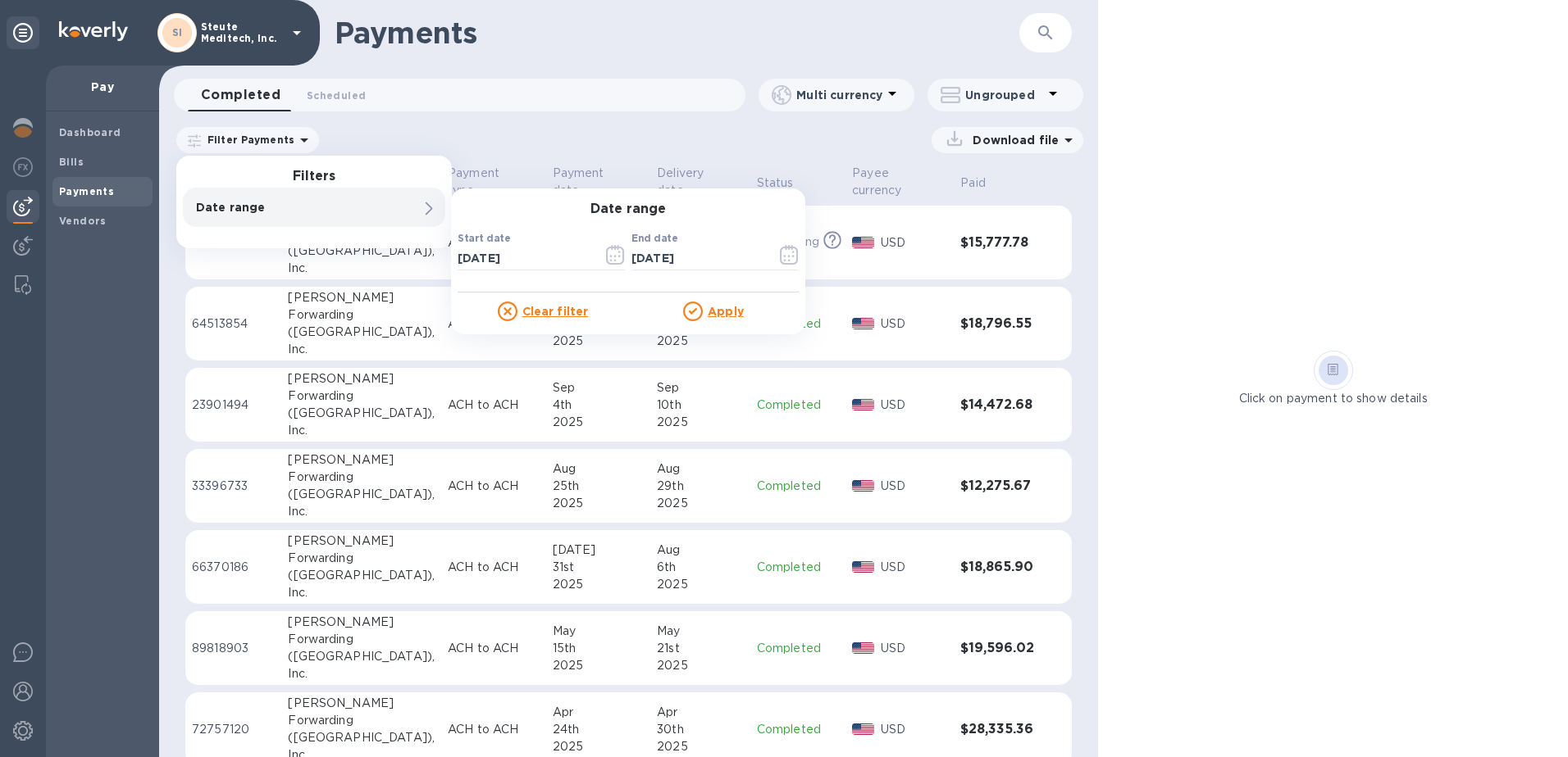
click at [709, 307] on u "Apply" at bounding box center [726, 311] width 36 height 13
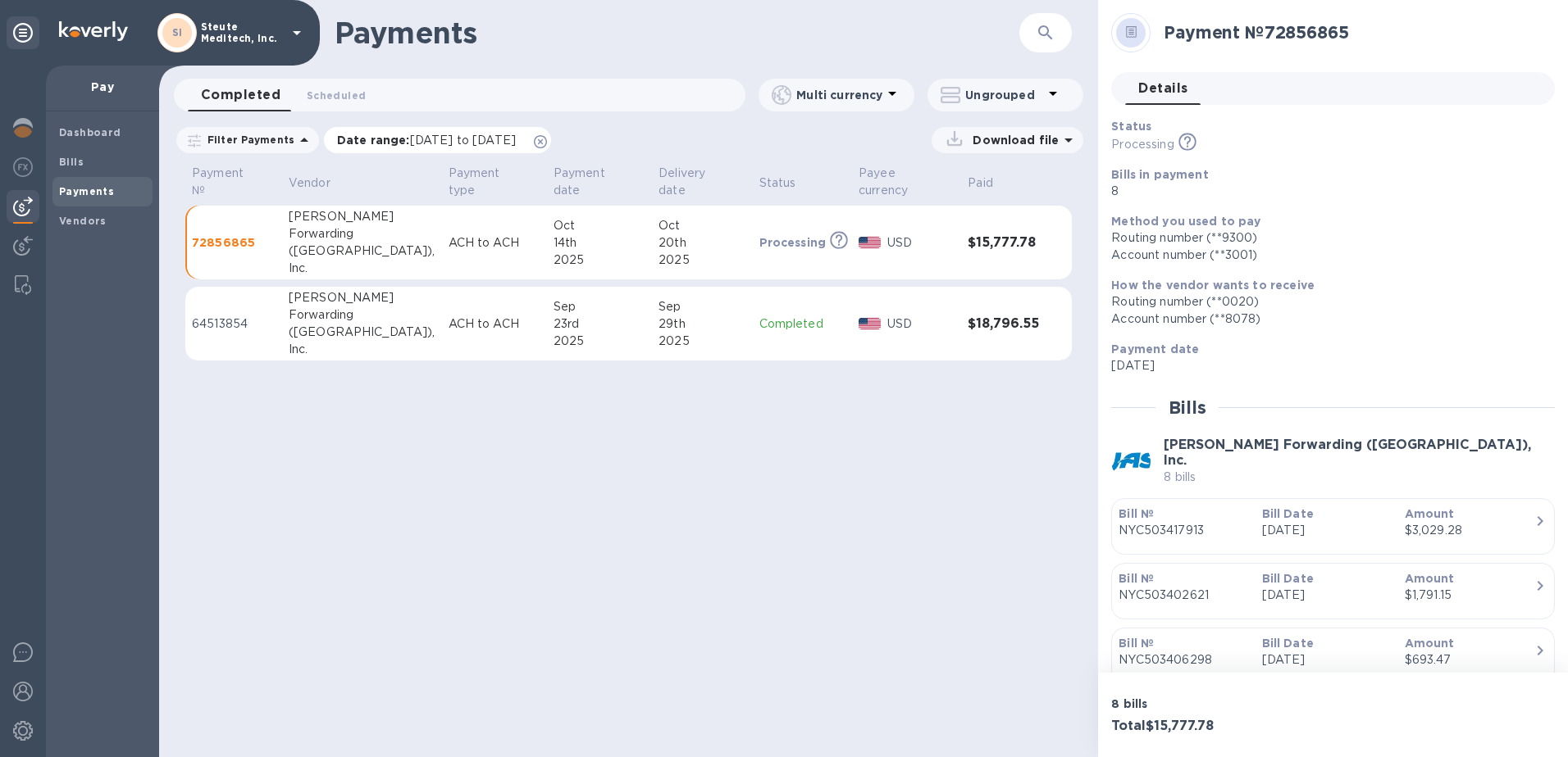
click at [389, 141] on p "Date range : [DATE] to [DATE]" at bounding box center [431, 140] width 187 height 16
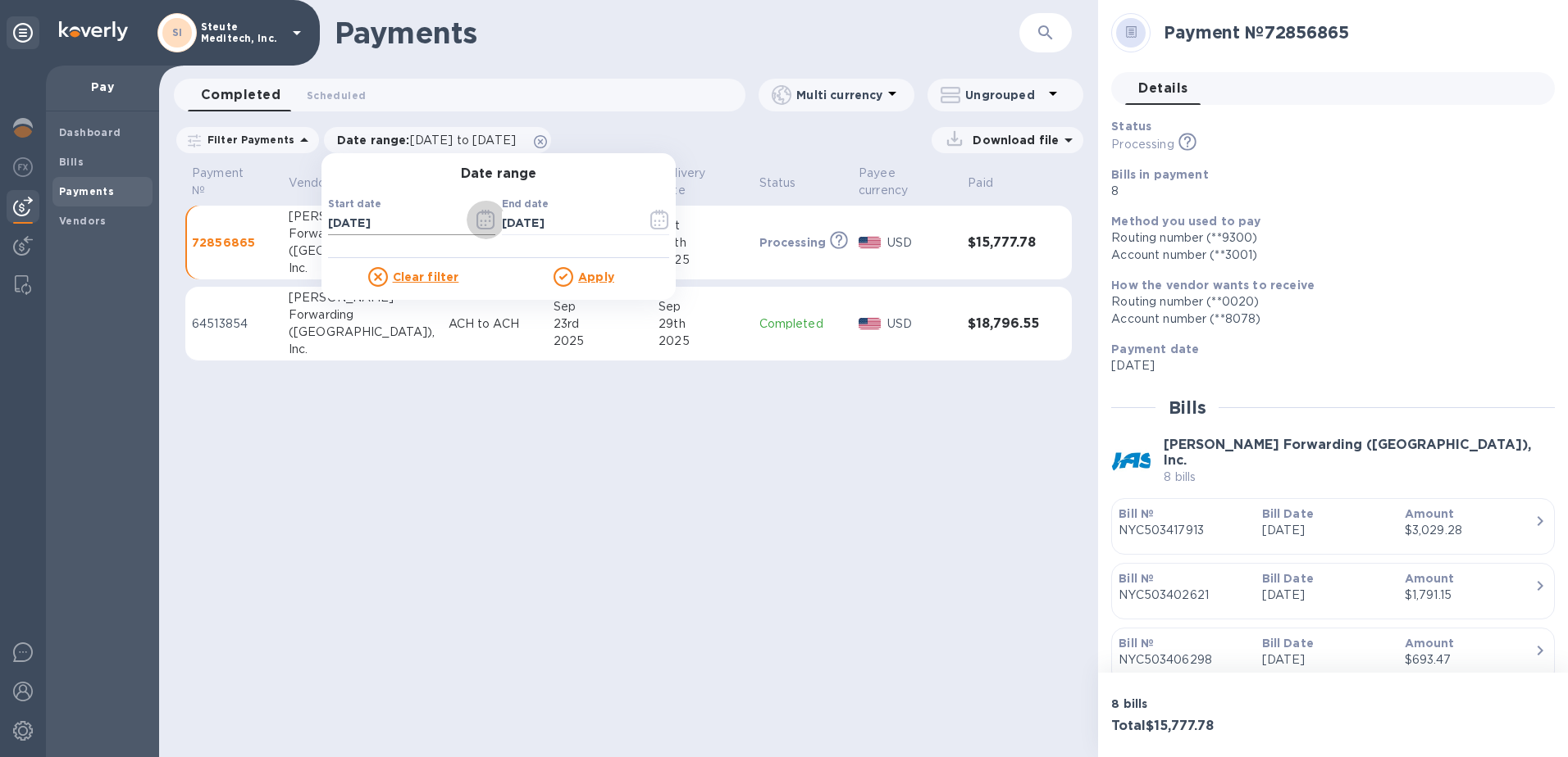
click at [477, 218] on icon "button" at bounding box center [486, 219] width 19 height 20
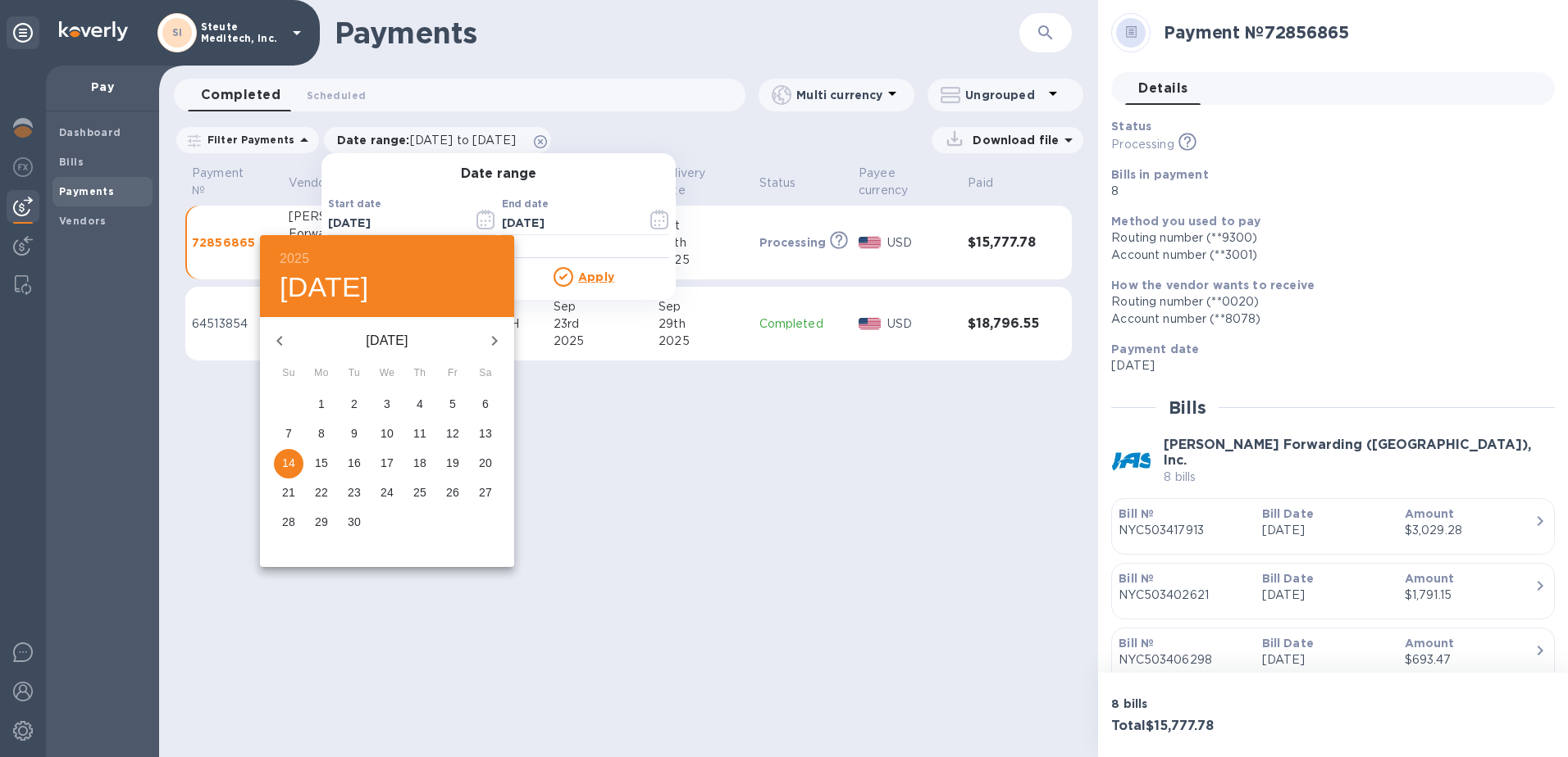
click at [363, 520] on span "30" at bounding box center [354, 521] width 30 height 16
type input "[DATE]"
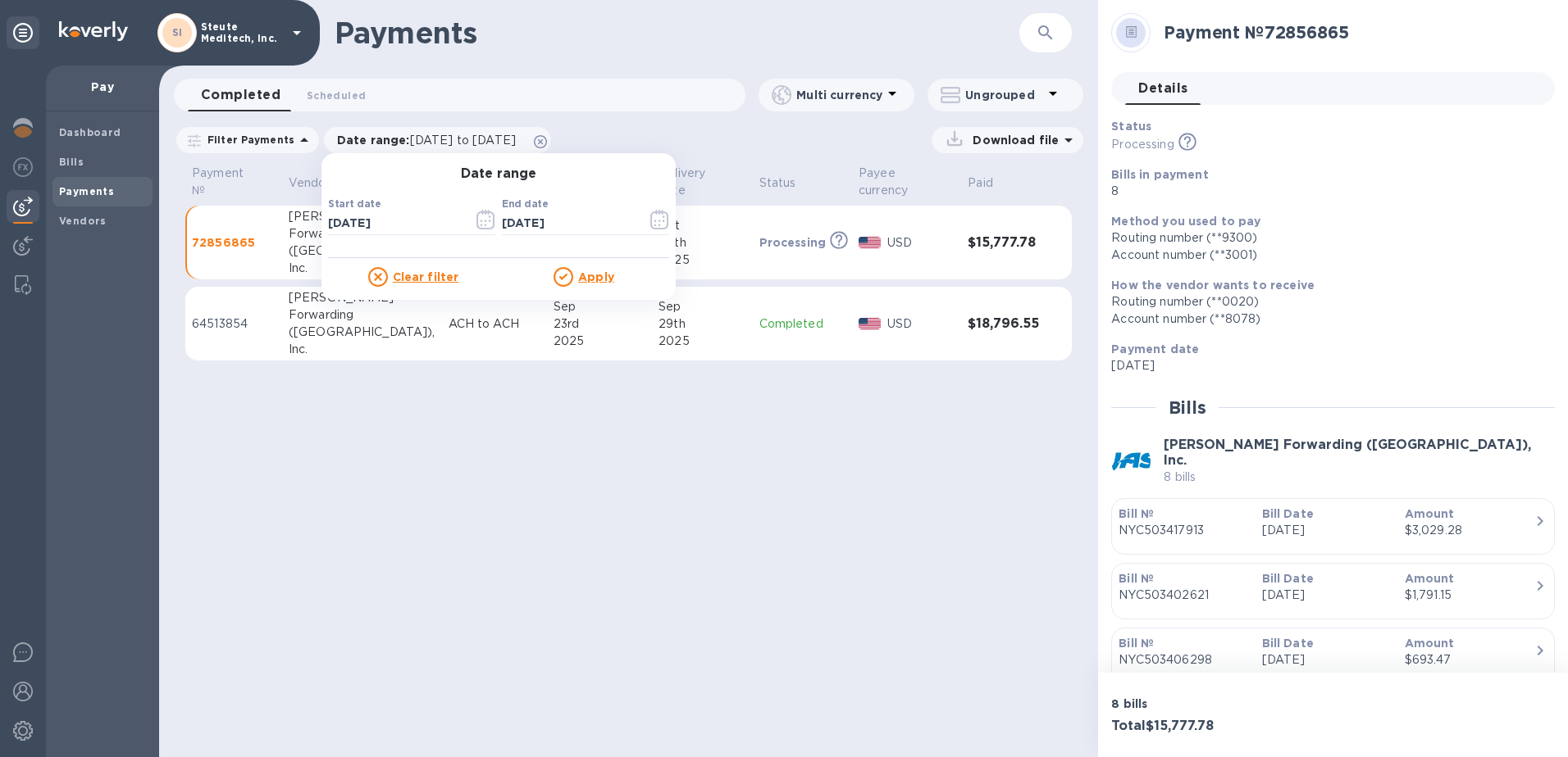
click at [584, 281] on u "Apply" at bounding box center [596, 277] width 36 height 13
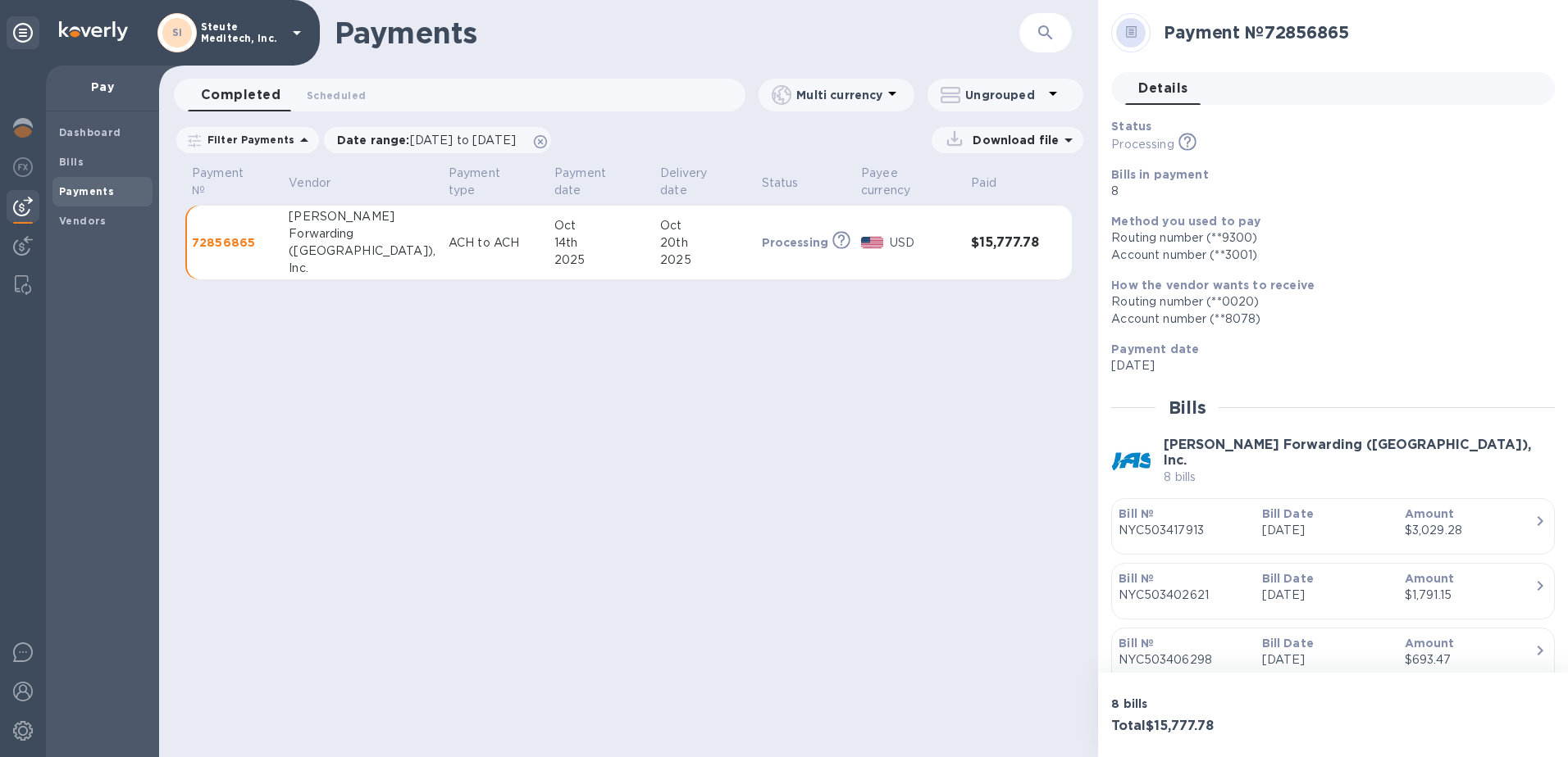
click at [978, 142] on p "Download file" at bounding box center [1012, 140] width 93 height 16
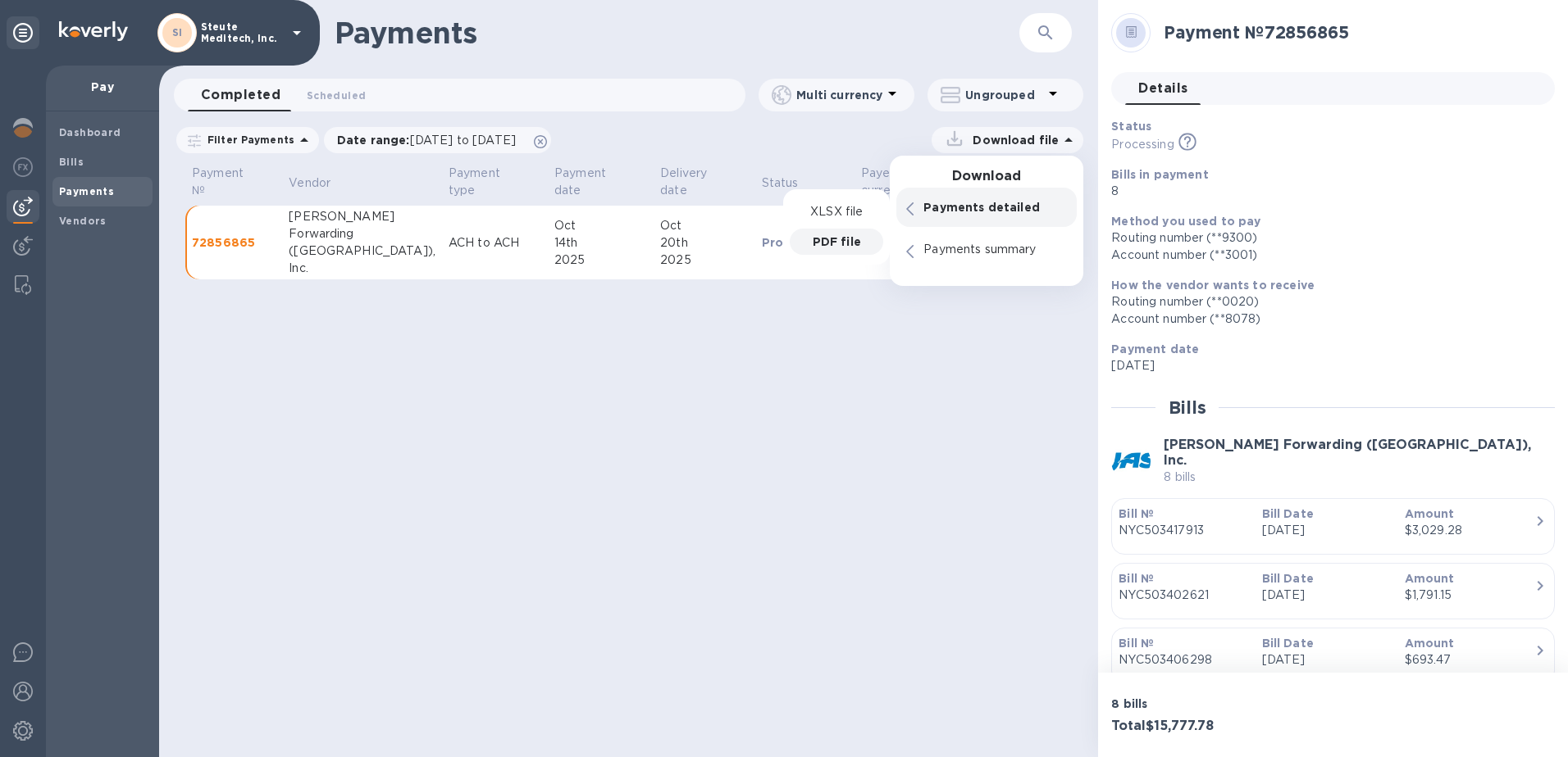
click at [831, 246] on p "PDF file" at bounding box center [837, 242] width 49 height 16
click at [845, 209] on p "XLSX file" at bounding box center [837, 212] width 55 height 16
